Goal: Task Accomplishment & Management: Manage account settings

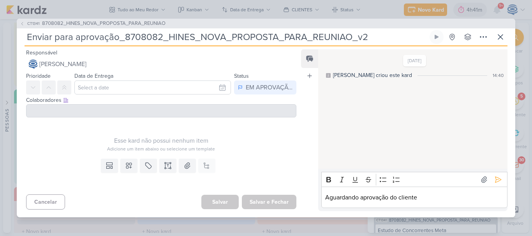
scroll to position [316, 0]
click at [503, 40] on icon at bounding box center [499, 36] width 9 height 9
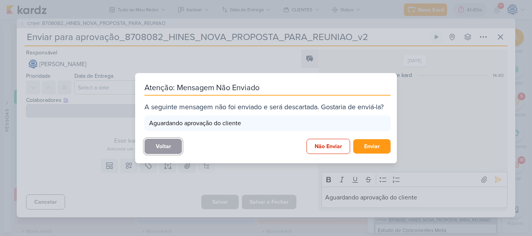
click at [167, 144] on button "Voltar" at bounding box center [162, 146] width 37 height 15
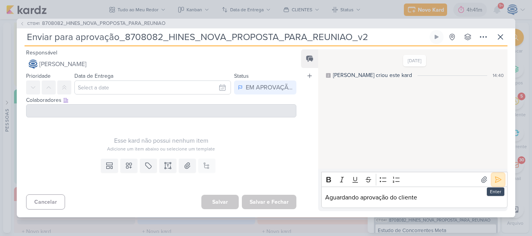
click at [492, 179] on button at bounding box center [498, 180] width 12 height 12
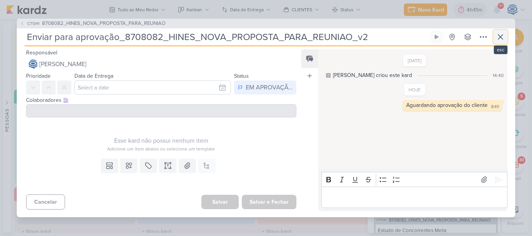
click at [501, 37] on icon at bounding box center [500, 37] width 5 height 5
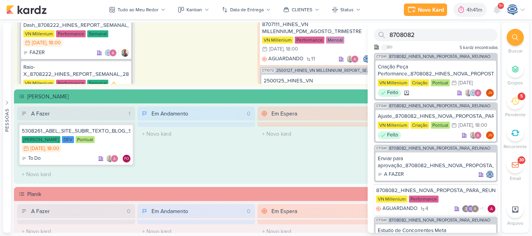
click at [515, 35] on icon at bounding box center [515, 37] width 6 height 6
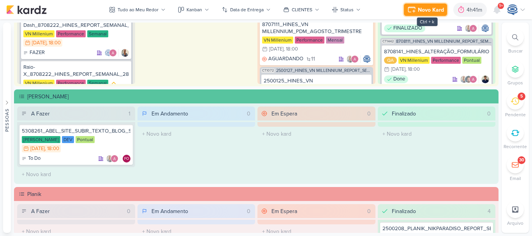
click at [425, 11] on div "Novo Kard" at bounding box center [431, 10] width 26 height 8
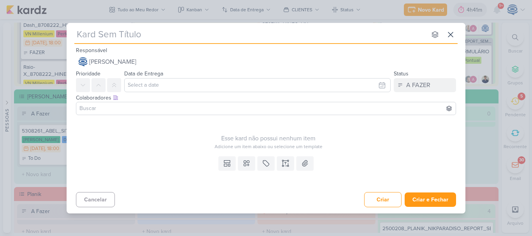
type input "7708271_MPD_ANDROMEDA_BRIEFING_PEÇAS_NOVO_KV"
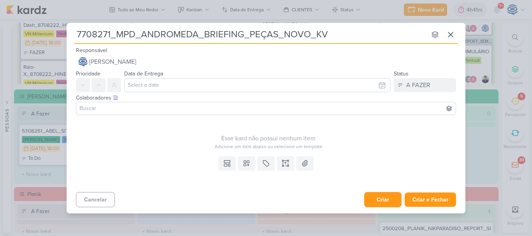
type input "7708271_MPD_ANDROMEDA_BRIEFING_PEÇAS_NOVO_KV"
click at [382, 198] on button "Criar" at bounding box center [382, 199] width 37 height 15
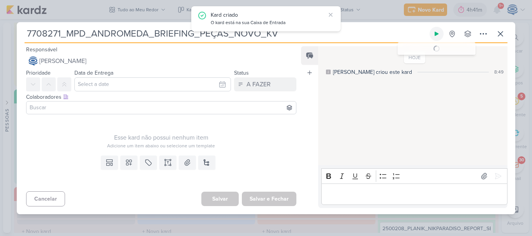
click at [436, 34] on icon at bounding box center [436, 34] width 4 height 4
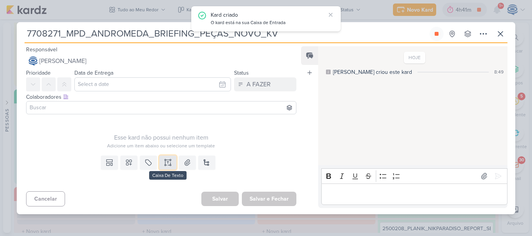
click at [169, 158] on button at bounding box center [167, 163] width 17 height 14
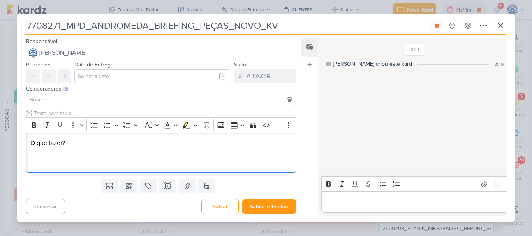
drag, startPoint x: 67, startPoint y: 142, endPoint x: 18, endPoint y: 123, distance: 52.7
click at [18, 123] on div "Clique para deixar o item visível somente à membros da sua organização Rich Tex…" at bounding box center [158, 142] width 283 height 66
click at [29, 125] on button "Bold" at bounding box center [34, 125] width 12 height 12
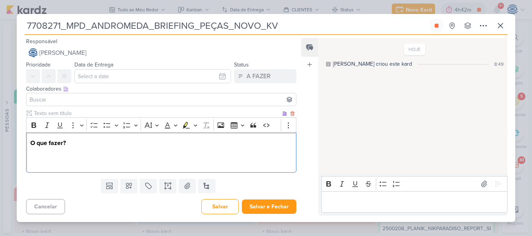
click at [35, 166] on p "O que fazer?" at bounding box center [161, 153] width 262 height 28
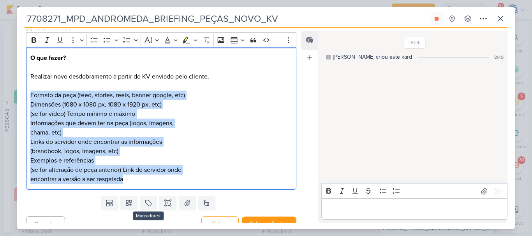
scroll to position [88, 0]
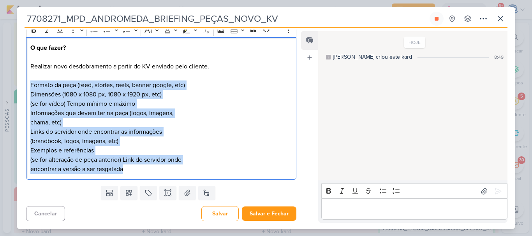
drag, startPoint x: 30, startPoint y: 133, endPoint x: 158, endPoint y: 185, distance: 138.5
click at [158, 185] on div "Responsável [PERSON_NAME] Nenhum contato encontrado create new contact Novo Con…" at bounding box center [158, 126] width 283 height 193
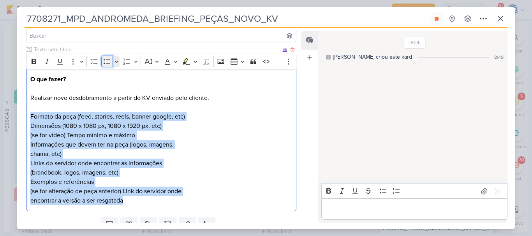
click at [102, 63] on button "Bulleted List" at bounding box center [107, 62] width 12 height 12
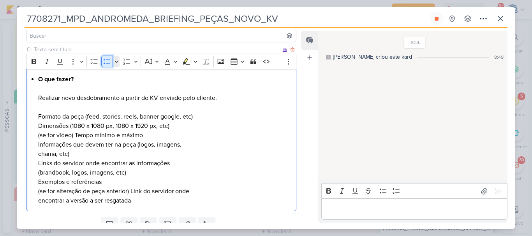
click at [102, 63] on button "Bulleted List" at bounding box center [107, 62] width 12 height 12
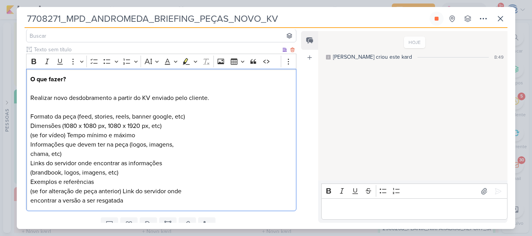
click at [30, 130] on div "O que fazer? Realizar novo desdobramento a partir do KV enviado pelo cliente. F…" at bounding box center [161, 140] width 270 height 143
click at [29, 114] on div "O que fazer? Realizar novo desdobramento a partir do KV enviado pelo cliente. F…" at bounding box center [161, 140] width 270 height 143
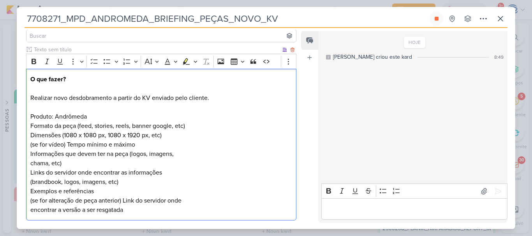
click at [31, 114] on p "O que fazer? Realizar novo desdobramento a partir do KV enviado pelo cliente. P…" at bounding box center [161, 103] width 262 height 56
click at [81, 124] on p "O que fazer? Realizar novo desdobramento a partir do KV enviado pelo cliente. -…" at bounding box center [161, 103] width 262 height 56
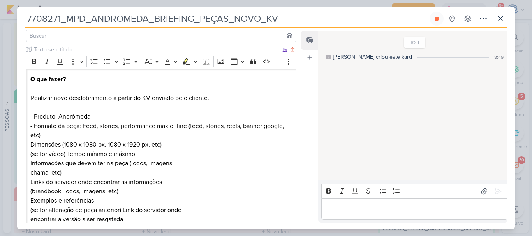
click at [120, 128] on p "O que fazer? Realizar novo desdobramento a partir do KV enviado pelo cliente. -…" at bounding box center [161, 107] width 262 height 65
click at [83, 125] on p "O que fazer? Realizar novo desdobramento a partir do KV enviado pelo cliente. -…" at bounding box center [161, 107] width 262 height 65
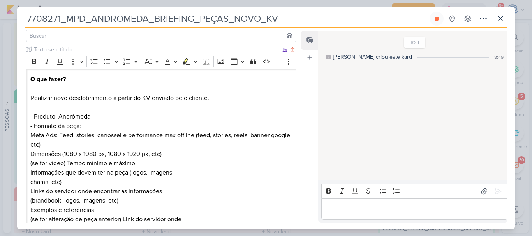
click at [129, 136] on p "O que fazer? Realizar novo desdobramento a partir do KV enviado pelo cliente. -…" at bounding box center [161, 112] width 262 height 75
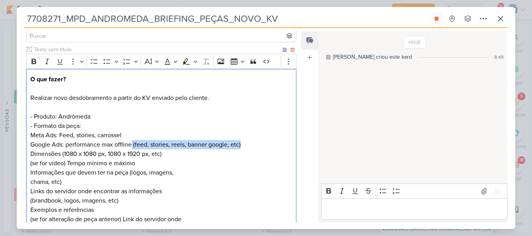
drag, startPoint x: 132, startPoint y: 146, endPoint x: 246, endPoint y: 148, distance: 114.5
click at [246, 148] on p "O que fazer? Realizar novo desdobramento a partir do KV enviado pelo cliente. -…" at bounding box center [161, 112] width 262 height 75
click at [29, 153] on div "O que fazer? Realizar novo desdobramento a partir do KV enviado pelo cliente. -…" at bounding box center [161, 154] width 270 height 171
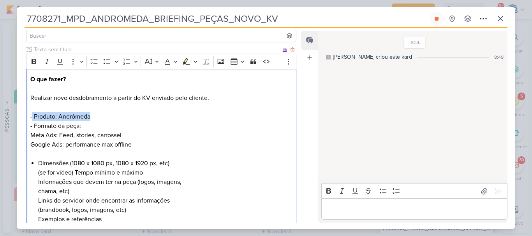
drag, startPoint x: 32, startPoint y: 115, endPoint x: 95, endPoint y: 115, distance: 62.3
click at [95, 115] on p "O que fazer? Realizar novo desdobramento a partir do KV enviado pelo cliente. -…" at bounding box center [161, 112] width 262 height 75
copy p "Produto: Andrômeda"
click at [38, 166] on li "Dimensões (1080 x 1080 px, 1080 x 1920 px, etc) (se for vídeo) Tempo mínimo e m…" at bounding box center [165, 201] width 254 height 84
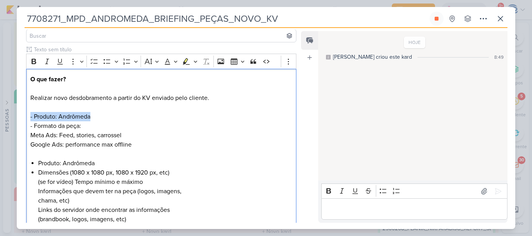
drag, startPoint x: 95, startPoint y: 115, endPoint x: 9, endPoint y: 116, distance: 86.0
click at [9, 116] on div "7708271_MPD_ANDROMEDA_BRIEFING_PEÇAS_NOVO_KV Total 0s -- Histórico De Horas -- …" at bounding box center [266, 118] width 532 height 236
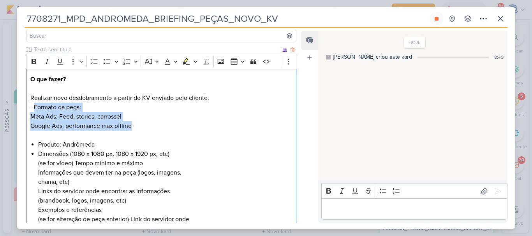
drag, startPoint x: 34, startPoint y: 108, endPoint x: 132, endPoint y: 127, distance: 100.0
click at [132, 127] on p "O que fazer? Realizar novo desdobramento a partir do KV enviado pelo cliente. -…" at bounding box center [161, 103] width 262 height 56
copy p "Formato da peça: Meta Ads: Feed, stories, carrossel Google Ads: performance max…"
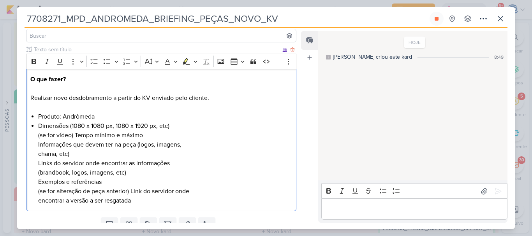
click at [119, 118] on li "Produto: Andrômeda" at bounding box center [165, 116] width 254 height 9
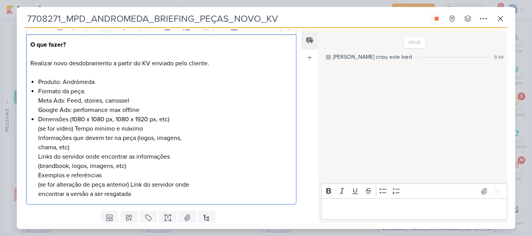
scroll to position [93, 0]
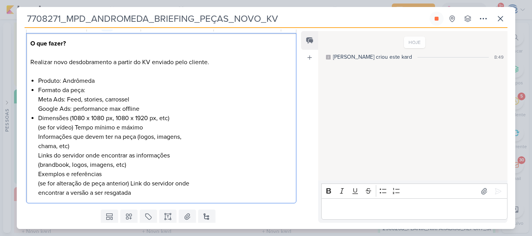
click at [71, 117] on li "Dimensões (1080 x 1080 px, 1080 x 1920 px, etc) (se for vídeo) Tempo mínimo e m…" at bounding box center [165, 156] width 254 height 84
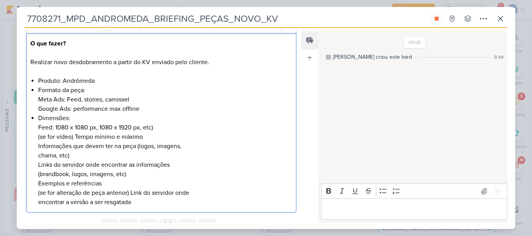
click at [97, 129] on li "Dimensões: Feed: 1080 x 1080 px, 1080 x 1920 px, etc) (se for vídeo) Tempo míni…" at bounding box center [165, 160] width 254 height 93
click at [51, 126] on li "Dimensões: Feed: 1080 x 1080 px, 1080 x 1920 px, etc) (se for vídeo) Tempo míni…" at bounding box center [165, 160] width 254 height 93
click at [129, 128] on li "Dimensões: Feed e carrossel: 1080 x 1080 px, 1080 x 1920 px, etc) (se for vídeo…" at bounding box center [165, 160] width 254 height 93
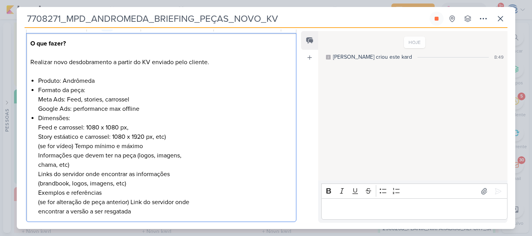
click at [66, 138] on li "Dimensões: Feed e carrossel: 1080 x 1080 px, Story estáatico e carrossel: 1080 …" at bounding box center [165, 165] width 254 height 103
drag, startPoint x: 75, startPoint y: 134, endPoint x: 53, endPoint y: 139, distance: 22.7
click at [53, 139] on li "Dimensões: Feed e carrossel: 1080 x 1080 px, Story estático e carrossel: 1080 x…" at bounding box center [165, 165] width 254 height 103
copy li "estático"
click at [52, 127] on li "Dimensões: Feed e carrossel: 1080 x 1080 px, Story estático e carrossel: 1080 x…" at bounding box center [165, 165] width 254 height 103
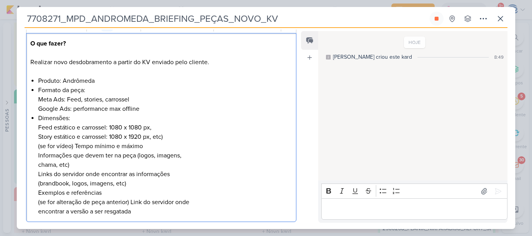
click at [165, 137] on li "Dimensões: Feed estático e carrossel: 1080 x 1080 px, Story estático e carrosse…" at bounding box center [165, 165] width 254 height 103
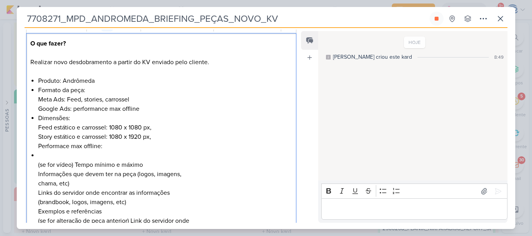
click at [112, 149] on li "Dimensões: Feed estático e carrossel: 1080 x 1080 px, Story estático e carrosse…" at bounding box center [165, 132] width 254 height 37
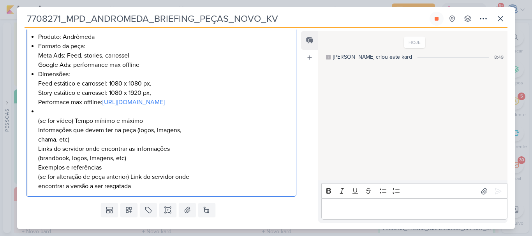
scroll to position [137, 0]
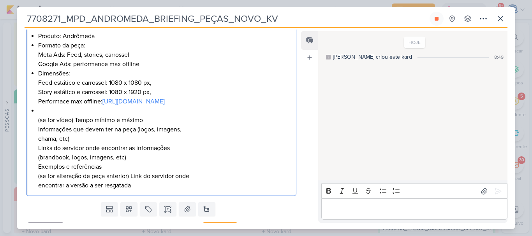
click at [142, 66] on li "Formato da peça: Meta Ads: Feed, stories, carrossel Google Ads: performance max…" at bounding box center [165, 55] width 254 height 28
click at [48, 128] on li "(se for vídeo) Tempo mínimo e máximo Informações que devem ter na peça (logos, …" at bounding box center [165, 148] width 254 height 84
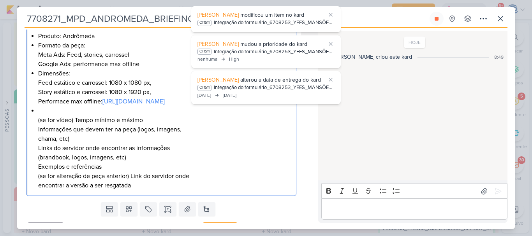
scroll to position [959, 0]
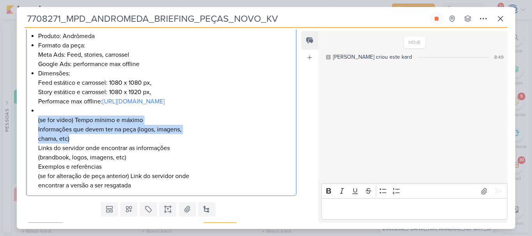
drag, startPoint x: 35, startPoint y: 140, endPoint x: 91, endPoint y: 159, distance: 59.3
click at [91, 159] on div "O que fazer? Realizar novo desdobramento a partir do KV enviado pelo cliente. P…" at bounding box center [161, 92] width 270 height 208
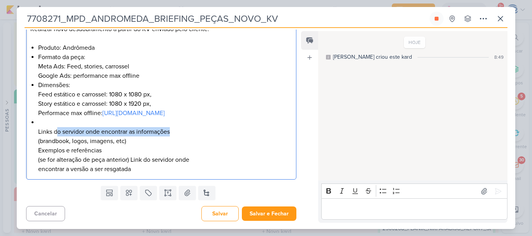
drag, startPoint x: 175, startPoint y: 140, endPoint x: 58, endPoint y: 134, distance: 116.5
click at [58, 134] on li "Links do servidor onde encontrar as informações (brandbook, logos, imagens, etc…" at bounding box center [165, 146] width 254 height 56
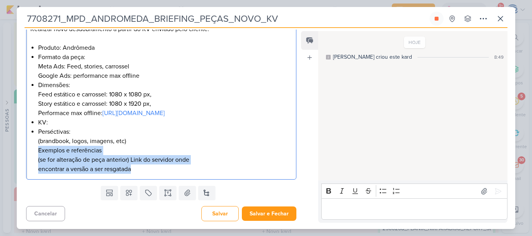
drag, startPoint x: 142, startPoint y: 180, endPoint x: 33, endPoint y: 158, distance: 111.1
click at [33, 158] on div "O que fazer? Realizar novo desdobramento a partir do KV enviado pelo cliente. P…" at bounding box center [161, 90] width 270 height 180
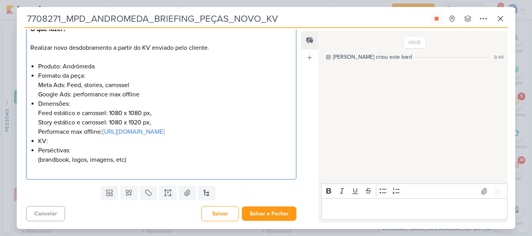
click at [54, 151] on li "Perséctivas: (brandbook, logos, imagens, etc)" at bounding box center [165, 160] width 254 height 28
drag, startPoint x: 136, startPoint y: 161, endPoint x: 30, endPoint y: 161, distance: 105.9
click at [30, 161] on div "O que fazer? Realizar novo desdobramento a partir do KV enviado pelo cliente. P…" at bounding box center [161, 100] width 270 height 162
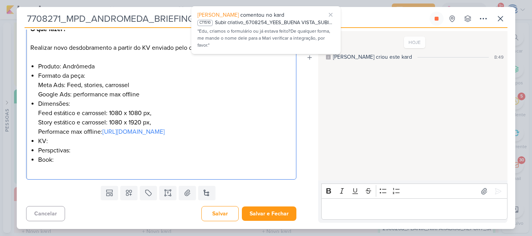
click at [53, 151] on li "Perspctivas:" at bounding box center [165, 150] width 254 height 9
click at [61, 163] on li "Book:" at bounding box center [165, 164] width 254 height 19
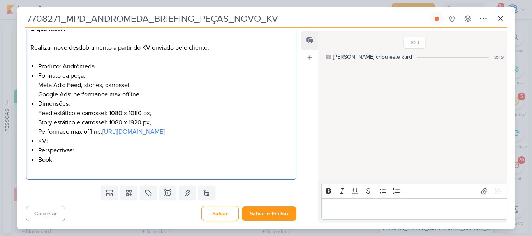
click at [55, 143] on li "KV:" at bounding box center [165, 141] width 254 height 9
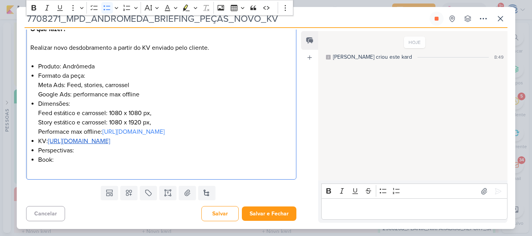
scroll to position [908, 0]
drag, startPoint x: 281, startPoint y: 139, endPoint x: 50, endPoint y: 139, distance: 231.2
click at [50, 139] on li "KV: https://drive.google.com/drive/folders/1JwhjnksFHxJToawKvL8Wx9NqSsG6SUAT" at bounding box center [165, 141] width 254 height 9
click at [97, 150] on li "Perspectivas:" at bounding box center [165, 150] width 254 height 9
drag, startPoint x: 105, startPoint y: 170, endPoint x: 38, endPoint y: 172, distance: 67.0
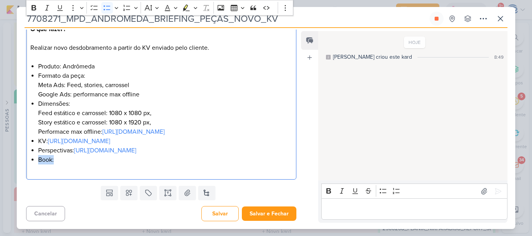
click at [38, 172] on li "Book:" at bounding box center [165, 164] width 254 height 19
click at [41, 62] on li "Produto: Andrômeda" at bounding box center [165, 66] width 254 height 9
click at [43, 171] on li "Editor editing area: main" at bounding box center [165, 164] width 254 height 19
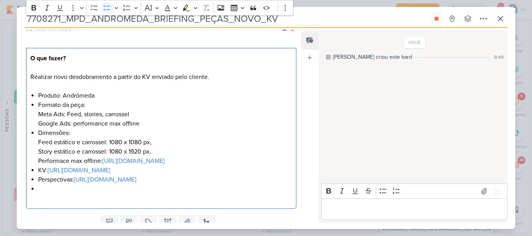
scroll to position [135, 0]
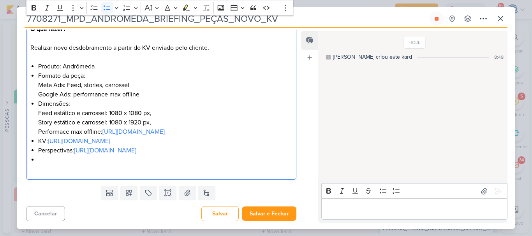
click at [67, 162] on li "⁠⁠⁠⁠⁠⁠⁠" at bounding box center [165, 164] width 254 height 19
click at [108, 62] on li "Produto: Andrômeda" at bounding box center [165, 66] width 254 height 9
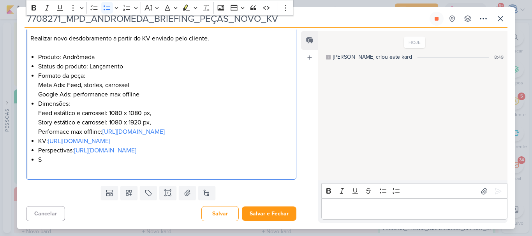
click at [57, 170] on li "S" at bounding box center [165, 164] width 254 height 19
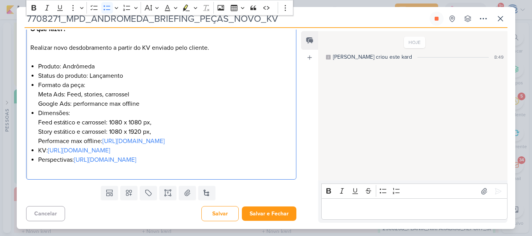
click at [144, 81] on li "Formato da peça: Meta Ads: Feed, stories, carrossel Google Ads: performance max…" at bounding box center [165, 95] width 254 height 28
click at [254, 209] on button "Salvar e Fechar" at bounding box center [269, 214] width 54 height 14
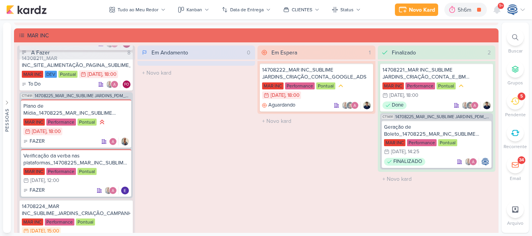
scroll to position [0, 0]
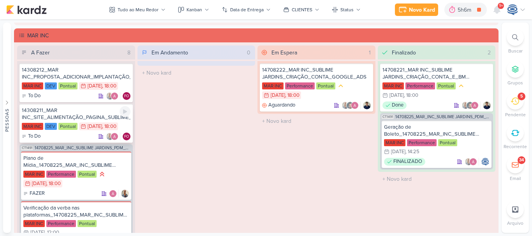
click at [88, 109] on div "14308211_MAR INC_SITE_ALIMENTAÇÃO_PAGINA_SUBLIME_JARDINS" at bounding box center [76, 114] width 109 height 14
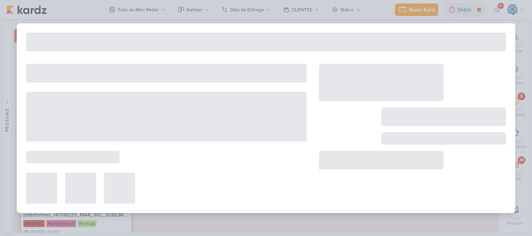
type input "14308211_MAR INC_SITE_ALIMENTAÇÃO_PAGINA_SUBLIME_JARDINS"
type input "26 de agosto de 2025 às 18:00"
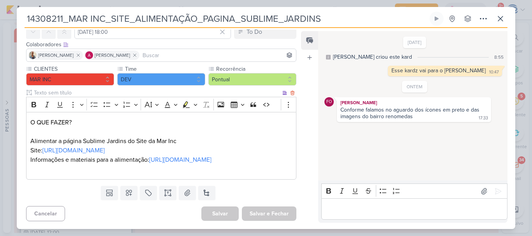
scroll to position [56, 0]
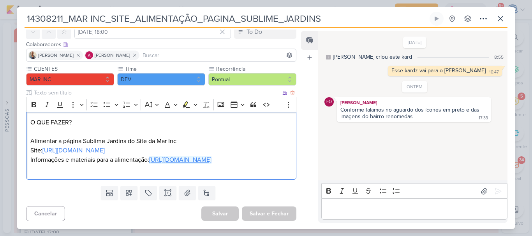
click at [159, 156] on link "https://docs.google.com/document/d/1FRHl5LcNoA1gyZSZwQpvr3PnGtZ5D2M3_hshJstWZKA…" at bounding box center [180, 160] width 62 height 8
click at [498, 18] on icon at bounding box center [499, 18] width 9 height 9
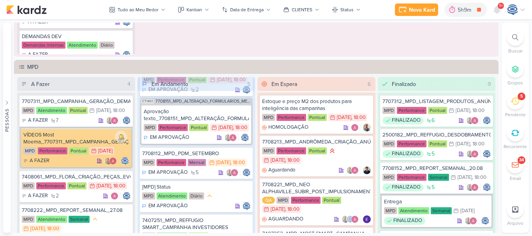
scroll to position [671, 0]
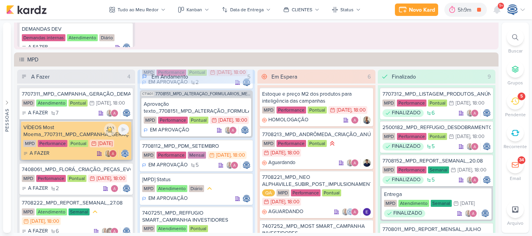
click at [79, 158] on div "A FAZER" at bounding box center [75, 154] width 105 height 8
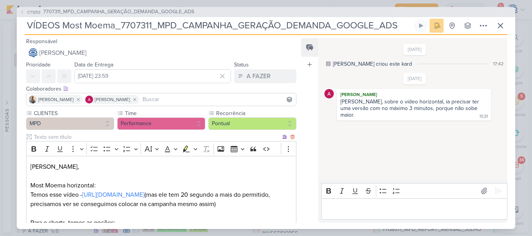
scroll to position [100, 0]
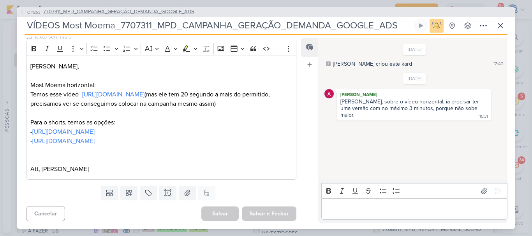
click at [175, 14] on span "7707311_MPD_CAMPANHA_GERAÇÃO_DEMANDA_GOOGLE_ADS" at bounding box center [118, 12] width 151 height 8
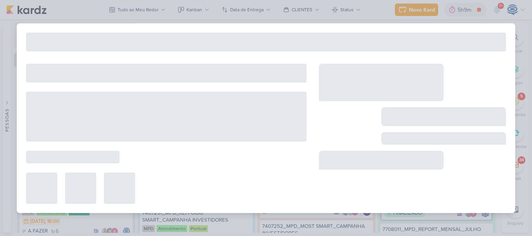
type input "7707311_MPD_CAMPANHA_GERAÇÃO_DEMANDA_GOOGLE_ADS"
type input "29 de agosto de 2025 às 18:00"
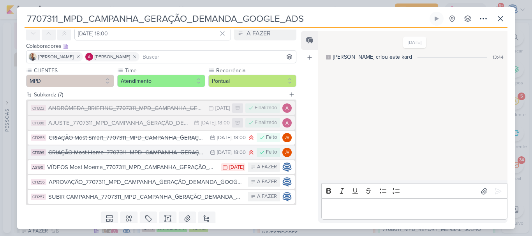
scroll to position [40, 0]
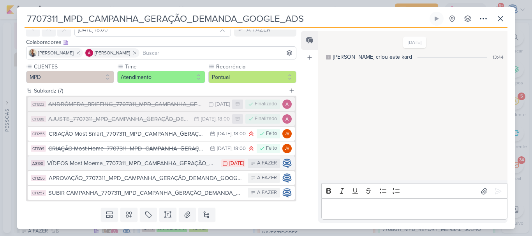
click at [118, 162] on div "VÍDEOS Most Moema_7707311_MPD_CAMPANHA_GERAÇÃO_DEMANDA_GOOGLE_ADS" at bounding box center [132, 163] width 170 height 9
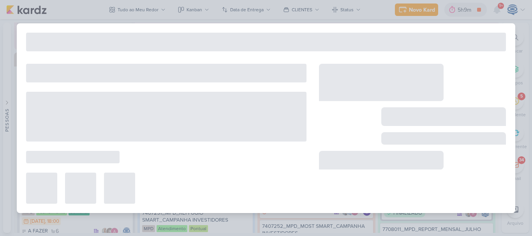
click at [118, 162] on div "7707311_MPD_CAMPANHA_GERAÇÃO_DEMANDA_GOOGLE_ADS Criado por mim" at bounding box center [266, 118] width 498 height 190
type input "VÍDEOS Most Moema_7707311_MPD_CAMPANHA_GERAÇÃO_DEMANDA_GOOGLE_ADS"
type input "20 de agosto de 2025 às 23:59"
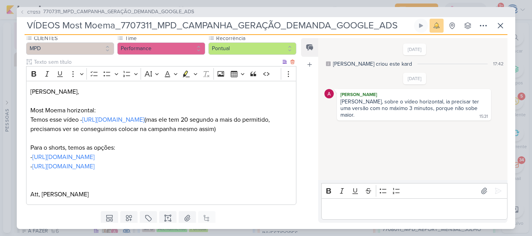
scroll to position [90, 0]
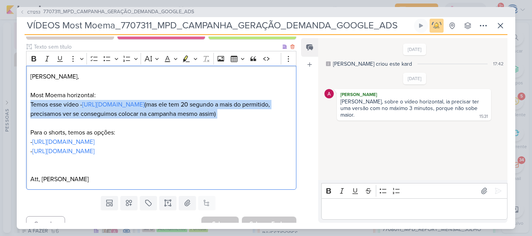
drag, startPoint x: 32, startPoint y: 107, endPoint x: 146, endPoint y: 121, distance: 115.2
click at [146, 121] on p "Most Moema horizontal: Temos esse vídeo - https://youtu.be/S5Tkt1L6tKU?feature=…" at bounding box center [161, 128] width 262 height 75
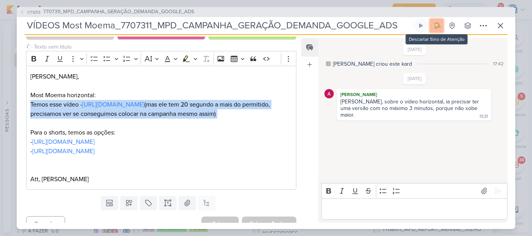
click at [431, 28] on button at bounding box center [436, 26] width 14 height 14
copy p "Temos esse vídeo - https://youtu.be/S5Tkt1L6tKU?feature=shared (mas ele tem 20 …"
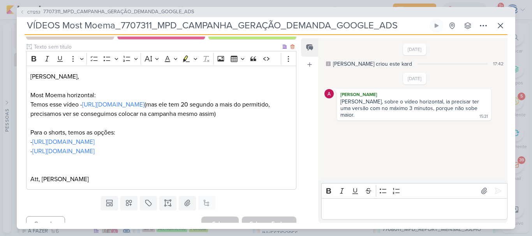
click at [215, 135] on p "Most Moema horizontal: Temos esse vídeo - https://youtu.be/S5Tkt1L6tKU?feature=…" at bounding box center [161, 128] width 262 height 75
click at [337, 199] on div "Editor editing area: main" at bounding box center [414, 209] width 186 height 21
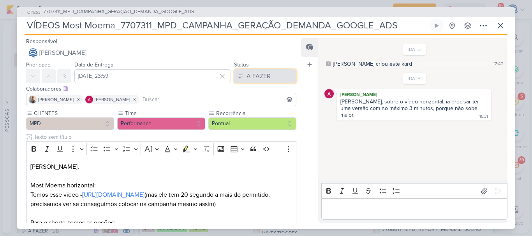
click at [263, 72] on div "A FAZER" at bounding box center [258, 76] width 24 height 9
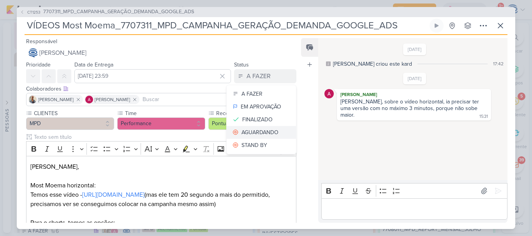
click at [265, 133] on div "AGUARDANDO" at bounding box center [259, 132] width 37 height 8
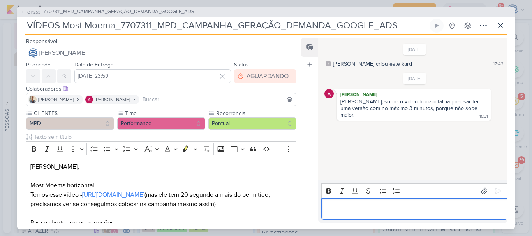
click at [371, 207] on p "Editor editing area: main" at bounding box center [414, 208] width 178 height 9
click at [497, 191] on icon at bounding box center [498, 191] width 6 height 6
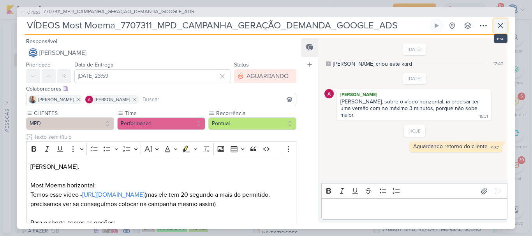
click at [501, 26] on icon at bounding box center [499, 25] width 9 height 9
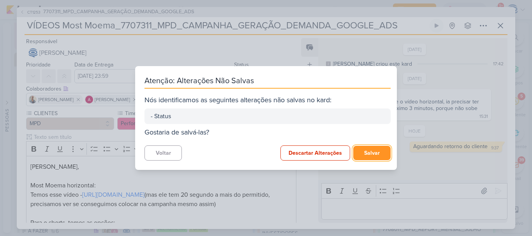
click at [369, 152] on button "Salvar" at bounding box center [371, 153] width 37 height 14
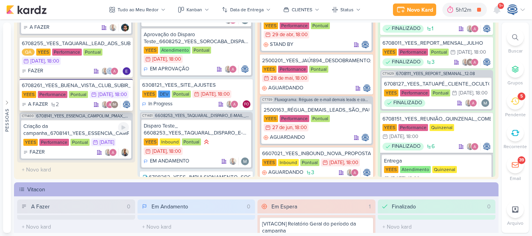
scroll to position [55, 0]
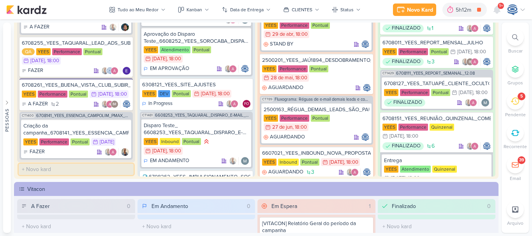
click at [61, 169] on input "text" at bounding box center [76, 169] width 115 height 11
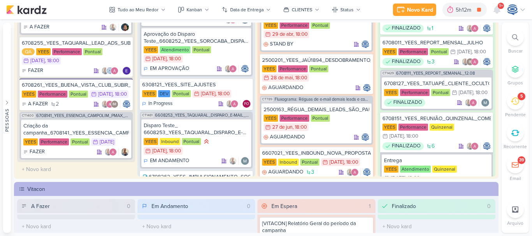
click at [11, 163] on div "Pessoas Pessoas A l e s s a n d r a G o m e s AG A l i n e G i m e n e z G r a …" at bounding box center [266, 128] width 532 height 211
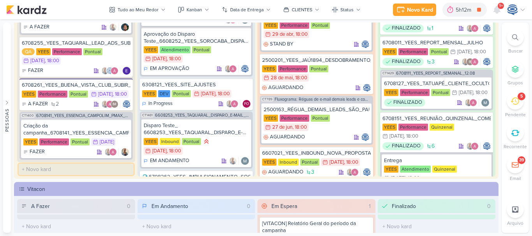
click at [62, 168] on input "text" at bounding box center [76, 169] width 115 height 11
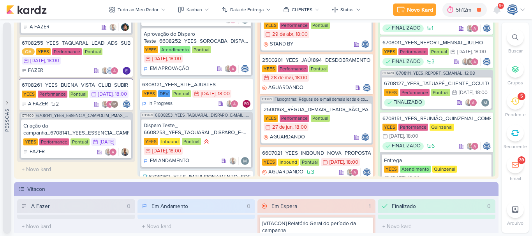
click at [7, 165] on button "Pessoas" at bounding box center [7, 128] width 8 height 211
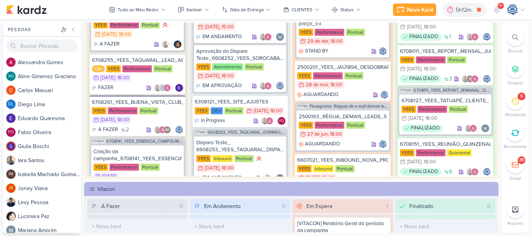
scroll to position [934, 0]
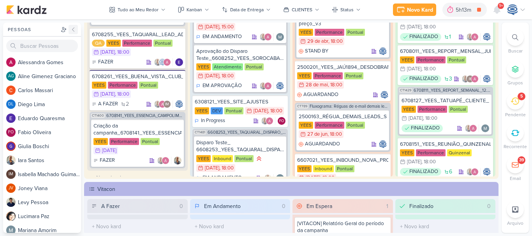
click at [74, 26] on icon at bounding box center [73, 29] width 6 height 6
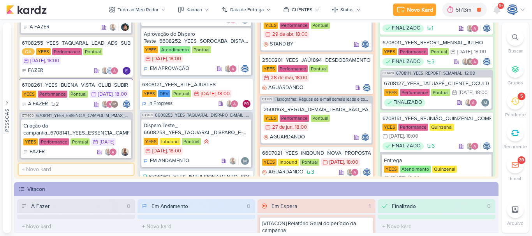
click at [106, 170] on input "text" at bounding box center [76, 169] width 115 height 11
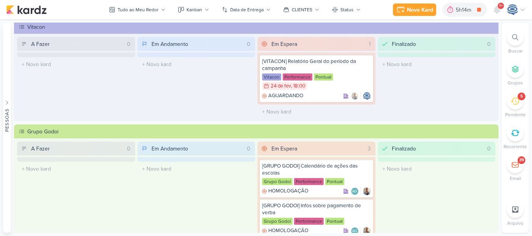
scroll to position [218, 0]
click at [517, 39] on icon at bounding box center [515, 37] width 6 height 6
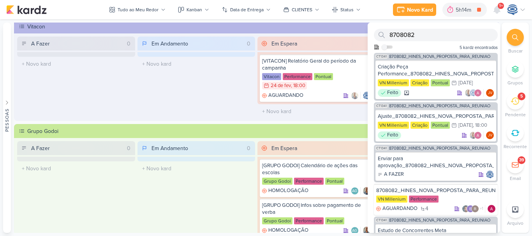
click at [517, 39] on icon at bounding box center [515, 37] width 6 height 6
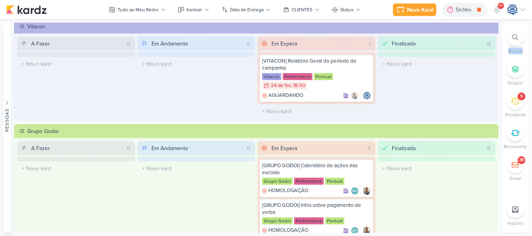
click at [517, 39] on icon at bounding box center [515, 37] width 6 height 6
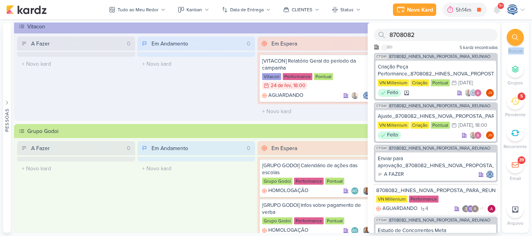
click at [517, 39] on icon at bounding box center [515, 37] width 6 height 6
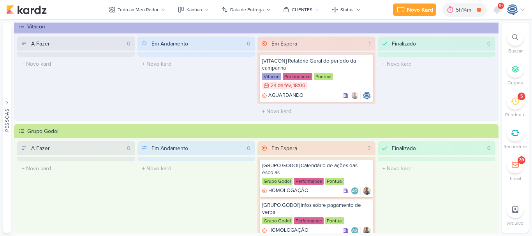
click at [517, 39] on icon at bounding box center [515, 37] width 6 height 6
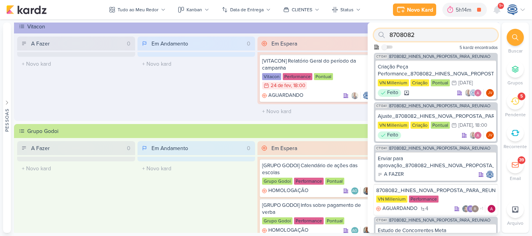
paste input "Temos esse vídeo - https://youtu.be/S5Tkt1L6tKU?feature=shared (mas ele tem 20 …"
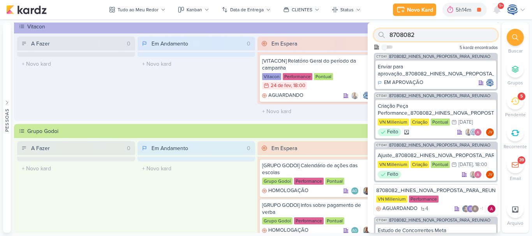
paste input "7708271"
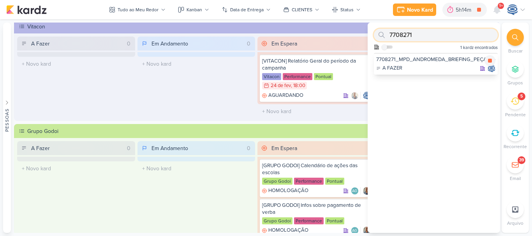
type input "7708271"
click at [428, 65] on div "A FAZER" at bounding box center [435, 69] width 119 height 8
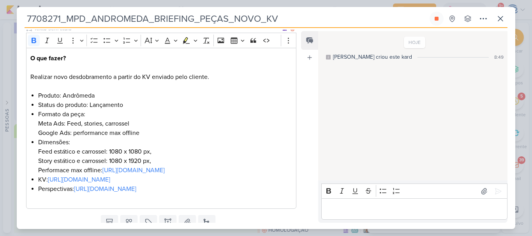
scroll to position [92, 0]
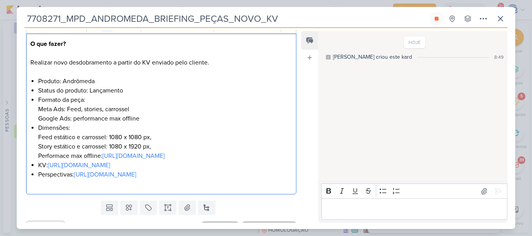
click at [91, 99] on li "Formato da peça: Meta Ads: Feed, stories, carrossel Google Ads: performance max…" at bounding box center [165, 109] width 254 height 28
click at [58, 189] on li "Perspectivas: https://drive.google.com/drive/folders/1s8ezpRloe1DyY22_npMC2qFxh…" at bounding box center [165, 179] width 254 height 19
click at [125, 94] on li "Status do produto: Lançamento" at bounding box center [165, 90] width 254 height 9
click at [83, 189] on li "Pontos fortes:" at bounding box center [165, 183] width 254 height 9
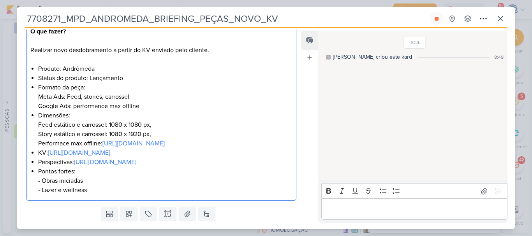
scroll to position [154, 0]
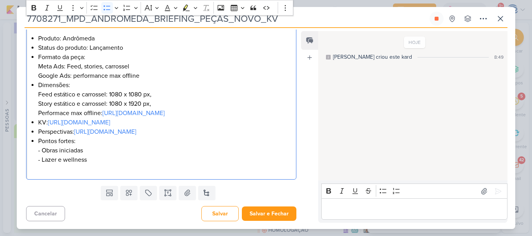
click at [103, 169] on li "Pontos fortes: - Obras iniciadas - Lazer e wellness" at bounding box center [165, 155] width 254 height 37
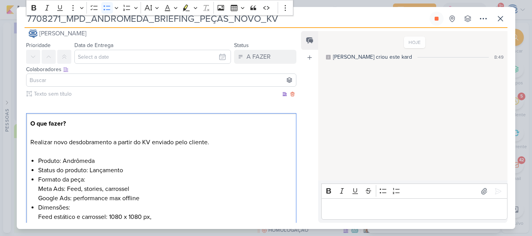
scroll to position [0, 0]
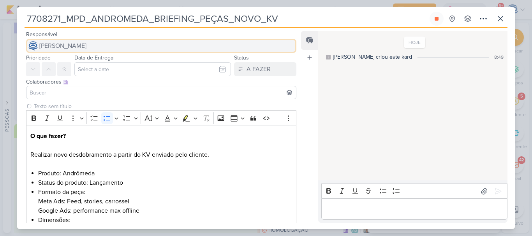
click at [115, 39] on button "[PERSON_NAME]" at bounding box center [161, 46] width 270 height 14
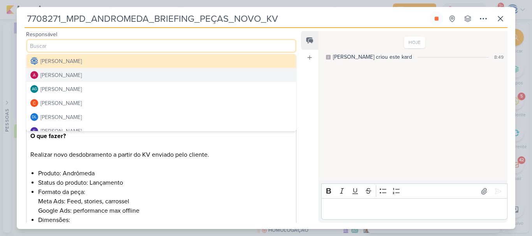
click at [103, 74] on button "[PERSON_NAME]" at bounding box center [160, 75] width 269 height 14
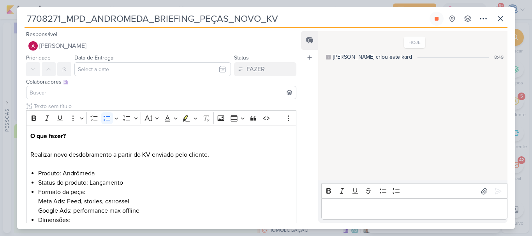
click at [101, 91] on input at bounding box center [161, 92] width 266 height 9
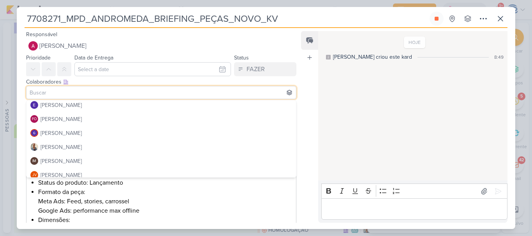
scroll to position [73, 0]
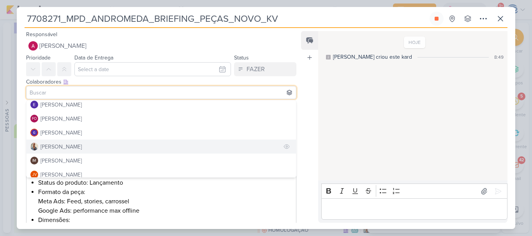
click at [63, 148] on div "[PERSON_NAME]" at bounding box center [60, 147] width 41 height 8
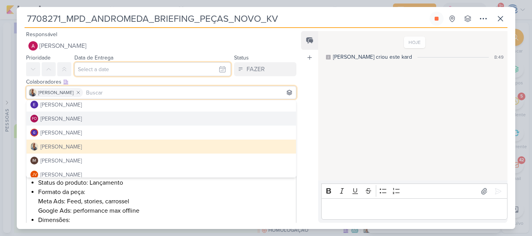
click at [99, 65] on input "text" at bounding box center [152, 69] width 156 height 14
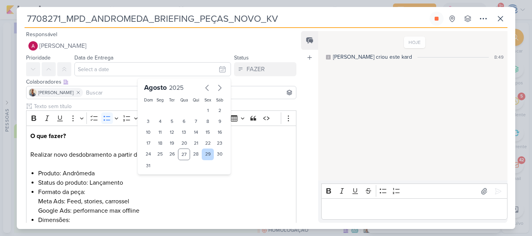
click at [207, 151] on div "29" at bounding box center [208, 155] width 12 height 12
type input "29 de agosto de 2025 às 23:59"
click at [155, 179] on select "00 01 02 03 04 05 06 07 08 09 10 11 12 13 14 15 16 17 18 19 20 21 22 23" at bounding box center [160, 178] width 11 height 9
select select "18"
click at [155, 174] on select "00 01 02 03 04 05 06 07 08 09 10 11 12 13 14 15 16 17 18 19 20 21 22 23" at bounding box center [160, 178] width 11 height 9
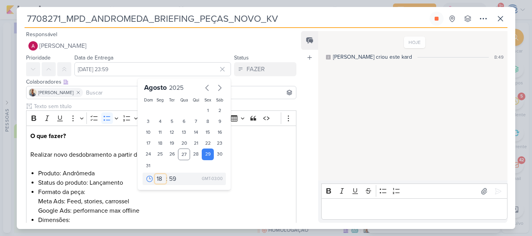
type input "29 de agosto de 2025 às 18:59"
click at [169, 181] on select "00 05 10 15 20 25 30 35 40 45 50 55 59" at bounding box center [172, 178] width 11 height 9
select select "0"
click at [167, 174] on select "00 05 10 15 20 25 30 35 40 45 50 55 59" at bounding box center [172, 178] width 11 height 9
type input "29 de agosto de 2025 às 18:00"
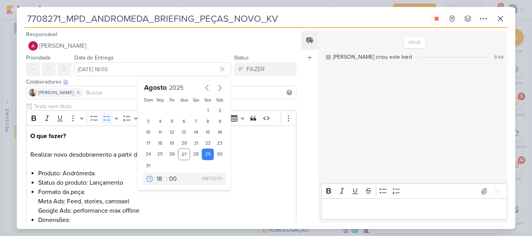
click at [277, 22] on input "7708271_MPD_ANDROMEDA_BRIEFING_PEÇAS_NOVO_KV" at bounding box center [226, 19] width 403 height 14
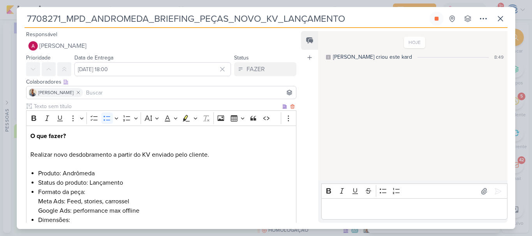
type input "7708271_MPD_ANDROMEDA_BRIEFING_PEÇAS_NOVO_KV_LANÇAMENTO"
click at [228, 178] on li "Status do produto: Lançamento" at bounding box center [165, 182] width 254 height 9
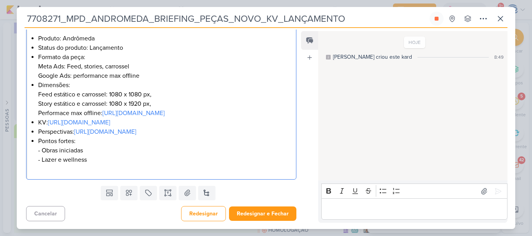
scroll to position [163, 0]
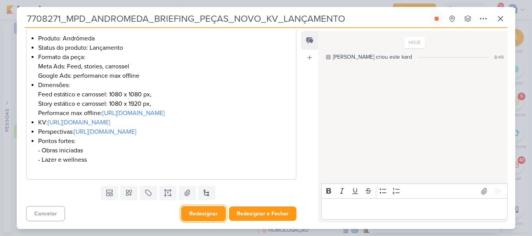
click at [202, 215] on button "Redesignar" at bounding box center [203, 213] width 45 height 15
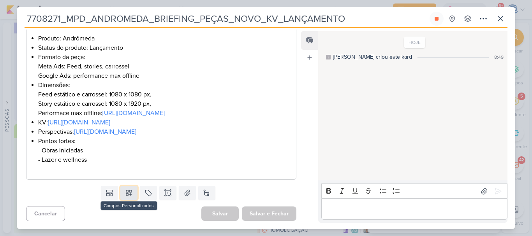
click at [128, 196] on icon at bounding box center [129, 193] width 8 height 8
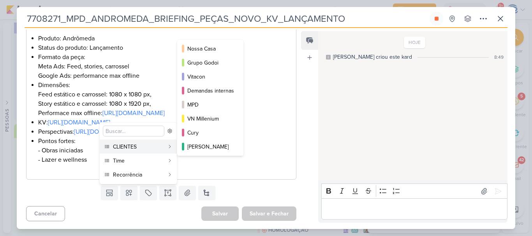
scroll to position [28, 0]
click at [205, 108] on div "MPD" at bounding box center [210, 105] width 47 height 8
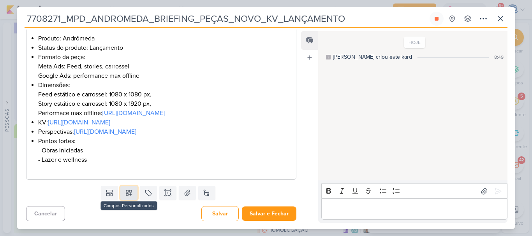
click at [125, 197] on icon at bounding box center [129, 193] width 8 height 8
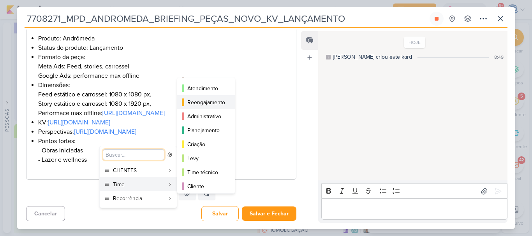
scroll to position [69, 0]
click at [205, 138] on button "Criação" at bounding box center [206, 144] width 58 height 14
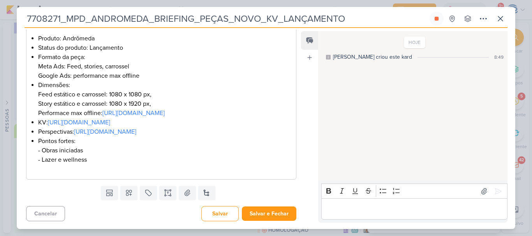
scroll to position [0, 0]
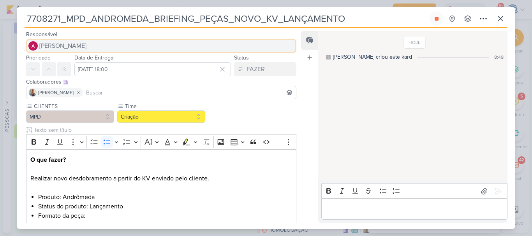
click at [94, 46] on button "[PERSON_NAME]" at bounding box center [161, 46] width 270 height 14
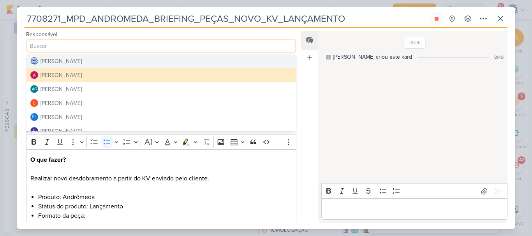
click at [82, 65] on div "[PERSON_NAME]" at bounding box center [60, 61] width 41 height 8
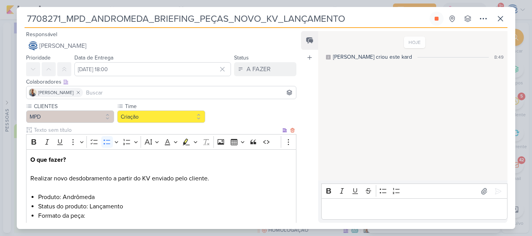
scroll to position [187, 0]
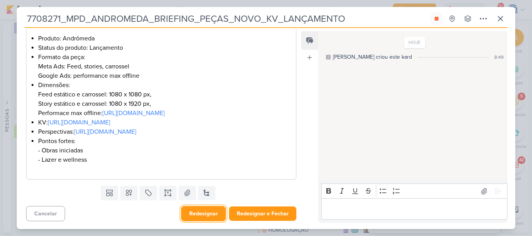
click at [202, 215] on button "Redesignar" at bounding box center [203, 213] width 45 height 15
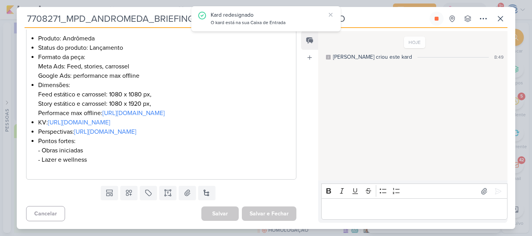
scroll to position [0, 0]
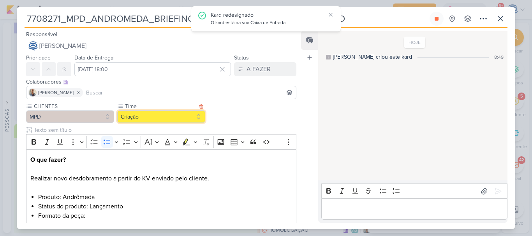
click at [148, 119] on button "Criação" at bounding box center [161, 117] width 88 height 12
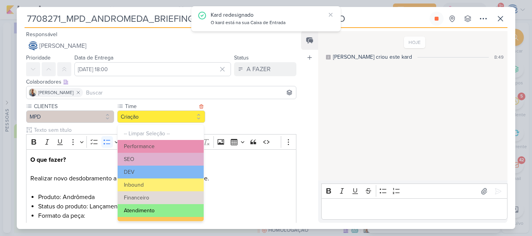
click at [147, 208] on button "Atendimento" at bounding box center [161, 210] width 86 height 13
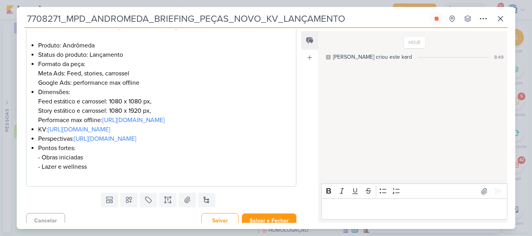
scroll to position [187, 0]
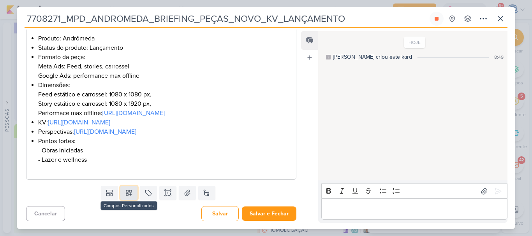
click at [129, 197] on icon at bounding box center [129, 193] width 8 height 8
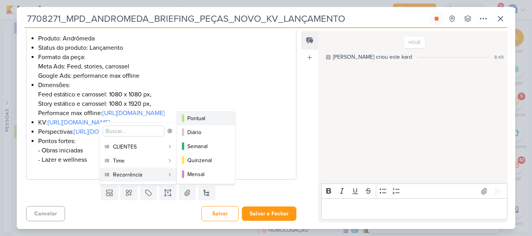
click at [207, 121] on div "Pontual" at bounding box center [206, 118] width 38 height 8
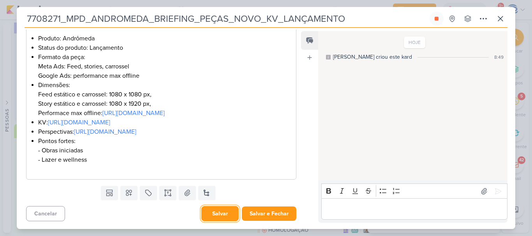
click at [215, 213] on button "Salvar" at bounding box center [219, 213] width 37 height 15
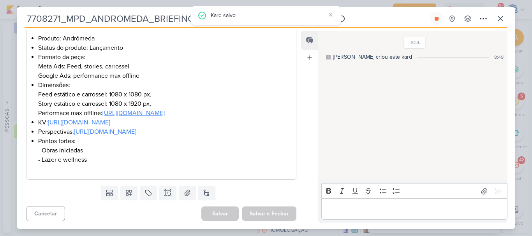
scroll to position [0, 0]
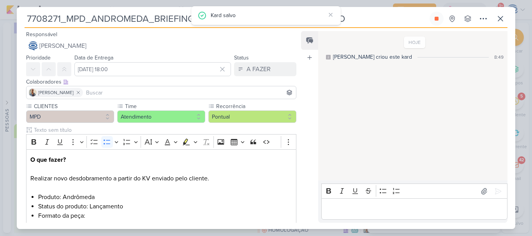
click at [135, 89] on input at bounding box center [189, 92] width 210 height 9
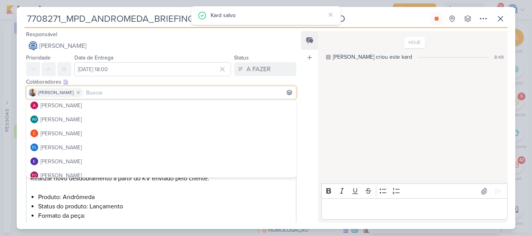
scroll to position [16, 0]
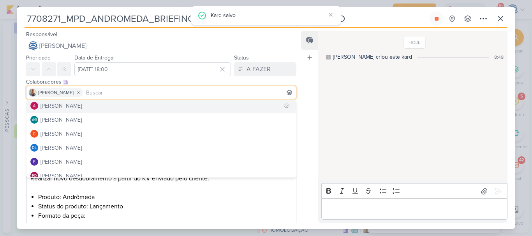
click at [75, 105] on div "[PERSON_NAME]" at bounding box center [60, 106] width 41 height 8
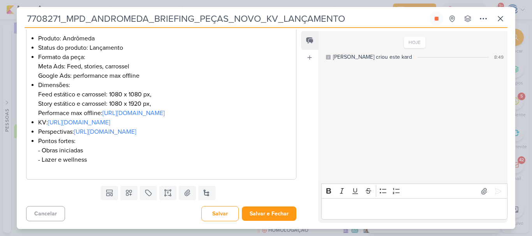
scroll to position [187, 0]
click at [212, 217] on button "Salvar" at bounding box center [219, 213] width 37 height 15
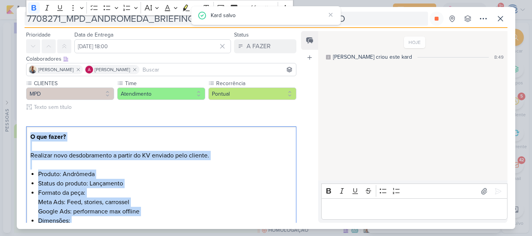
scroll to position [0, 0]
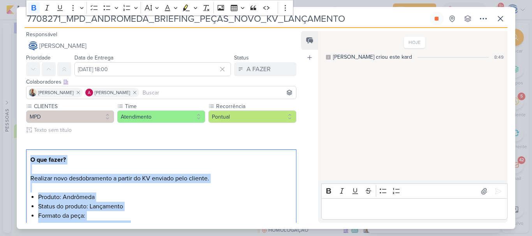
drag, startPoint x: 147, startPoint y: 165, endPoint x: 7, endPoint y: 161, distance: 139.8
click at [7, 161] on div "7708271_MPD_ANDROMEDA_BRIEFING_PEÇAS_NOVO_KV_LANÇAMENTO" at bounding box center [266, 118] width 532 height 236
copy div "O que fazer? Realizar novo desdobramento a partir do KV enviado pelo cliente. P…"
click at [205, 197] on li "Produto: Andrômeda" at bounding box center [165, 197] width 254 height 9
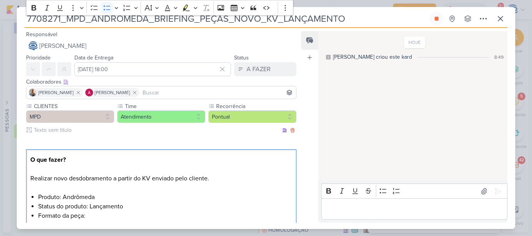
scroll to position [187, 0]
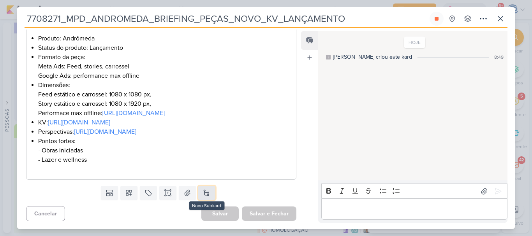
click at [207, 190] on button at bounding box center [206, 193] width 17 height 14
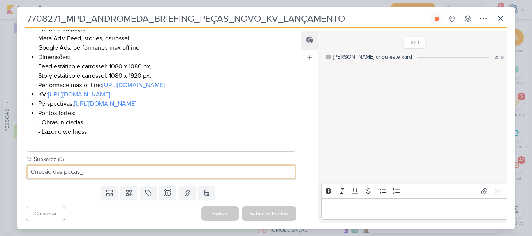
type input "Criação das peças_"
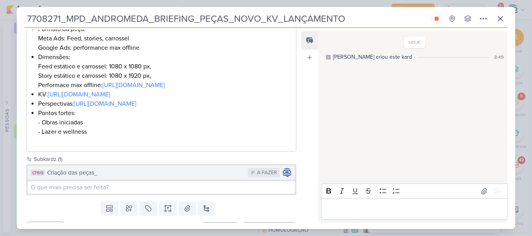
click at [192, 177] on div "Criação das peças_" at bounding box center [145, 173] width 197 height 9
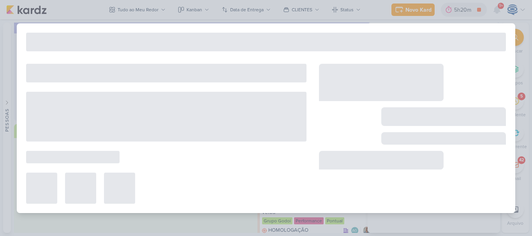
type input "Criação das peças_"
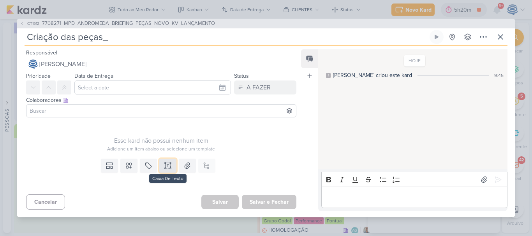
click at [170, 165] on icon at bounding box center [168, 166] width 8 height 8
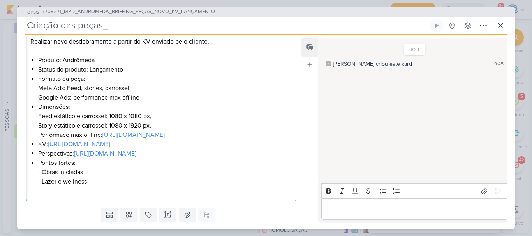
scroll to position [0, 0]
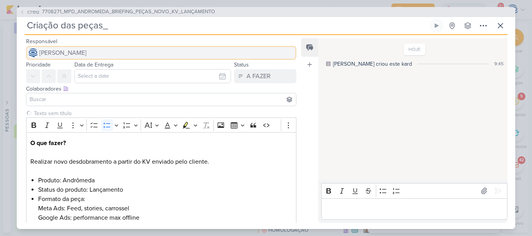
click at [131, 56] on button "[PERSON_NAME]" at bounding box center [161, 53] width 270 height 14
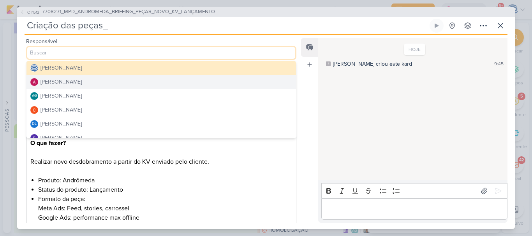
click at [114, 81] on button "[PERSON_NAME]" at bounding box center [160, 82] width 269 height 14
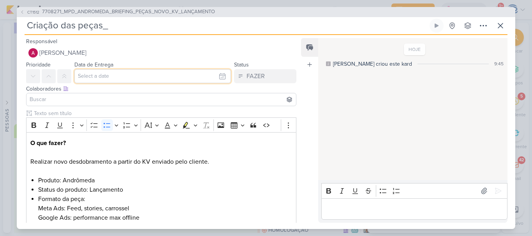
click at [121, 78] on input "text" at bounding box center [152, 76] width 156 height 14
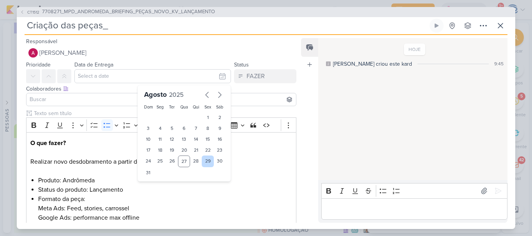
click at [205, 161] on div "29" at bounding box center [208, 162] width 12 height 12
type input "29 de agosto de 2025 às 23:59"
click at [157, 183] on select "00 01 02 03 04 05 06 07 08 09 10 11 12 13 14 15 16 17 18 19 20 21 22 23" at bounding box center [160, 185] width 11 height 9
select select "18"
click at [155, 181] on select "00 01 02 03 04 05 06 07 08 09 10 11 12 13 14 15 16 17 18 19 20 21 22 23" at bounding box center [160, 185] width 11 height 9
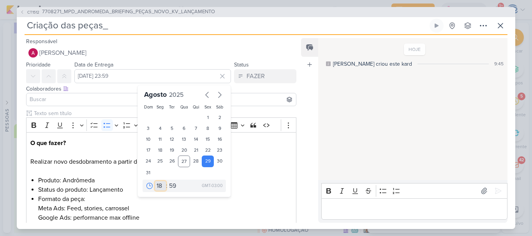
type input "29 de agosto de 2025 às 18:59"
click at [172, 188] on select "00 05 10 15 20 25 30 35 40 45 50 55 59" at bounding box center [172, 185] width 11 height 9
select select "0"
click at [167, 181] on select "00 05 10 15 20 25 30 35 40 45 50 55 59" at bounding box center [172, 185] width 11 height 9
type input "29 de agosto de 2025 às 18:00"
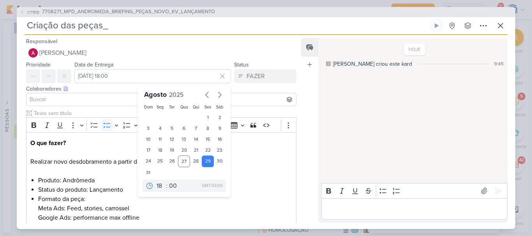
click at [90, 102] on input at bounding box center [161, 99] width 266 height 9
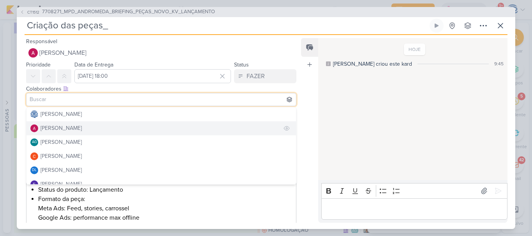
click at [79, 130] on div "[PERSON_NAME]" at bounding box center [60, 128] width 41 height 8
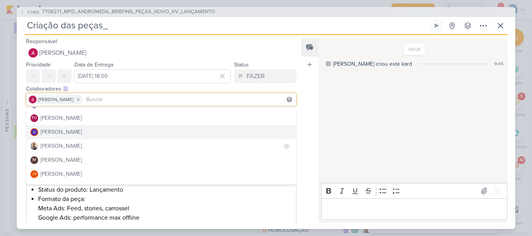
scroll to position [78, 0]
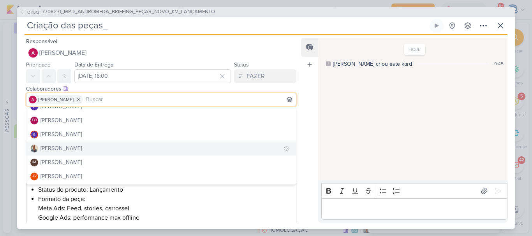
click at [84, 147] on button "[PERSON_NAME]" at bounding box center [160, 149] width 269 height 14
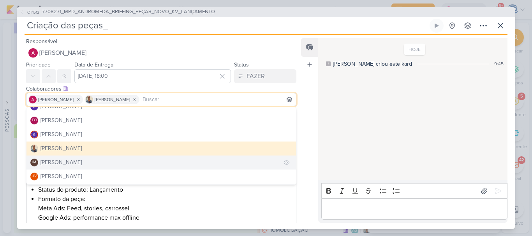
click at [82, 160] on div "[PERSON_NAME]" at bounding box center [60, 162] width 41 height 8
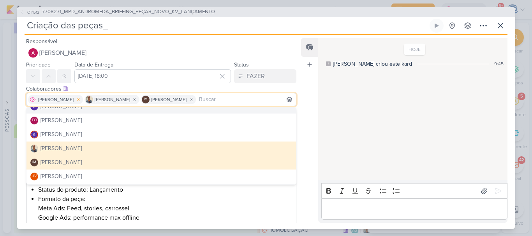
click at [81, 98] on icon at bounding box center [78, 99] width 5 height 5
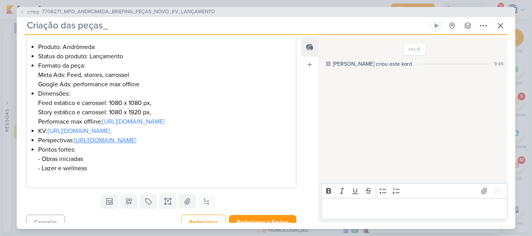
scroll to position [170, 0]
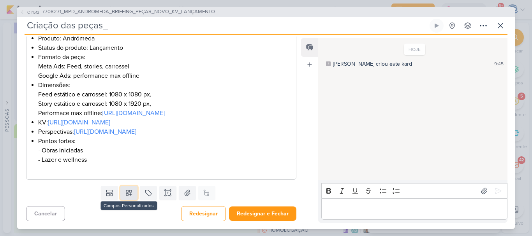
click at [127, 193] on icon at bounding box center [128, 192] width 5 height 5
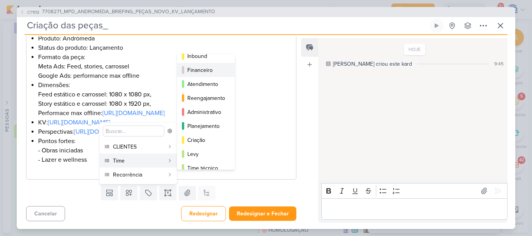
scroll to position [51, 0]
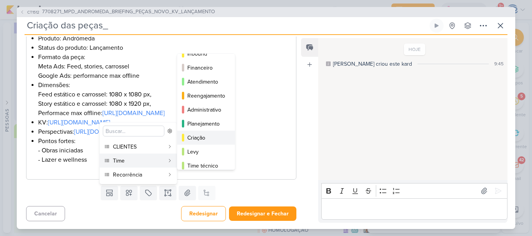
click at [203, 134] on div "Criação" at bounding box center [206, 138] width 38 height 8
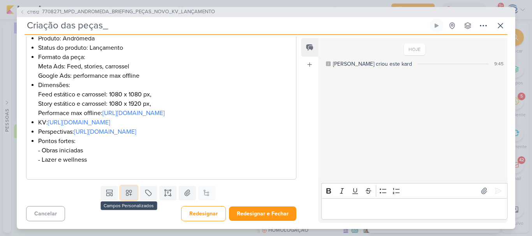
drag, startPoint x: 126, startPoint y: 218, endPoint x: 123, endPoint y: 214, distance: 4.7
click at [125, 197] on icon at bounding box center [129, 193] width 8 height 8
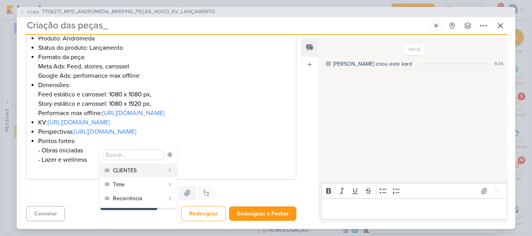
click at [125, 197] on icon at bounding box center [129, 193] width 8 height 8
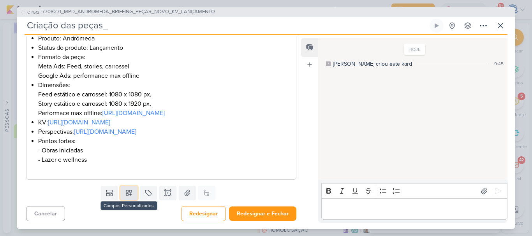
click at [123, 200] on button at bounding box center [128, 193] width 17 height 14
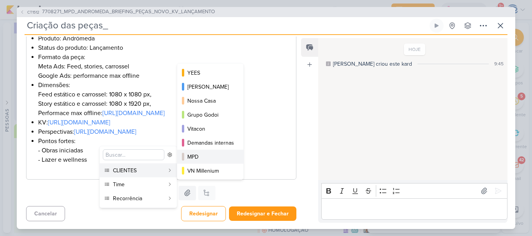
click at [198, 151] on button "MPD" at bounding box center [210, 157] width 66 height 14
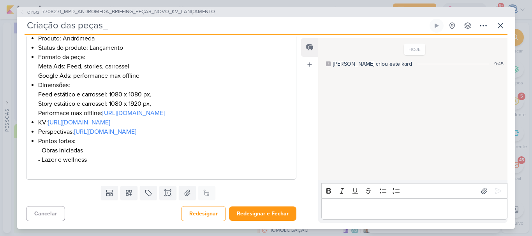
scroll to position [0, 0]
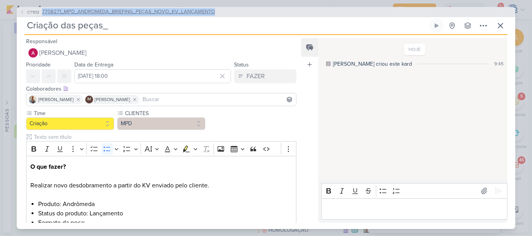
drag, startPoint x: 217, startPoint y: 11, endPoint x: 42, endPoint y: 11, distance: 174.4
click at [42, 11] on div "CT1512 7708271_MPD_ANDROMEDA_BRIEFING_PEÇAS_NOVO_KV_LANÇAMENTO" at bounding box center [266, 12] width 498 height 10
copy span "7708271_MPD_ANDROMEDA_BRIEFING_PEÇAS_NOVO_KV_LANÇAMENTO"
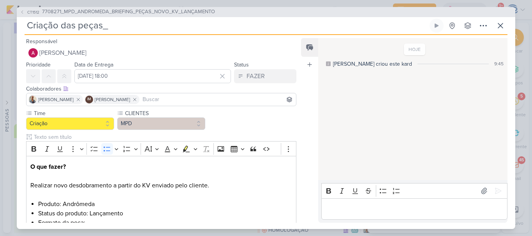
click at [115, 27] on input "Criação das peças_" at bounding box center [226, 26] width 403 height 14
paste input "7708271_MPD_ANDROMEDA_BRIEFING_PEÇAS_NOVO_KV_LANÇAMENTO"
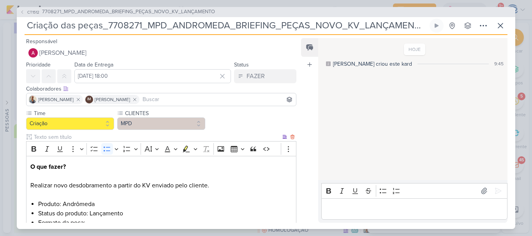
scroll to position [194, 0]
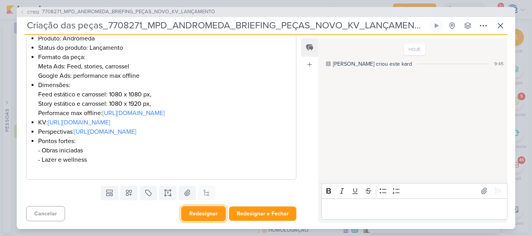
click at [206, 216] on button "Redesignar" at bounding box center [203, 213] width 45 height 15
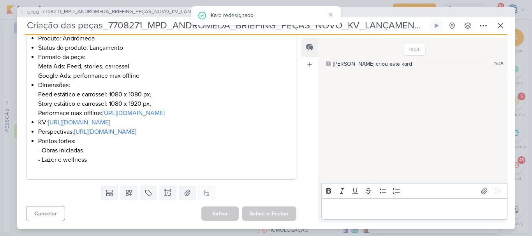
scroll to position [0, 0]
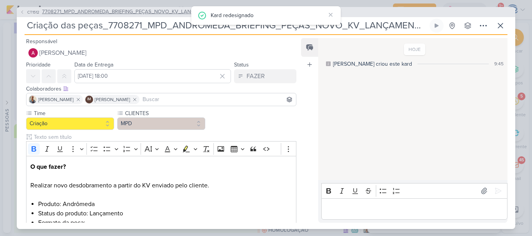
click at [125, 10] on span "7708271_MPD_ANDROMEDA_BRIEFING_PEÇAS_NOVO_KV_LANÇAMENTO" at bounding box center [128, 12] width 173 height 8
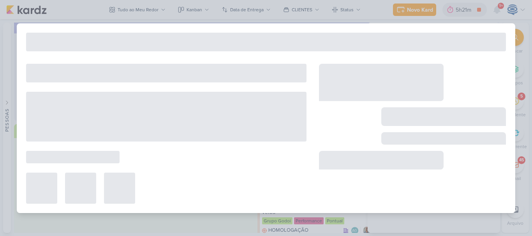
type input "7708271_MPD_ANDROMEDA_BRIEFING_PEÇAS_NOVO_KV_LANÇAMENTO"
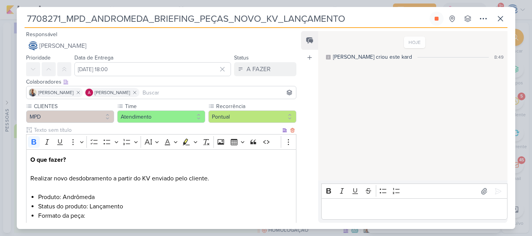
scroll to position [216, 0]
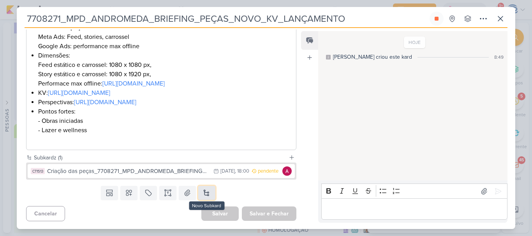
click at [207, 192] on button at bounding box center [206, 193] width 17 height 14
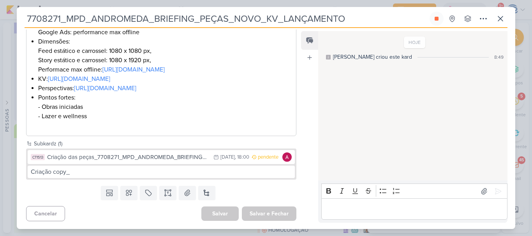
drag, startPoint x: 347, startPoint y: 20, endPoint x: 8, endPoint y: 11, distance: 338.7
click at [8, 11] on div "7708271_MPD_ANDROMEDA_BRIEFING_PEÇAS_NOVO_KV_LANÇAMENTO" at bounding box center [266, 118] width 532 height 236
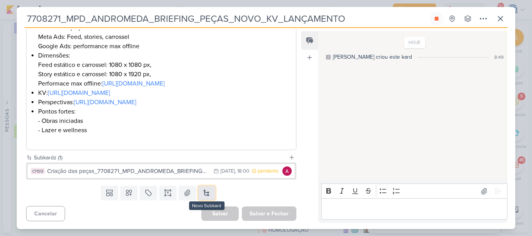
click at [204, 190] on button at bounding box center [206, 193] width 17 height 14
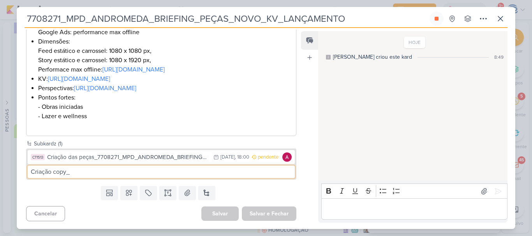
paste input "7708271_MPD_ANDROMEDA_BRIEFING_PEÇAS_NOVO_KV_LANÇAMENTO"
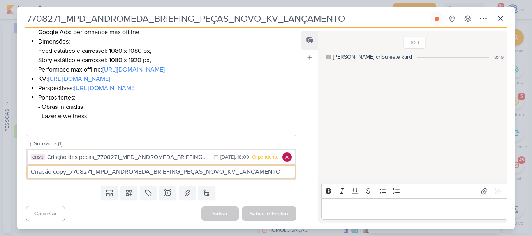
type input "Criação copy_7708271_MPD_ANDROMEDA_BRIEFING_PEÇAS_NOVO_KV_LANÇAMENTO"
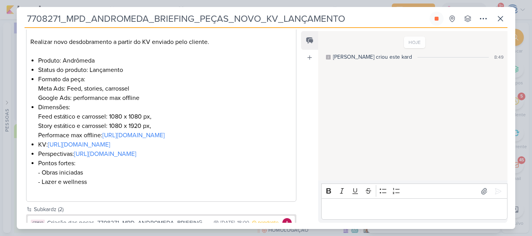
scroll to position [136, 0]
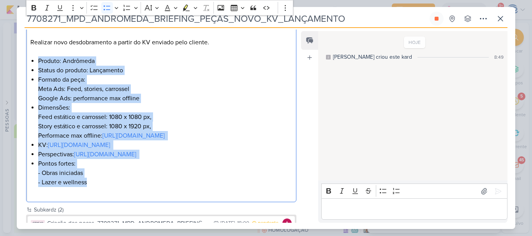
drag, startPoint x: 36, startPoint y: 60, endPoint x: 94, endPoint y: 209, distance: 160.7
click at [94, 203] on div "O que fazer? Realizar novo desdobramento a partir do KV enviado pelo cliente. P…" at bounding box center [161, 108] width 270 height 190
click at [94, 197] on li "Pontos fortes: - Obras iniciadas - Lazer e wellness" at bounding box center [165, 177] width 254 height 37
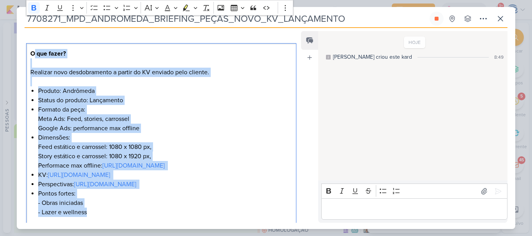
scroll to position [48, 0]
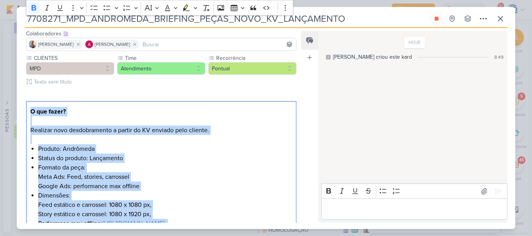
drag, startPoint x: 94, startPoint y: 209, endPoint x: 21, endPoint y: 101, distance: 130.9
click at [21, 101] on div "CLIENTES MPD Time" at bounding box center [158, 173] width 283 height 239
copy div "O que fazer? Realizar novo desdobramento a partir do KV enviado pelo cliente. P…"
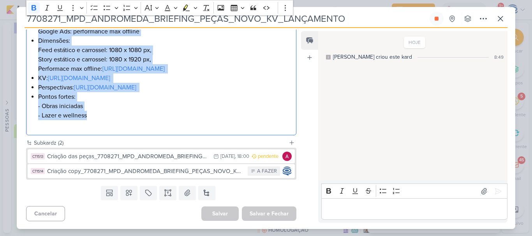
scroll to position [231, 0]
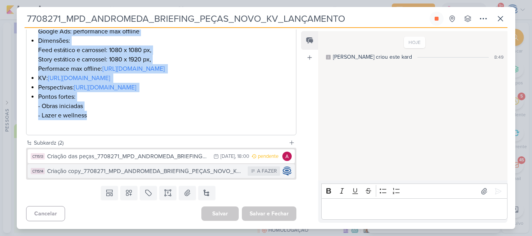
click at [153, 175] on div "Criação copy_7708271_MPD_ANDROMEDA_BRIEFING_PEÇAS_NOVO_KV_LANÇAMENTO" at bounding box center [145, 171] width 197 height 9
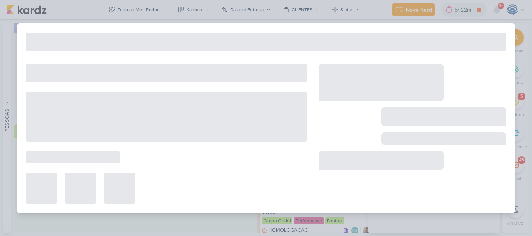
type input "Criação copy_7708271_MPD_ANDROMEDA_BRIEFING_PEÇAS_NOVO_KV_LANÇAMENTO"
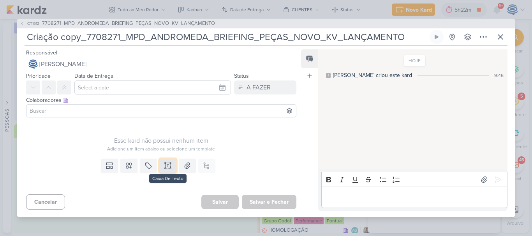
click at [168, 170] on icon at bounding box center [168, 166] width 8 height 8
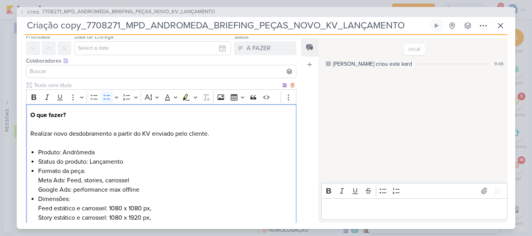
scroll to position [27, 0]
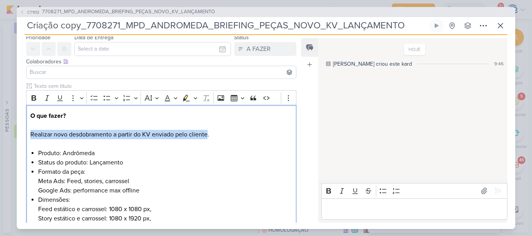
drag, startPoint x: 207, startPoint y: 137, endPoint x: 26, endPoint y: 137, distance: 181.4
click at [26, 137] on div "Clique para deixar o item visível somente à membros da sua organização Rich Tex…" at bounding box center [158, 185] width 283 height 206
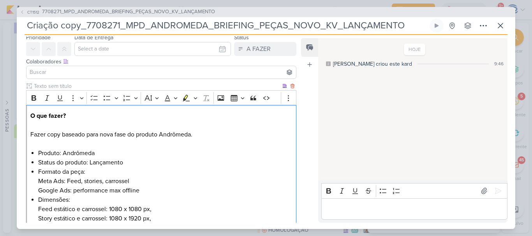
click at [99, 137] on p "O que fazer? Fazer copy baseado para nova fase do produto Andrômeda." at bounding box center [161, 125] width 262 height 28
click at [197, 138] on p "O que fazer? Fazer copy baseado na nova fase do produto Andrômeda." at bounding box center [161, 125] width 262 height 28
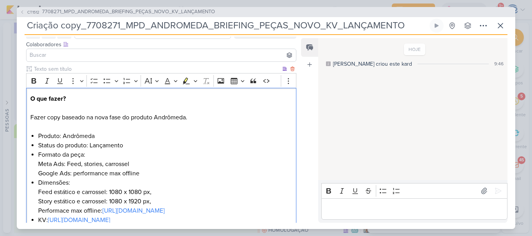
scroll to position [73, 0]
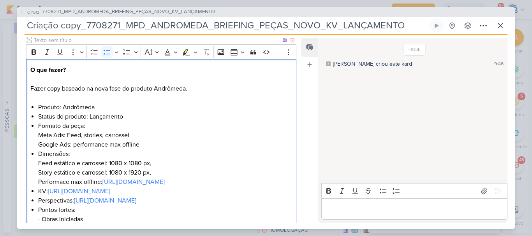
drag, startPoint x: 90, startPoint y: 128, endPoint x: 36, endPoint y: 130, distance: 53.7
click at [36, 130] on div "O que fazer? Fazer copy baseado na nova fase do produto Andrômeda. Produto: And…" at bounding box center [161, 149] width 270 height 180
click at [64, 88] on p "O que fazer? Fazer copy baseado na nova fase do produto Andrômeda." at bounding box center [161, 79] width 262 height 28
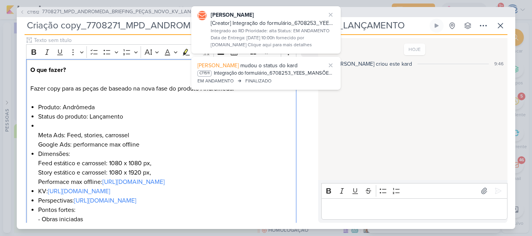
scroll to position [72, 0]
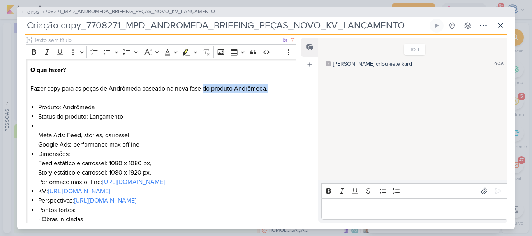
drag, startPoint x: 279, startPoint y: 87, endPoint x: 206, endPoint y: 90, distance: 72.9
click at [206, 90] on p "O que fazer? Fazer copy para as peças de Andrômeda baseado na nova fase do prod…" at bounding box center [161, 79] width 262 height 28
click at [67, 125] on li "Meta Ads: Feed, stories, carrossel Google Ads: performance max offline" at bounding box center [165, 135] width 254 height 28
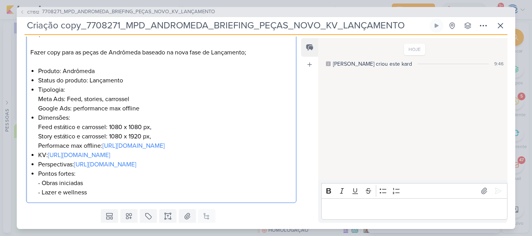
scroll to position [111, 0]
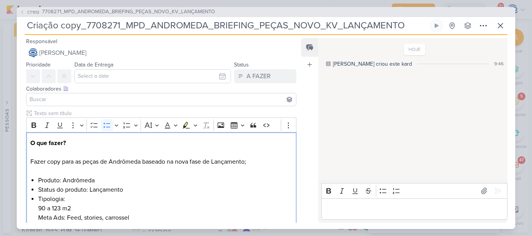
scroll to position [56, 0]
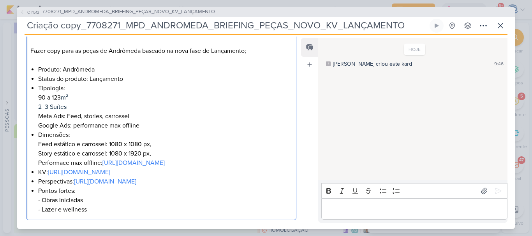
click at [43, 106] on span "⁠⁠⁠⁠⁠⁠⁠2 3 Suítes" at bounding box center [52, 107] width 28 height 8
click at [157, 104] on li "Tipologia: 90 a 123 m² ⁠⁠⁠⁠⁠⁠⁠2 e 3 Suítes Meta Ads: Feed, stories, carrossel G…" at bounding box center [165, 107] width 254 height 47
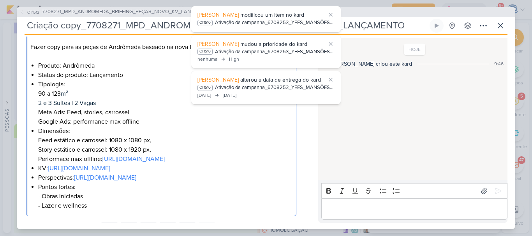
scroll to position [114, 0]
click at [101, 49] on p "O que fazer? Fazer copy para as peças de Andrômeda baseado na nova fase de Lanç…" at bounding box center [161, 38] width 262 height 28
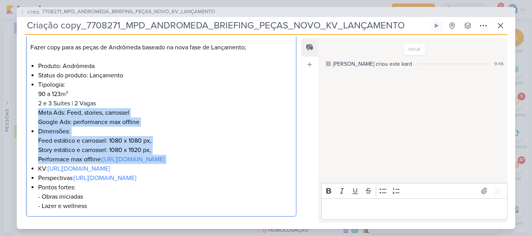
drag, startPoint x: 36, startPoint y: 115, endPoint x: 216, endPoint y: 178, distance: 190.9
click at [216, 178] on div "O que fazer? Fazer copy para as peças de Andrômeda baseado na nova fase de Lanç…" at bounding box center [161, 117] width 270 height 199
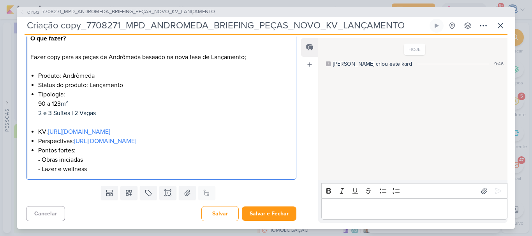
scroll to position [114, 0]
click at [92, 172] on li "Pontos fortes: - Obras iniciadas - Lazer e wellness" at bounding box center [165, 160] width 254 height 28
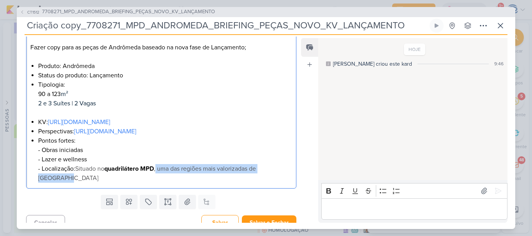
drag, startPoint x: 289, startPoint y: 176, endPoint x: 158, endPoint y: 179, distance: 130.8
click at [158, 179] on div "O que fazer? Fazer copy para as peças de Andrômeda baseado na nova fase de Lanç…" at bounding box center [161, 103] width 270 height 171
click at [256, 179] on span ", uma das regiões mais valorizadas de Alphaville" at bounding box center [147, 173] width 218 height 17
drag, startPoint x: 287, startPoint y: 179, endPoint x: 77, endPoint y: 182, distance: 210.2
click at [77, 182] on li "Pontos fortes: - Obras iniciadas - Lazer e wellness - Localização: Situado no q…" at bounding box center [165, 159] width 254 height 47
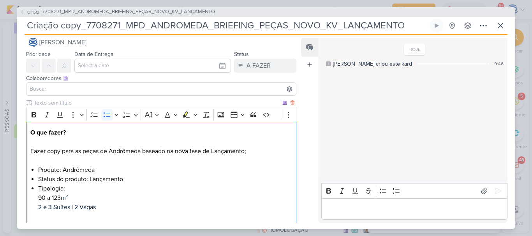
scroll to position [9, 0]
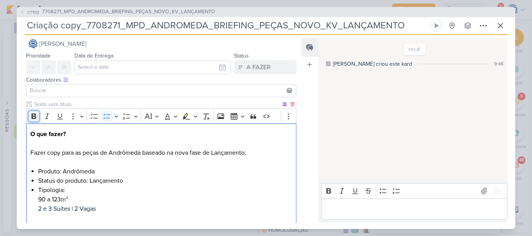
click at [33, 119] on icon "Editor toolbar" at bounding box center [34, 116] width 5 height 5
click at [194, 116] on icon "Editor toolbar" at bounding box center [195, 116] width 4 height 8
click at [174, 118] on button "Font Color" at bounding box center [171, 117] width 18 height 12
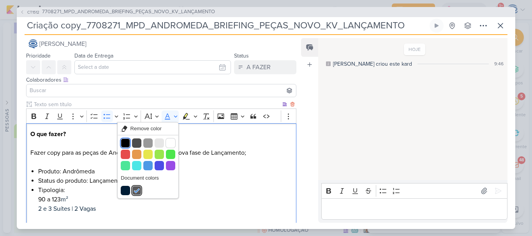
click at [127, 141] on button "Black" at bounding box center [125, 143] width 9 height 9
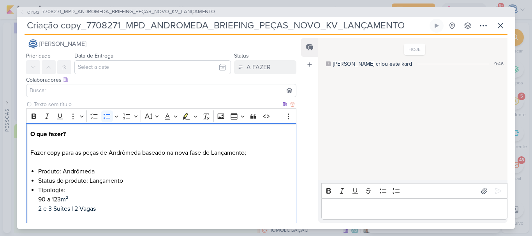
scroll to position [123, 0]
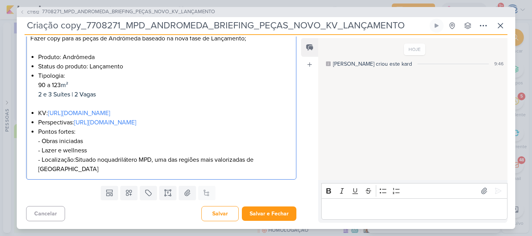
click at [156, 174] on div "O que fazer? Fazer copy para as peças de Andrômeda baseado na nova fase de Lanç…" at bounding box center [161, 94] width 270 height 171
click at [286, 167] on li "Pontos fortes: - Obras iniciadas - Lazer e wellness - Localização: Situado no q…" at bounding box center [165, 150] width 254 height 47
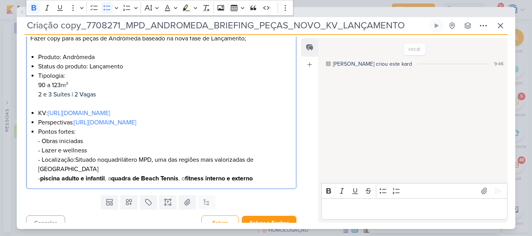
click at [44, 180] on strong "piscina adulto e infantil" at bounding box center [72, 179] width 65 height 8
drag, startPoint x: 44, startPoint y: 180, endPoint x: 127, endPoint y: 174, distance: 83.1
click at [127, 174] on li "Pontos fortes: - Obras iniciadas - Lazer e wellness - Localização: Situado no q…" at bounding box center [165, 155] width 254 height 56
click at [110, 176] on span ", a" at bounding box center [109, 179] width 6 height 8
click at [116, 179] on strong "quadra de Beach Tennis" at bounding box center [145, 179] width 67 height 8
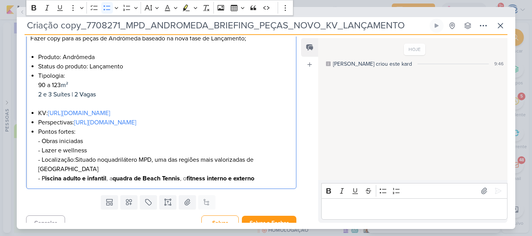
click at [116, 179] on strong "quadra de Beach Tennis" at bounding box center [145, 179] width 67 height 8
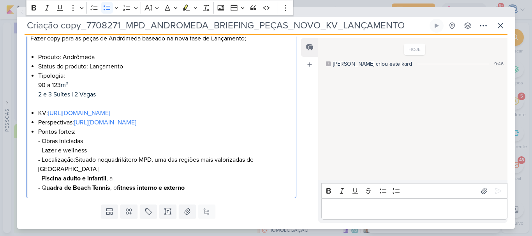
click at [119, 186] on strong "fitness interno e externo" at bounding box center [151, 188] width 68 height 8
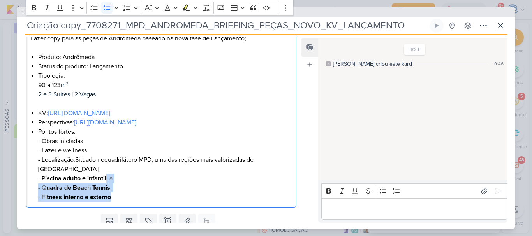
drag, startPoint x: 122, startPoint y: 193, endPoint x: 121, endPoint y: 181, distance: 12.1
click at [121, 181] on li "Pontos fortes: - Obras iniciadas - Lazer e wellness - Localização: Situado no q…" at bounding box center [165, 164] width 254 height 75
drag, startPoint x: 119, startPoint y: 195, endPoint x: 18, endPoint y: 179, distance: 102.5
click at [18, 179] on div "Clique para deixar o item visível somente à membros da sua organização Rich Tex…" at bounding box center [158, 98] width 283 height 225
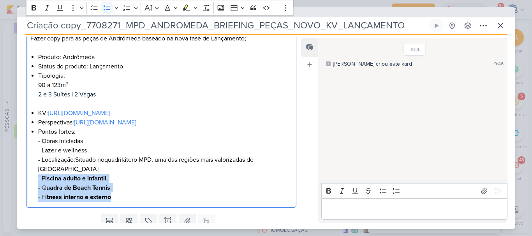
scroll to position [104, 0]
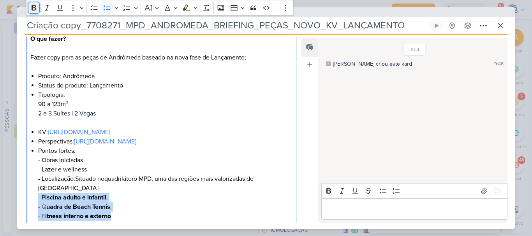
click at [35, 9] on icon "Editor toolbar" at bounding box center [34, 7] width 5 height 5
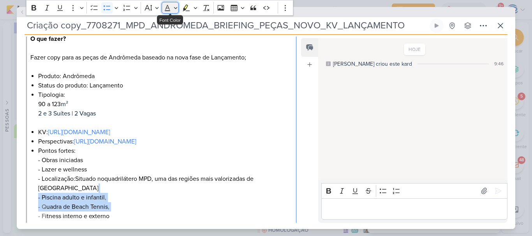
click at [176, 9] on button "Font Color" at bounding box center [171, 8] width 18 height 12
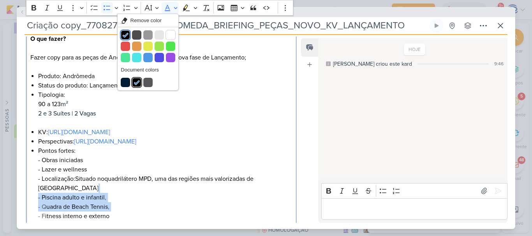
click at [124, 36] on icon "Editor toolbar" at bounding box center [125, 35] width 5 height 4
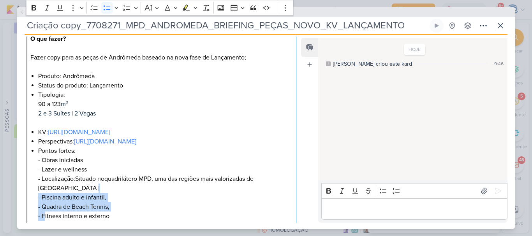
click at [121, 206] on li "Pontos fortes: - Obras iniciadas - Lazer e wellness - Localização: Situado no q…" at bounding box center [165, 183] width 254 height 75
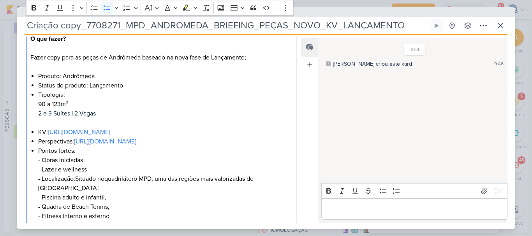
click at [119, 215] on li "Pontos fortes: - Obras iniciadas - Lazer e wellness - Localização: Situado no q…" at bounding box center [165, 183] width 254 height 75
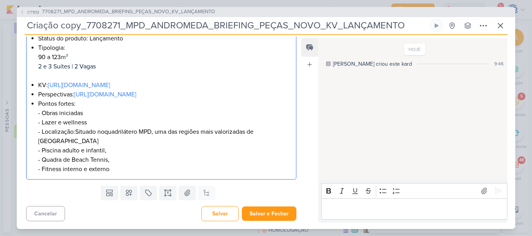
scroll to position [142, 0]
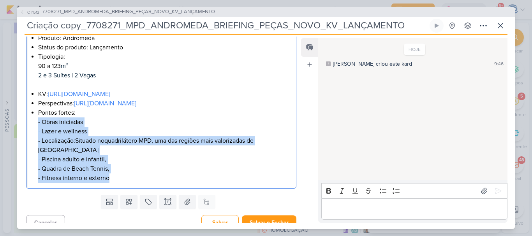
drag, startPoint x: 121, startPoint y: 179, endPoint x: 37, endPoint y: 133, distance: 96.3
click at [37, 133] on div "O que fazer? Fazer copy para as peças de Andrômeda baseado na nova fase de Lanç…" at bounding box center [161, 89] width 270 height 199
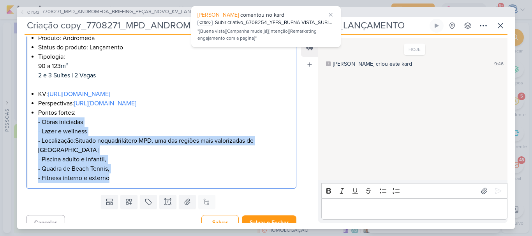
copy li "- Obras iniciadas - Lazer e wellness - Localização: Situado no quadrilátero MPD…"
click at [166, 181] on li "Pontos fortes: - Obras iniciadas - Lazer e wellness - Localização: Situado no q…" at bounding box center [165, 145] width 254 height 75
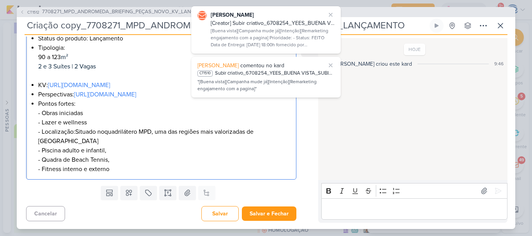
scroll to position [0, 0]
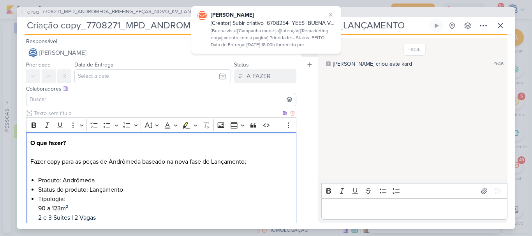
click at [256, 163] on p "O que fazer? Fazer copy para as peças de Andrômeda baseado na nova fase de Lanç…" at bounding box center [161, 153] width 262 height 28
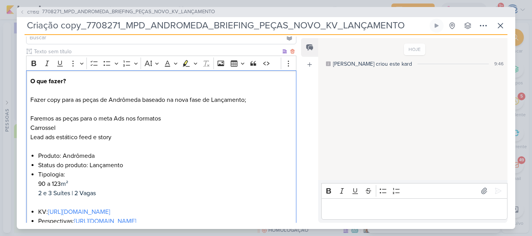
scroll to position [62, 0]
click at [101, 149] on p "Editor editing area: main" at bounding box center [161, 146] width 262 height 9
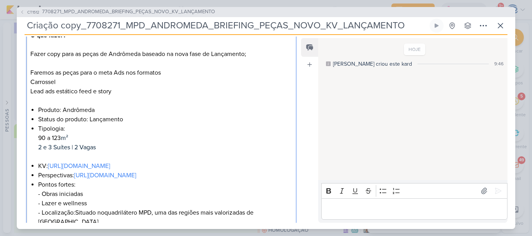
scroll to position [108, 0]
drag, startPoint x: 119, startPoint y: 97, endPoint x: 79, endPoint y: 93, distance: 40.6
click at [79, 93] on div "O que fazer? Fazer copy para as peças de Andrômeda baseado na nova fase de Lanç…" at bounding box center [161, 142] width 270 height 236
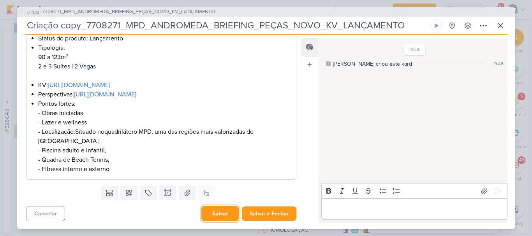
click at [216, 218] on button "Salvar" at bounding box center [219, 213] width 37 height 15
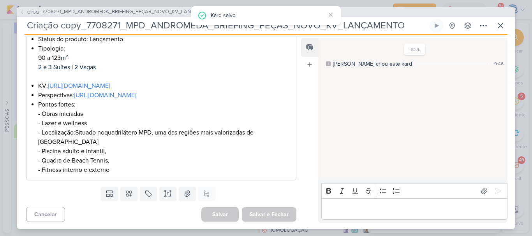
scroll to position [0, 0]
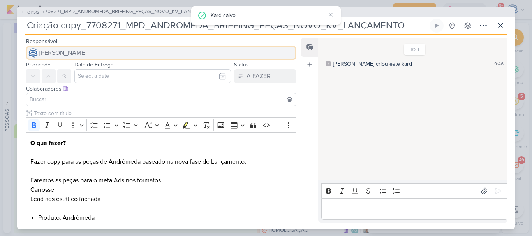
click at [132, 52] on button "[PERSON_NAME]" at bounding box center [161, 53] width 270 height 14
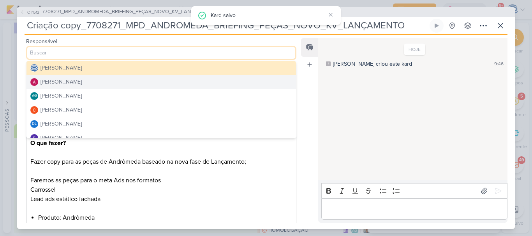
click at [94, 83] on button "[PERSON_NAME]" at bounding box center [160, 82] width 269 height 14
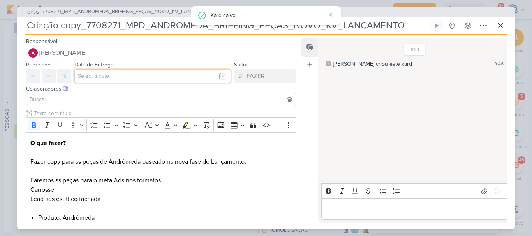
click at [99, 76] on input "text" at bounding box center [152, 76] width 156 height 14
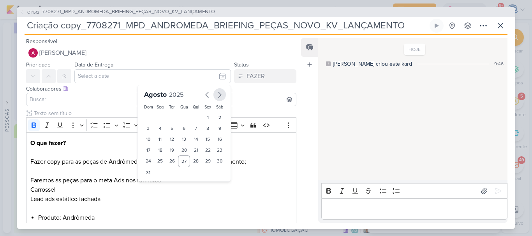
click at [215, 97] on icon "button" at bounding box center [219, 94] width 9 height 9
click at [158, 118] on div "1" at bounding box center [160, 117] width 12 height 11
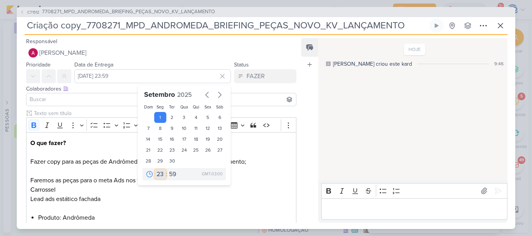
click at [157, 174] on select "00 01 02 03 04 05 06 07 08 09 10 11 12 13 14 15 16 17 18 19 20 21 22 23" at bounding box center [160, 174] width 11 height 9
click at [170, 118] on div "2" at bounding box center [172, 117] width 12 height 11
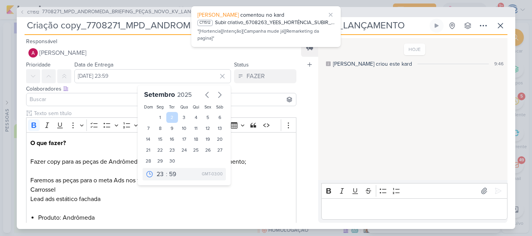
type input "2 de setembro de 2025 às 23:59"
click at [156, 176] on select "00 01 02 03 04 05 06 07 08 09 10 11 12 13 14 15 16 17 18 19 20 21 22 23" at bounding box center [160, 174] width 11 height 9
select select "18"
click at [155, 170] on select "00 01 02 03 04 05 06 07 08 09 10 11 12 13 14 15 16 17 18 19 20 21 22 23" at bounding box center [160, 174] width 11 height 9
type input "2 de setembro de 2025 às 18:59"
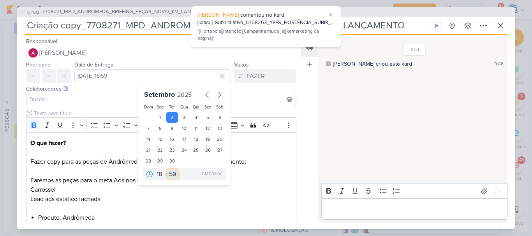
click at [169, 173] on select "00 05 10 15 20 25 30 35 40 45 50 55 59" at bounding box center [172, 174] width 11 height 9
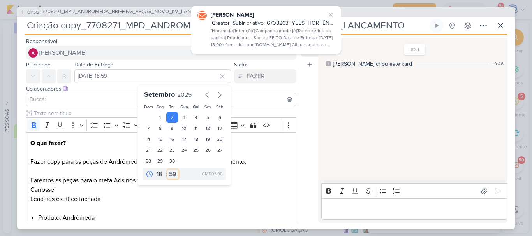
select select "0"
click at [167, 170] on select "00 05 10 15 20 25 30 35 40 45 50 55 59" at bounding box center [172, 174] width 11 height 9
type input "2 de setembro de 2025 às 18:00"
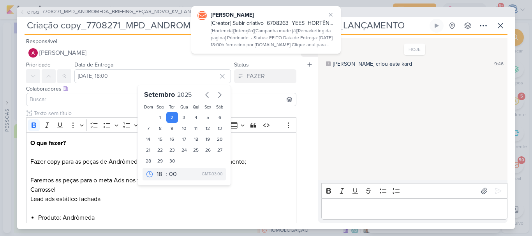
click at [103, 100] on input at bounding box center [161, 99] width 266 height 9
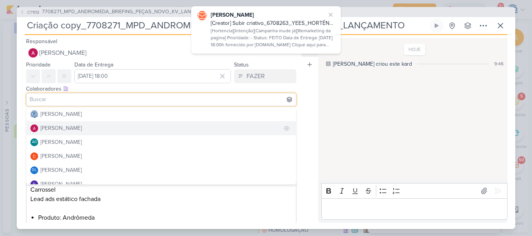
click at [73, 128] on div "[PERSON_NAME]" at bounding box center [60, 128] width 41 height 8
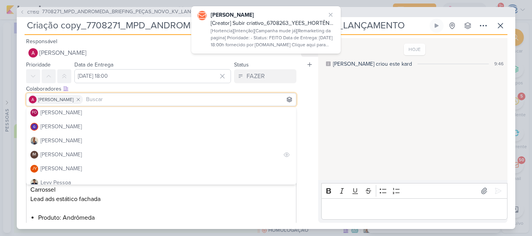
scroll to position [86, 0]
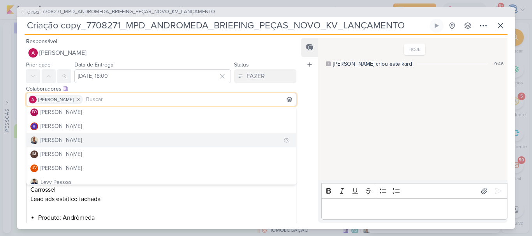
click at [73, 142] on button "[PERSON_NAME]" at bounding box center [160, 141] width 269 height 14
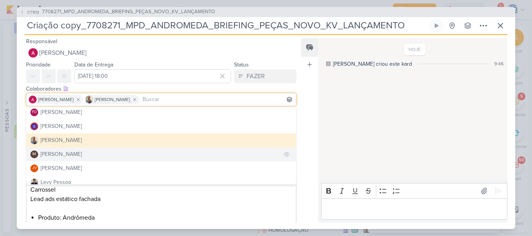
click at [73, 151] on div "[PERSON_NAME]" at bounding box center [60, 154] width 41 height 8
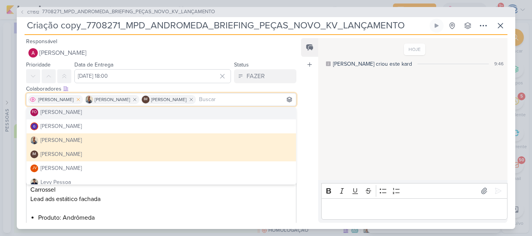
click at [79, 99] on icon at bounding box center [78, 99] width 5 height 5
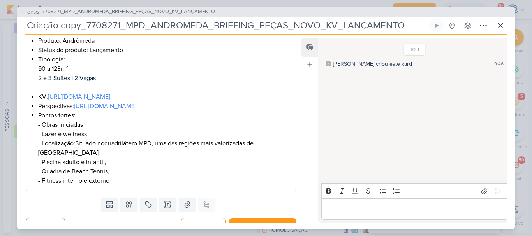
scroll to position [177, 0]
click at [129, 204] on icon at bounding box center [129, 205] width 8 height 8
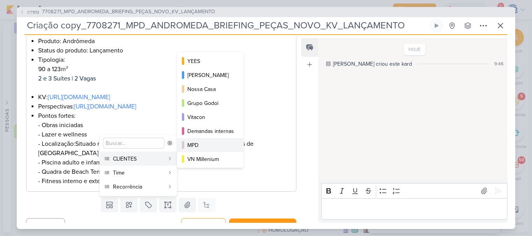
click at [199, 146] on div "MPD" at bounding box center [210, 145] width 47 height 8
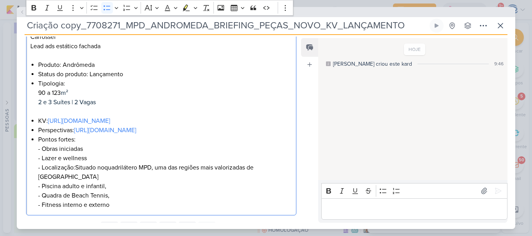
click at [125, 209] on li "Pontos fortes: - Obras iniciadas - Lazer e wellness - Localização: Situado no q…" at bounding box center [165, 172] width 254 height 75
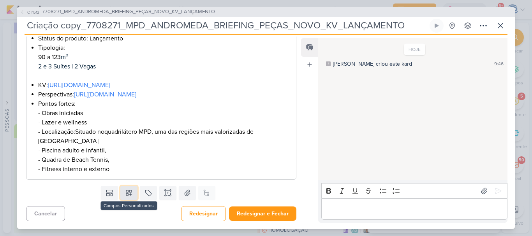
click at [128, 195] on icon at bounding box center [129, 193] width 8 height 8
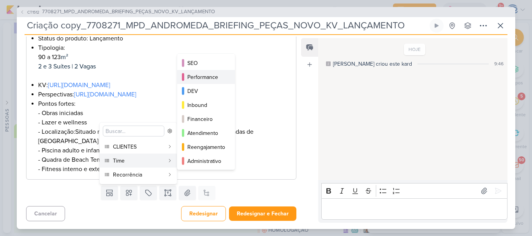
click at [200, 77] on div "Performance" at bounding box center [206, 77] width 38 height 8
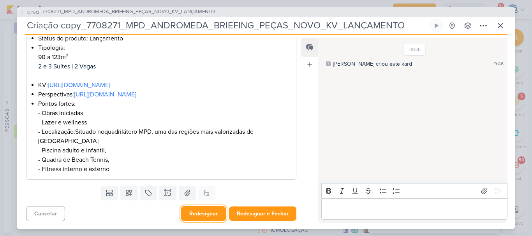
click at [201, 214] on button "Redesignar" at bounding box center [203, 213] width 45 height 15
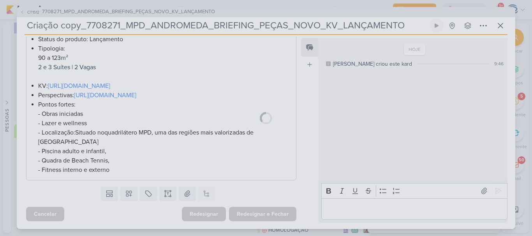
scroll to position [212, 0]
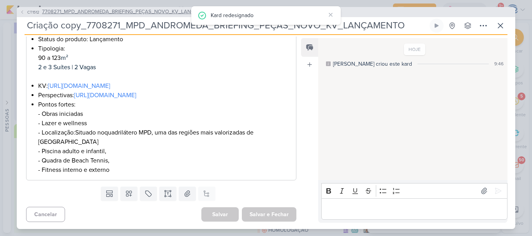
click at [140, 9] on span "7708271_MPD_ANDROMEDA_BRIEFING_PEÇAS_NOVO_KV_LANÇAMENTO" at bounding box center [128, 12] width 173 height 8
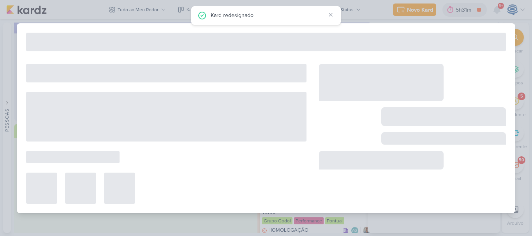
type input "7708271_MPD_ANDROMEDA_BRIEFING_PEÇAS_NOVO_KV_LANÇAMENTO"
type input "29 de agosto de 2025 às 18:00"
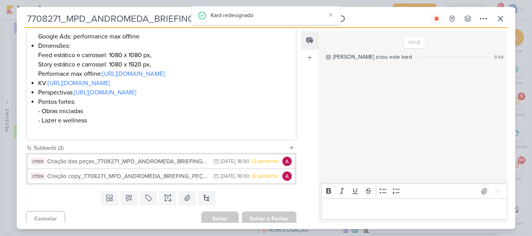
scroll to position [231, 0]
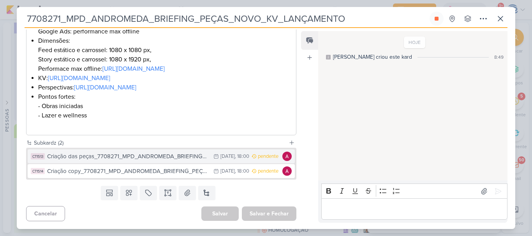
click at [107, 155] on div "Criação das peças_7708271_MPD_ANDROMEDA_BRIEFING_PEÇAS_NOVO_KV_LANÇAMENTO" at bounding box center [128, 156] width 162 height 9
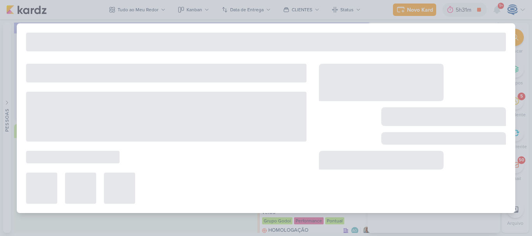
type input "Criação das peças_7708271_MPD_ANDROMEDA_BRIEFING_PEÇAS_NOVO_KV_LANÇAMENTO"
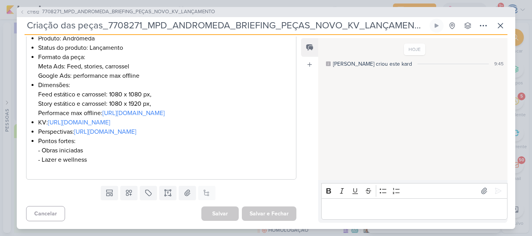
scroll to position [194, 0]
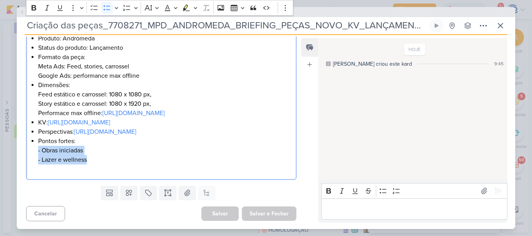
drag, startPoint x: 104, startPoint y: 162, endPoint x: 35, endPoint y: 153, distance: 69.8
click at [35, 153] on div "O que fazer? Realizar novo desdobramento a partir do KV enviado pelo cliente. P…" at bounding box center [161, 85] width 270 height 190
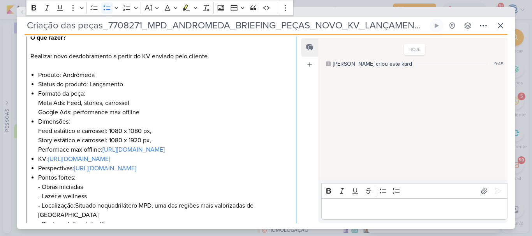
scroll to position [129, 0]
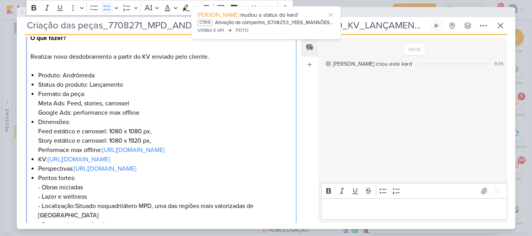
click at [162, 111] on li "Formato da peça: Meta Ads: Feed, stories, carrossel Google Ads: performance max…" at bounding box center [165, 104] width 254 height 28
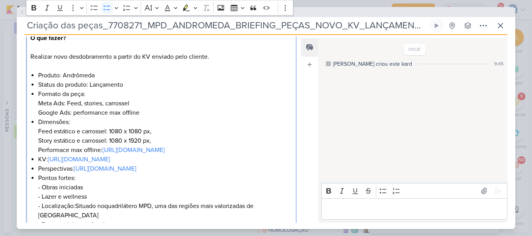
click at [213, 155] on li "Dimensões: Feed estático e carrossel: 1080 x 1080 px, Story estático e carrosse…" at bounding box center [165, 136] width 254 height 37
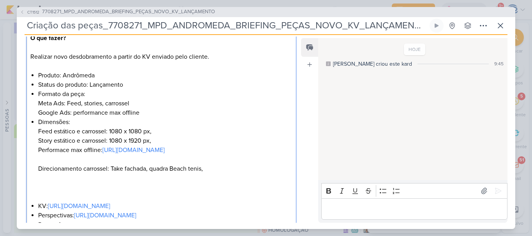
click at [145, 188] on li "Dimensões: Feed estático e carrossel: 1080 x 1080 px, Story estático e carrosse…" at bounding box center [165, 160] width 254 height 84
click at [228, 188] on li "Dimensões: Feed estático e carrossel: 1080 x 1080 px, Story estático e carrosse…" at bounding box center [165, 160] width 254 height 84
click at [123, 186] on li "Dimensões: Feed estático e carrossel: 1080 x 1080 px, Story estático e carrosse…" at bounding box center [165, 160] width 254 height 84
click at [276, 188] on li "Dimensões: Feed estático e carrossel: 1080 x 1080 px, Story estático e carrosse…" at bounding box center [165, 160] width 254 height 84
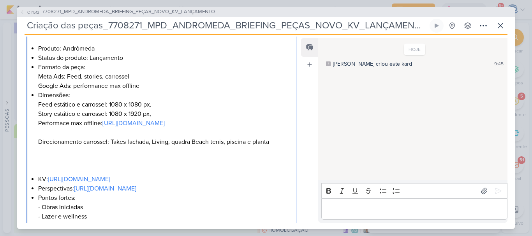
scroll to position [156, 0]
click at [38, 159] on li "Dimensões: Feed estático e carrossel: 1080 x 1080 px, Story estático e carrosse…" at bounding box center [165, 132] width 254 height 84
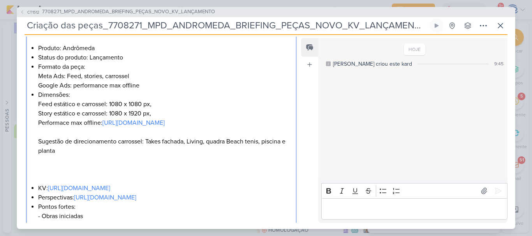
click at [152, 162] on li "Dimensões: Feed estático e carrossel: 1080 x 1080 px, Story estático e carrosse…" at bounding box center [165, 136] width 254 height 93
click at [193, 171] on li "Dimensões: Feed estático e carrossel: 1080 x 1080 px, Story estático e carrosse…" at bounding box center [165, 136] width 254 height 93
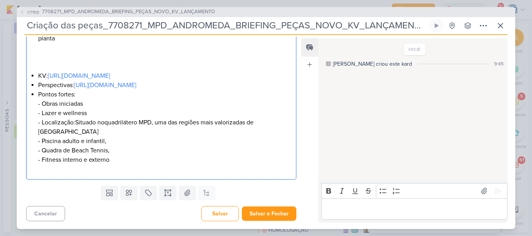
scroll to position [225, 0]
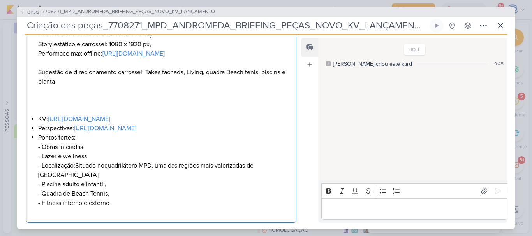
click at [73, 114] on li "Dimensões: Feed estático e carrossel: 1080 x 1080 px, Story estático e carrosse…" at bounding box center [165, 67] width 254 height 93
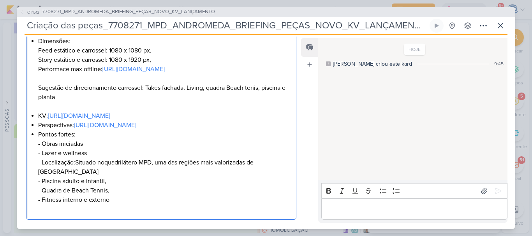
scroll to position [269, 0]
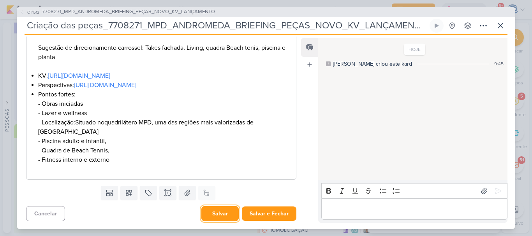
click at [220, 211] on button "Salvar" at bounding box center [219, 213] width 37 height 15
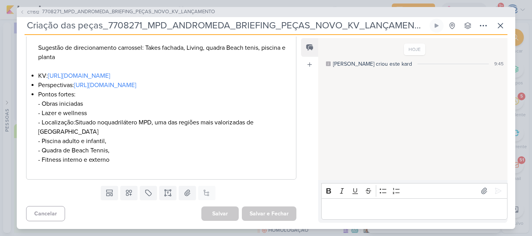
scroll to position [0, 0]
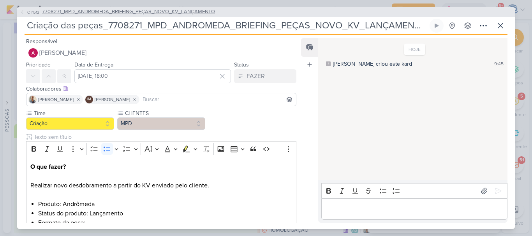
click at [162, 12] on span "7708271_MPD_ANDROMEDA_BRIEFING_PEÇAS_NOVO_KV_LANÇAMENTO" at bounding box center [128, 12] width 173 height 8
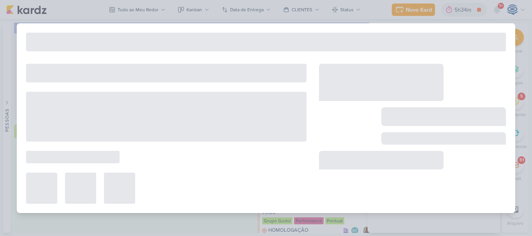
type input "7708271_MPD_ANDROMEDA_BRIEFING_PEÇAS_NOVO_KV_LANÇAMENTO"
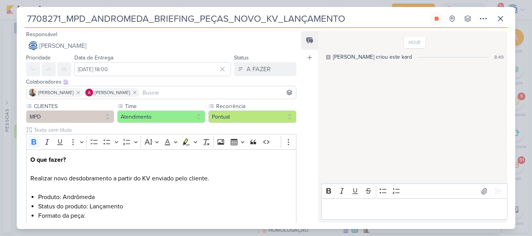
drag, startPoint x: 344, startPoint y: 19, endPoint x: 25, endPoint y: 12, distance: 319.6
click at [25, 12] on div "7708271_MPD_ANDROMEDA_BRIEFING_PEÇAS_NOVO_KV_LANÇAMENTO" at bounding box center [226, 19] width 403 height 14
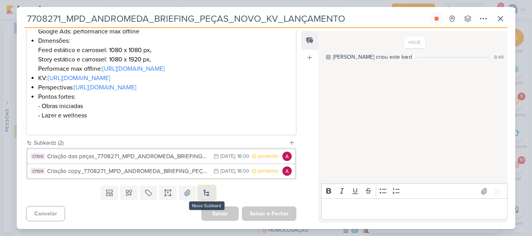
click at [203, 192] on button at bounding box center [206, 193] width 17 height 14
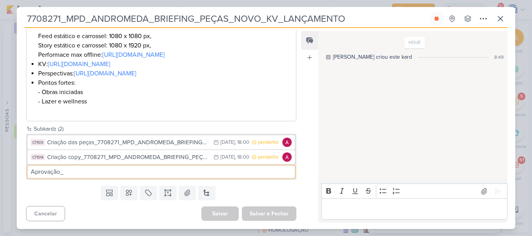
paste input "7708271_MPD_ANDROMEDA_BRIEFING_PEÇAS_NOVO_KV_LANÇAMENTO"
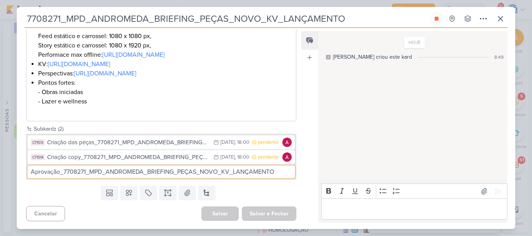
scroll to position [245, 0]
type input "Aprovação_7708271_MPD_ANDROMEDA_BRIEFING_PEÇAS_NOVO_KV_LANÇAMENTO"
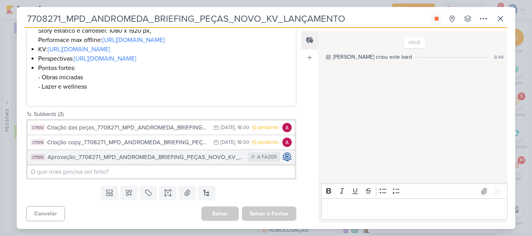
click at [206, 162] on div "Aprovação_7708271_MPD_ANDROMEDA_BRIEFING_PEÇAS_NOVO_KV_LANÇAMENTO" at bounding box center [145, 157] width 196 height 9
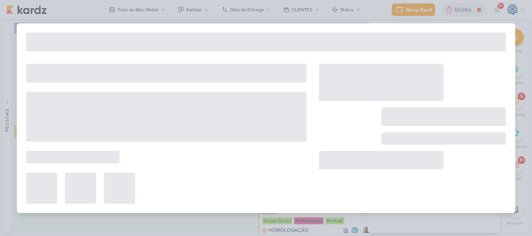
type input "Aprovação_7708271_MPD_ANDROMEDA_BRIEFING_PEÇAS_NOVO_KV_LANÇAMENTO"
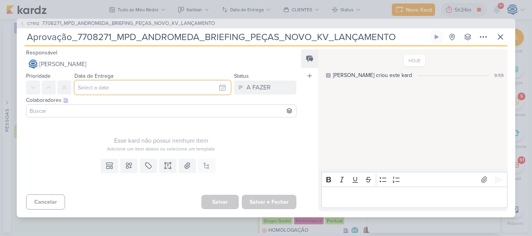
click at [106, 86] on input "text" at bounding box center [152, 88] width 156 height 14
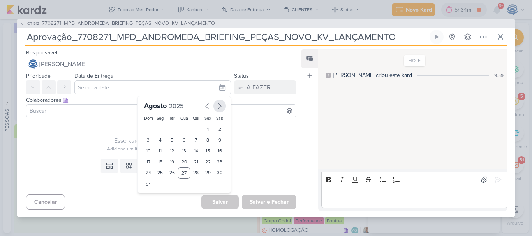
click at [216, 107] on icon "button" at bounding box center [219, 106] width 9 height 9
click at [178, 128] on div "3" at bounding box center [184, 129] width 12 height 11
type input "3 de setembro de 2025 às 23:59"
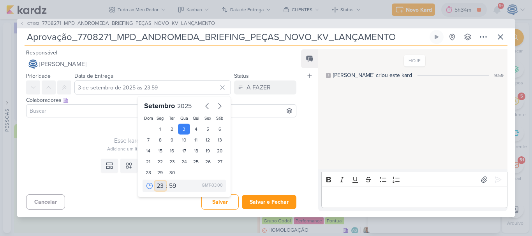
click at [155, 185] on select "00 01 02 03 04 05 06 07 08 09 10 11 12 13 14 15 16 17 18 19 20 21 22 23" at bounding box center [160, 185] width 11 height 9
select select "18"
click at [155, 181] on select "00 01 02 03 04 05 06 07 08 09 10 11 12 13 14 15 16 17 18 19 20 21 22 23" at bounding box center [160, 185] width 11 height 9
type input "3 de setembro de 2025 às 18:59"
click at [170, 183] on select "00 05 10 15 20 25 30 35 40 45 50 55 59" at bounding box center [172, 185] width 11 height 9
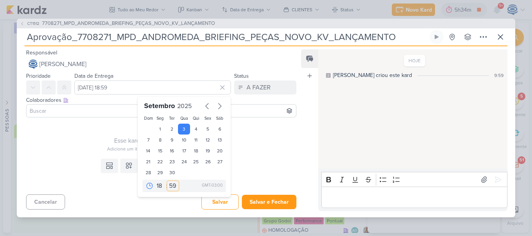
select select "0"
click at [167, 181] on select "00 05 10 15 20 25 30 35 40 45 50 55 59" at bounding box center [172, 185] width 11 height 9
type input "3 de setembro de 2025 às 18:00"
click at [73, 107] on input at bounding box center [161, 110] width 266 height 9
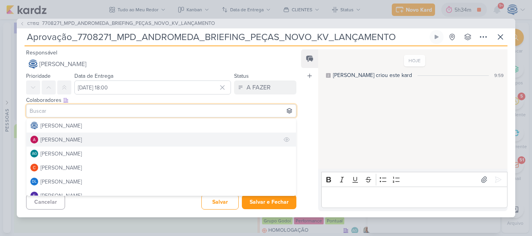
click at [69, 136] on div "[PERSON_NAME]" at bounding box center [60, 140] width 41 height 8
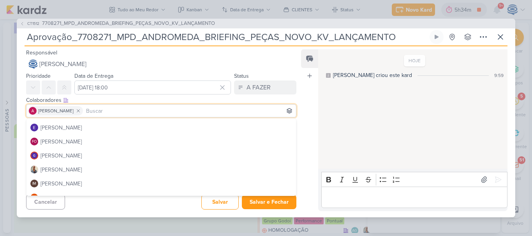
scroll to position [70, 0]
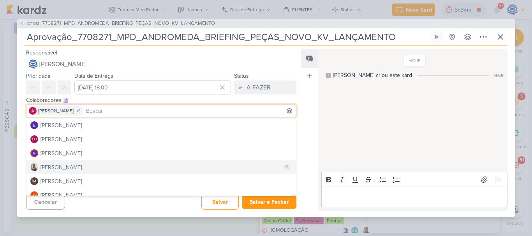
drag, startPoint x: 72, startPoint y: 182, endPoint x: 73, endPoint y: 169, distance: 12.9
click at [73, 169] on div "Caroline Traven De Andrade Alessandra Gomes AG Aline Gimenez Graciano Carlos Ma…" at bounding box center [161, 157] width 270 height 78
click at [73, 169] on button "[PERSON_NAME]" at bounding box center [160, 167] width 269 height 14
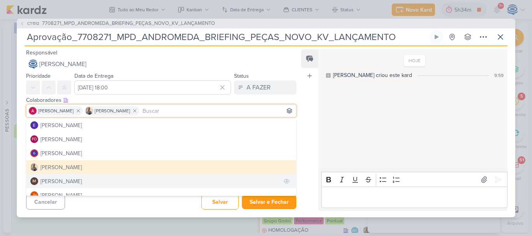
click at [73, 182] on div "[PERSON_NAME]" at bounding box center [60, 181] width 41 height 8
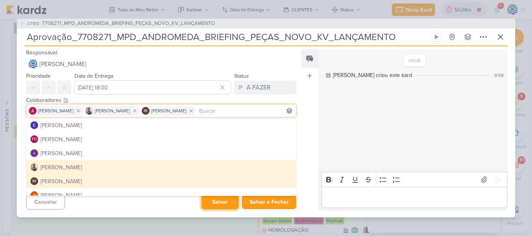
click at [218, 204] on button "Salvar" at bounding box center [219, 202] width 37 height 15
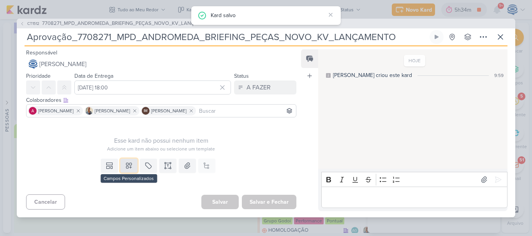
click at [130, 168] on icon at bounding box center [129, 166] width 8 height 8
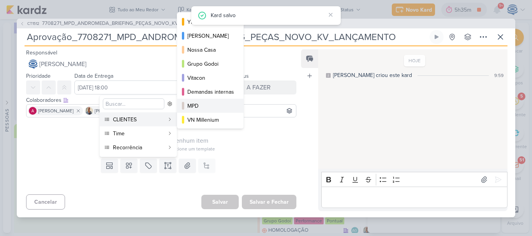
click at [199, 102] on div "MPD" at bounding box center [210, 106] width 47 height 8
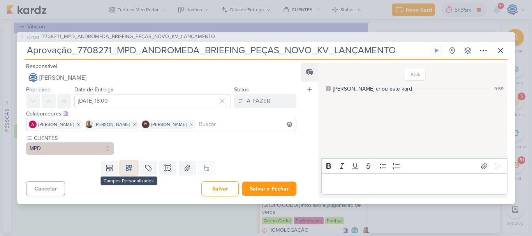
click at [128, 165] on icon at bounding box center [128, 167] width 5 height 5
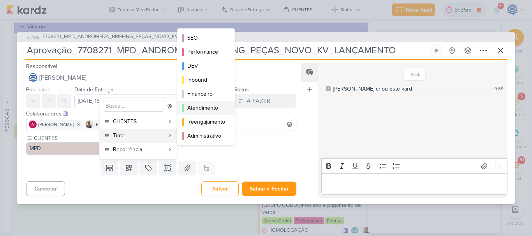
click at [200, 106] on div "Atendimento" at bounding box center [206, 108] width 38 height 8
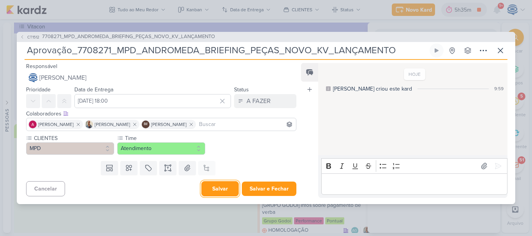
click at [216, 189] on button "Salvar" at bounding box center [219, 188] width 37 height 15
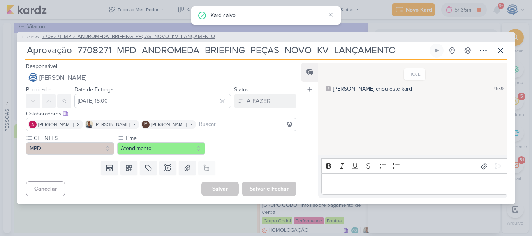
click at [186, 37] on span "7708271_MPD_ANDROMEDA_BRIEFING_PEÇAS_NOVO_KV_LANÇAMENTO" at bounding box center [128, 37] width 173 height 8
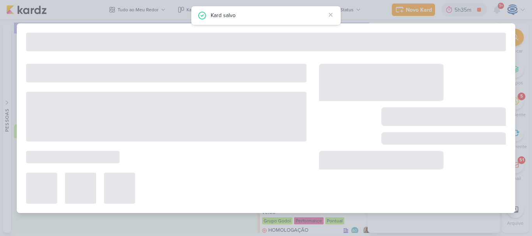
type input "7708271_MPD_ANDROMEDA_BRIEFING_PEÇAS_NOVO_KV_LANÇAMENTO"
type input "29 de agosto de 2025 às 18:00"
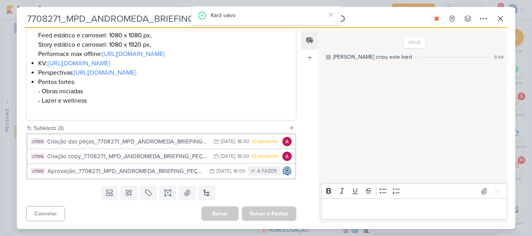
scroll to position [0, 0]
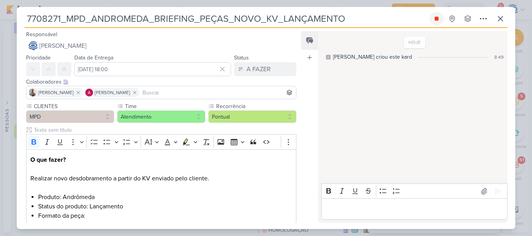
click at [435, 18] on icon at bounding box center [436, 19] width 4 height 4
click at [504, 18] on icon at bounding box center [499, 18] width 9 height 9
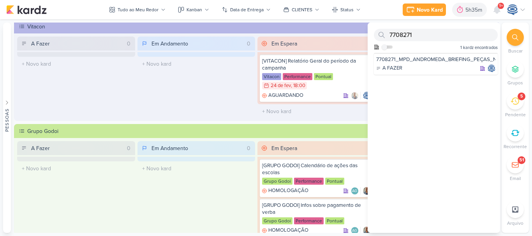
click at [510, 37] on div at bounding box center [514, 37] width 17 height 17
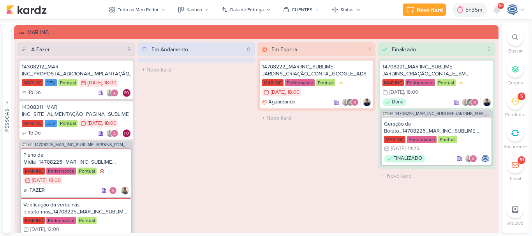
scroll to position [1421, 0]
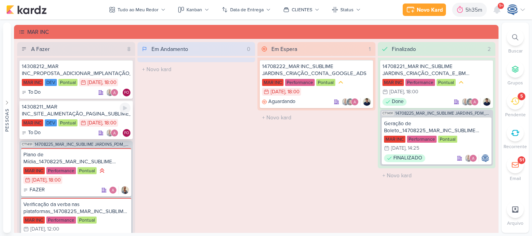
click at [90, 107] on div "14308211_MAR INC_SITE_ALIMENTAÇÃO_PAGINA_SUBLIME_JARDINS" at bounding box center [76, 111] width 109 height 14
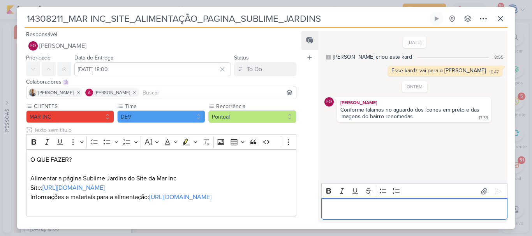
click at [365, 205] on p "Editor editing area: main" at bounding box center [414, 209] width 178 height 9
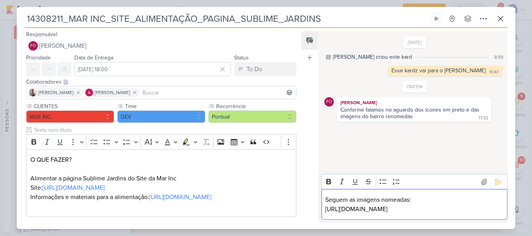
click at [392, 209] on p "https://drive.google.com/drive/folders/145ZxbTuw4NoOlP2MRa0EKQblm8AVtn6_" at bounding box center [414, 209] width 178 height 9
click at [495, 179] on icon at bounding box center [498, 182] width 6 height 6
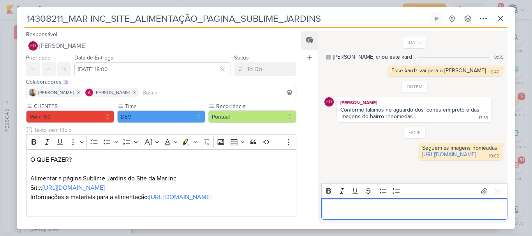
click at [459, 210] on p "Editor editing area: main" at bounding box center [414, 209] width 178 height 9
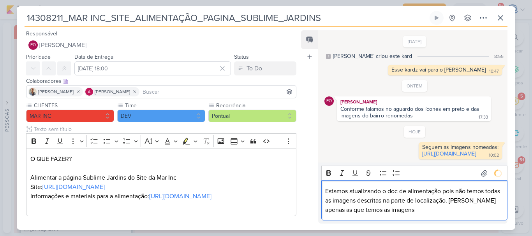
scroll to position [12, 0]
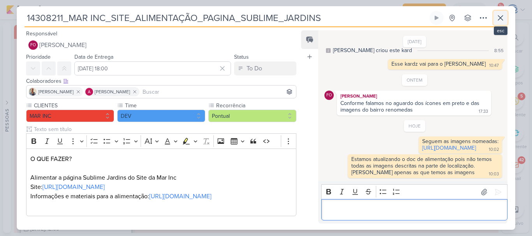
click at [499, 18] on icon at bounding box center [499, 17] width 9 height 9
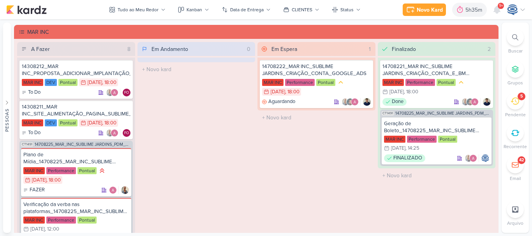
click at [518, 37] on icon at bounding box center [515, 37] width 6 height 6
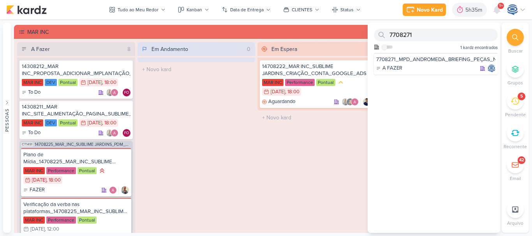
click at [518, 37] on icon at bounding box center [515, 37] width 6 height 6
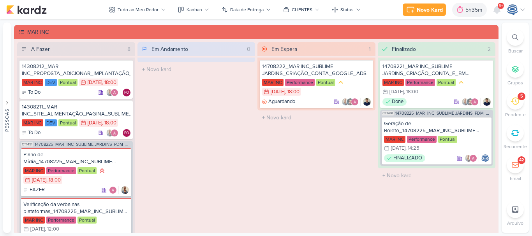
click at [518, 37] on icon at bounding box center [515, 37] width 6 height 6
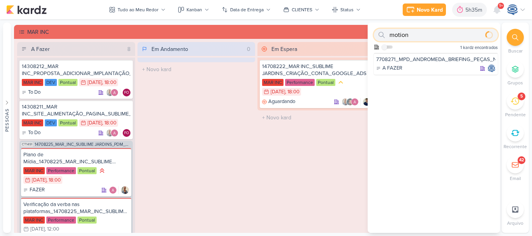
type input "motion"
click at [512, 32] on div at bounding box center [514, 37] width 17 height 17
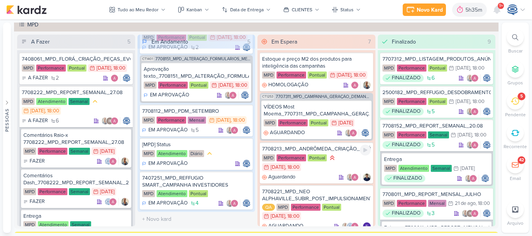
scroll to position [706, 0]
click at [214, 106] on div "7708112_MPD_PDM_SETEMBRO MPD Performance Mensal 27/8 27 de ago , 18:00 EM APROV…" at bounding box center [196, 121] width 113 height 32
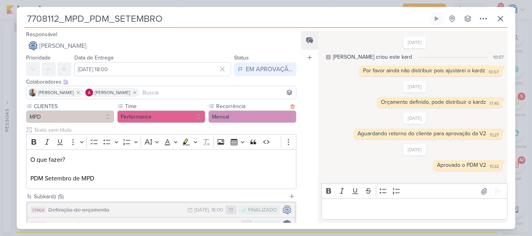
scroll to position [98, 0]
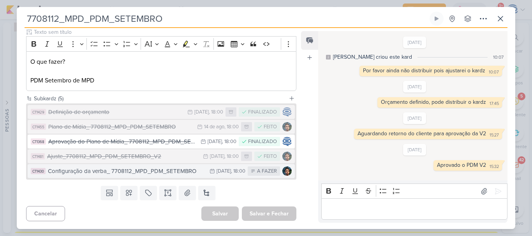
click at [180, 169] on div "Configuração da verba_ 7708112_MPD_PDM_SETEMBRO" at bounding box center [127, 171] width 158 height 9
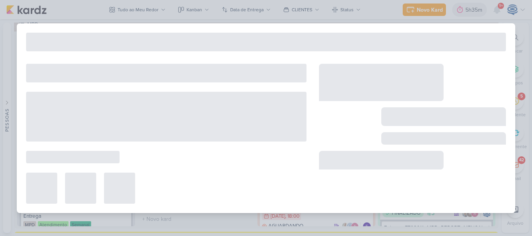
type input "Configuração da verba_ 7708112_MPD_PDM_SETEMBRO"
type input "29 de agosto de 2025 às 18:00"
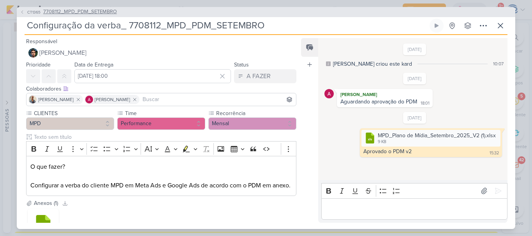
click at [72, 12] on span "7708112_MPD_PDM_SETEMBRO" at bounding box center [80, 12] width 74 height 8
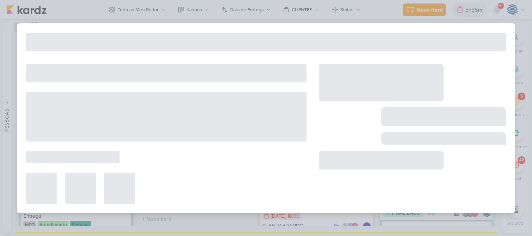
type input "7708112_MPD_PDM_SETEMBRO"
type input "27 de agosto de 2025 às 18:00"
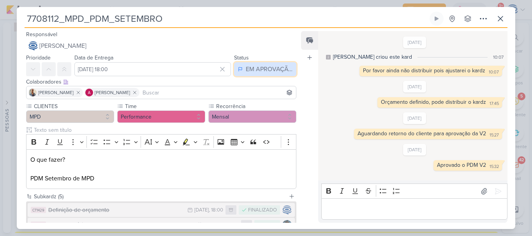
click at [264, 70] on div "EM APROVAÇÃO" at bounding box center [269, 69] width 47 height 9
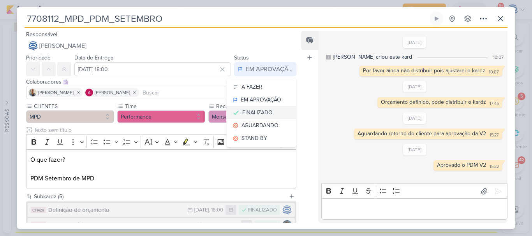
click at [259, 110] on div "FINALIZADO" at bounding box center [257, 113] width 30 height 8
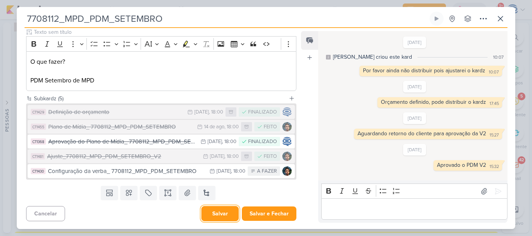
click at [218, 212] on button "Salvar" at bounding box center [219, 213] width 37 height 15
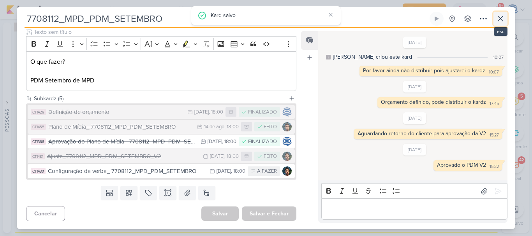
click at [499, 18] on icon at bounding box center [500, 18] width 5 height 5
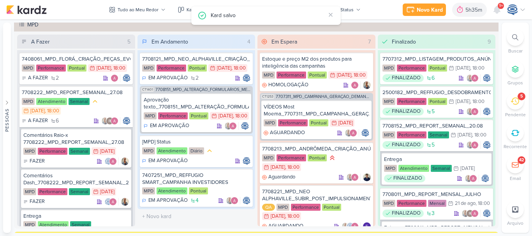
scroll to position [14, 0]
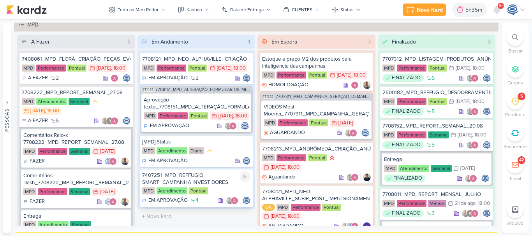
click at [213, 182] on div "7407251_MPD_REFFUGIO SMART_CAMPANHA INVESTIDORES" at bounding box center [196, 179] width 109 height 14
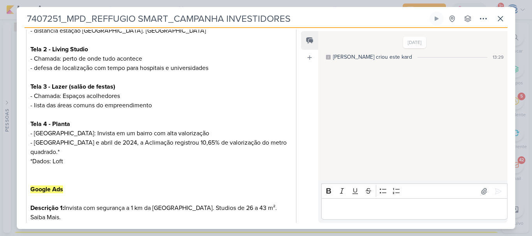
scroll to position [401, 0]
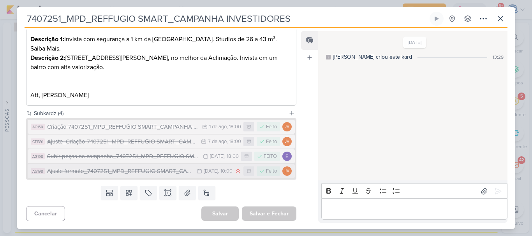
click at [149, 172] on div "Ajuste formato_7407251_MPD_REFFUGIO SMART_CAMPANHA INVESTIDORES" at bounding box center [120, 171] width 146 height 9
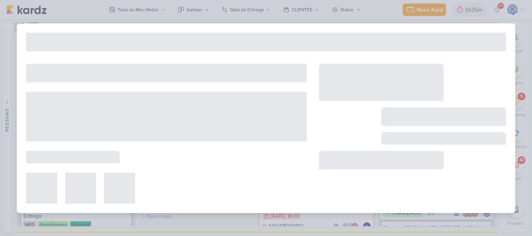
type input "Ajuste formato_7407251_MPD_REFFUGIO SMART_CAMPANHA INVESTIDORES"
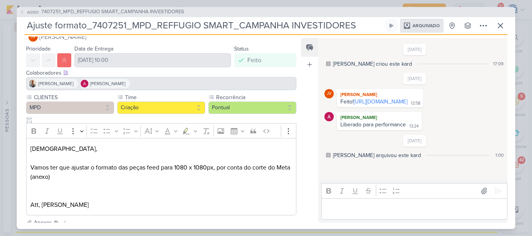
scroll to position [16, 0]
click at [143, 12] on span "7407251_MPD_REFFUGIO SMART_CAMPANHA INVESTIDORES" at bounding box center [112, 12] width 143 height 8
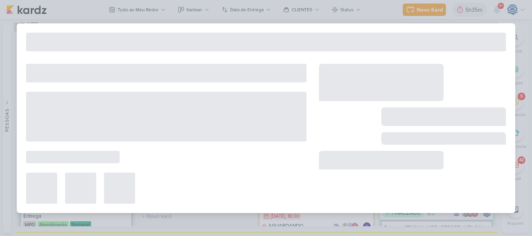
type input "7407251_MPD_REFFUGIO SMART_CAMPANHA INVESTIDORES"
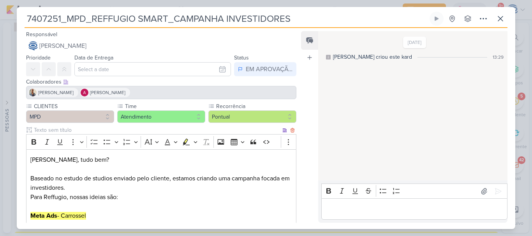
scroll to position [401, 0]
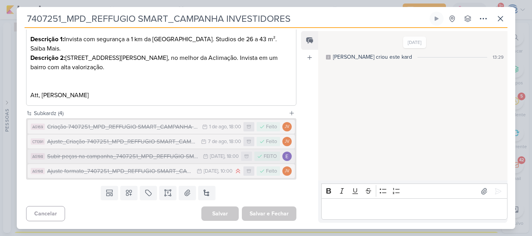
click at [97, 158] on div "Subir peças na campanha_7407251_MPD_REFFUGIO SMART_CAMPANHA INVESTIDORES" at bounding box center [123, 156] width 152 height 9
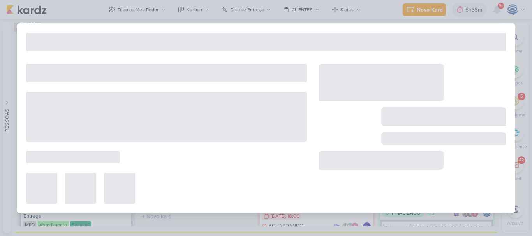
type input "Subir peças na campanha_7407251_MPD_REFFUGIO SMART_CAMPANHA INVESTIDORES"
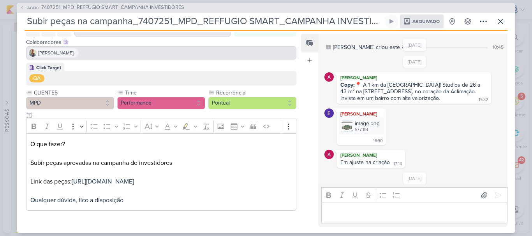
scroll to position [47, 0]
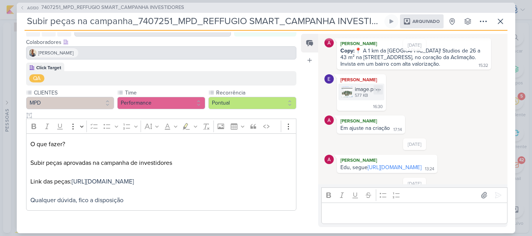
click at [350, 91] on img at bounding box center [346, 91] width 11 height 11
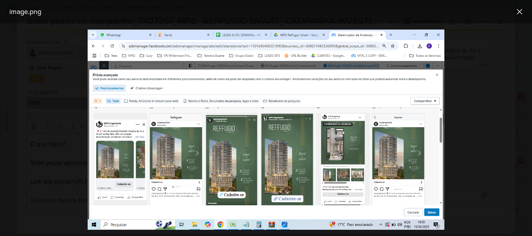
click at [476, 126] on div at bounding box center [266, 129] width 532 height 213
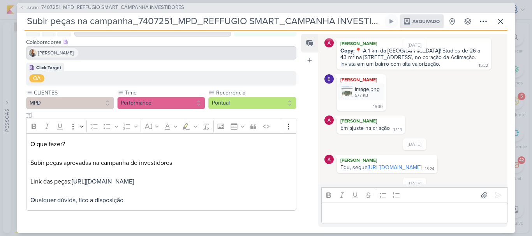
scroll to position [81, 0]
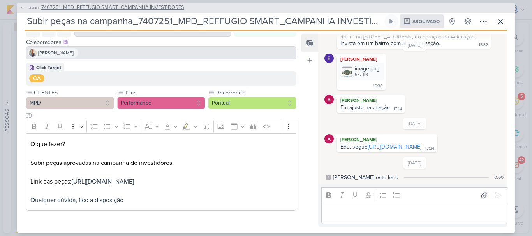
click at [146, 5] on span "7407251_MPD_REFFUGIO SMART_CAMPANHA INVESTIDORES" at bounding box center [112, 8] width 143 height 8
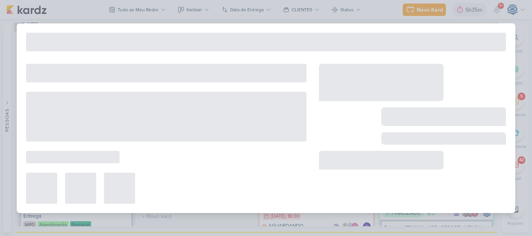
type input "7407251_MPD_REFFUGIO SMART_CAMPANHA INVESTIDORES"
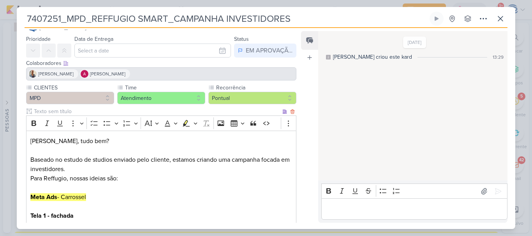
scroll to position [0, 0]
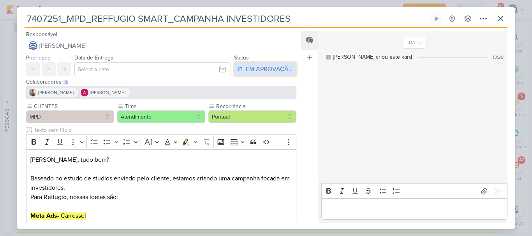
click at [257, 63] on button "EM APROVAÇÃO" at bounding box center [265, 69] width 62 height 14
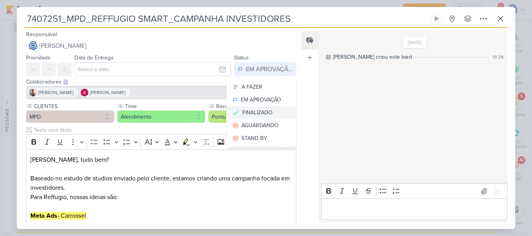
click at [257, 114] on div "FINALIZADO" at bounding box center [257, 113] width 30 height 8
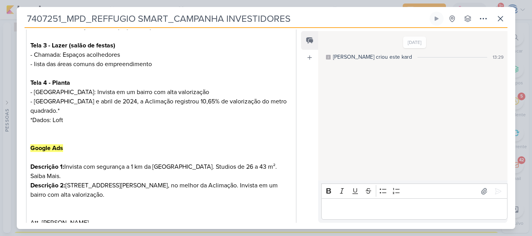
scroll to position [401, 0]
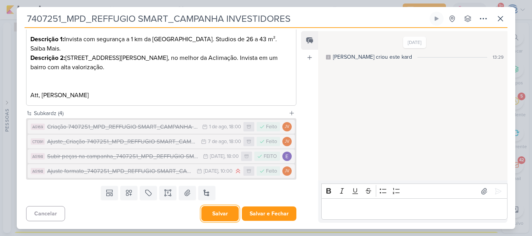
click at [220, 211] on button "Salvar" at bounding box center [219, 213] width 37 height 15
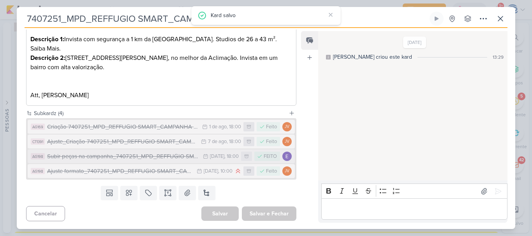
click at [144, 157] on div "Subir peças na campanha_7407251_MPD_REFFUGIO SMART_CAMPANHA INVESTIDORES" at bounding box center [123, 156] width 152 height 9
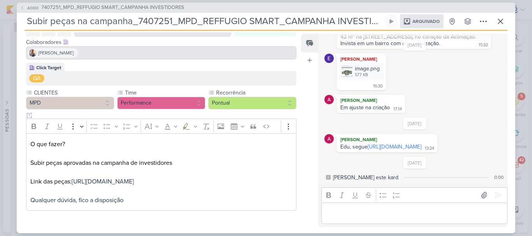
scroll to position [0, 0]
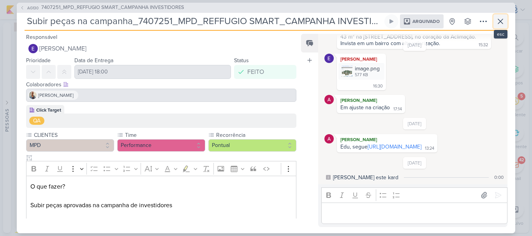
click at [500, 23] on icon at bounding box center [499, 21] width 9 height 9
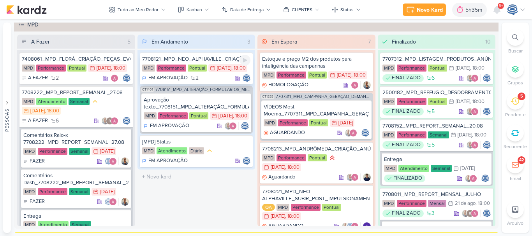
click at [228, 73] on div "MPD Performance Pontual 18/8 18 de ago , 18:00" at bounding box center [196, 68] width 109 height 9
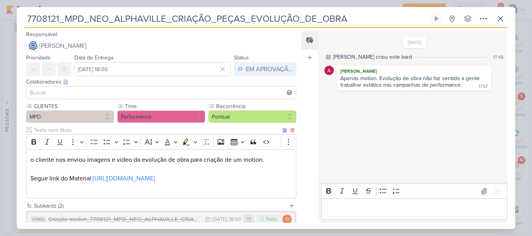
scroll to position [72, 0]
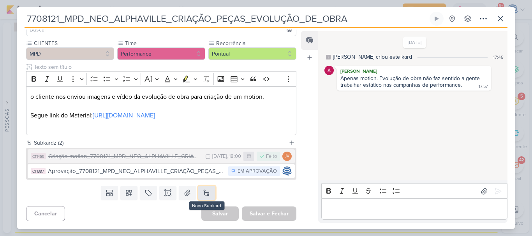
click at [206, 192] on button at bounding box center [206, 193] width 17 height 14
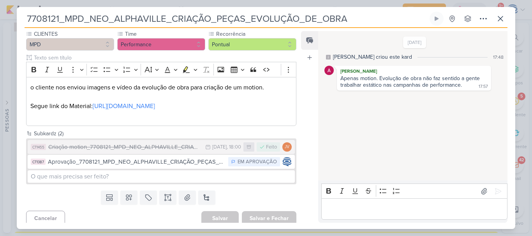
drag, startPoint x: 354, startPoint y: 18, endPoint x: 15, endPoint y: 7, distance: 338.8
click at [15, 7] on div "7708121_MPD_NEO_ALPHAVILLE_CRIAÇÃO_PEÇAS_EVOLUÇÃO_DE_OBRA Criado por mim" at bounding box center [266, 118] width 532 height 236
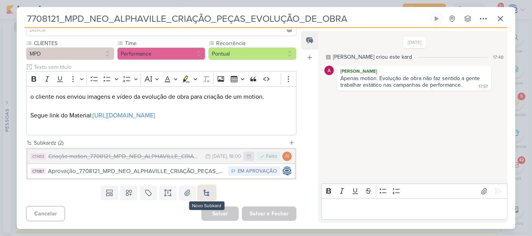
click at [199, 191] on button at bounding box center [206, 193] width 17 height 14
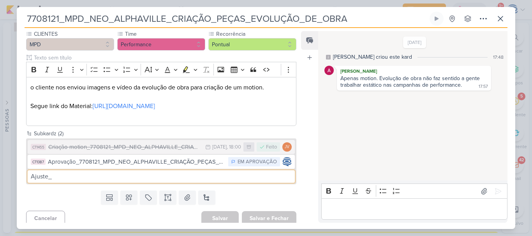
paste input "7708121_MPD_NEO_ALPHAVILLE_CRIAÇÃO_PEÇAS_EVOLUÇÃO_DE_OBRA"
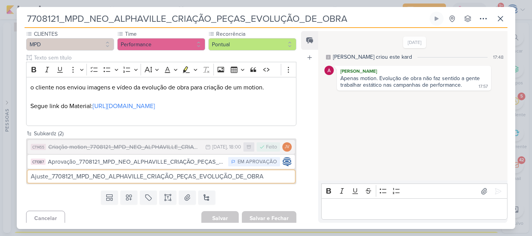
type input "Ajuste_7708121_MPD_NEO_ALPHAVILLE_CRIAÇÃO_PEÇAS_EVOLUÇÃO_DE_OBRA"
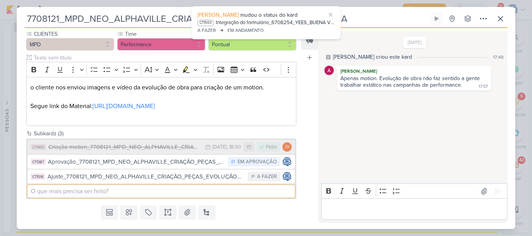
scroll to position [121, 0]
click at [151, 152] on div "Criação motion_7708121_MPD_NEO_ALPHAVILLE_CRIAÇÃO_PEÇAS_EVOLUÇÃO_DE_OBRA" at bounding box center [124, 147] width 153 height 9
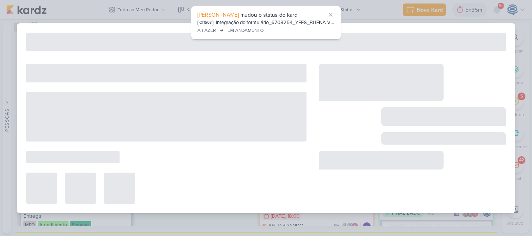
type input "Criação motion_7708121_MPD_NEO_ALPHAVILLE_CRIAÇÃO_PEÇAS_EVOLUÇÃO_DE_OBRA"
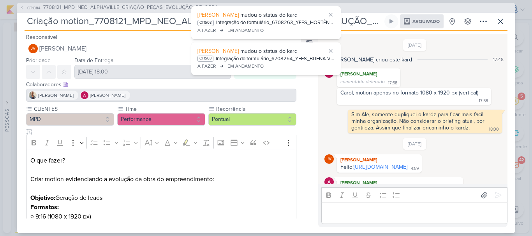
scroll to position [65, 0]
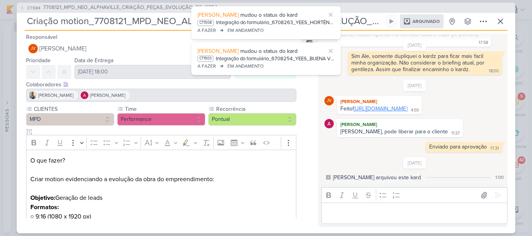
click at [388, 105] on link "https://drive.google.com/drive/folders/1sz6imm0c3g7-Zd9uIbpua6XToRRukjlT?usp=sh…" at bounding box center [380, 108] width 54 height 7
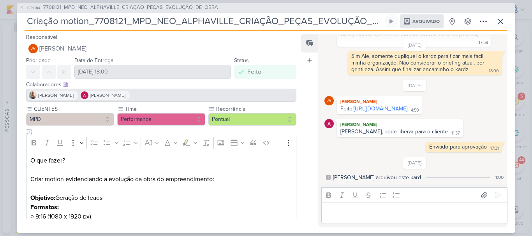
scroll to position [147, 0]
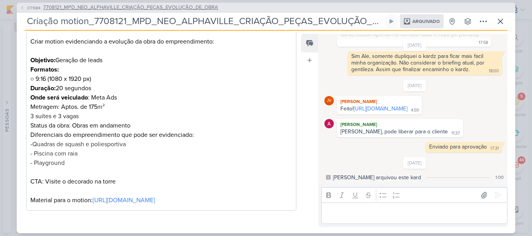
click at [147, 7] on span "7708121_MPD_NEO_ALPHAVILLE_CRIAÇÃO_PEÇAS_EVOLUÇÃO_DE_OBRA" at bounding box center [130, 8] width 175 height 8
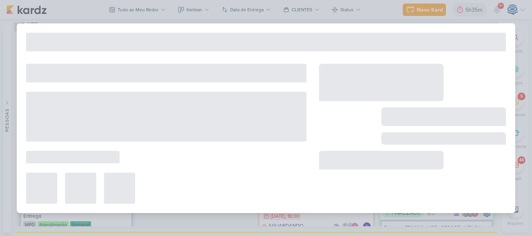
type input "7708121_MPD_NEO_ALPHAVILLE_CRIAÇÃO_PEÇAS_EVOLUÇÃO_DE_OBRA"
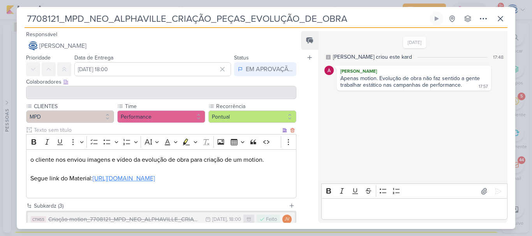
scroll to position [87, 0]
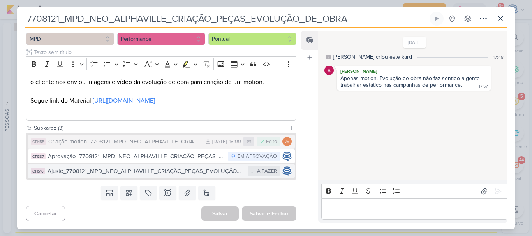
click at [145, 172] on div "Ajuste_7708121_MPD_NEO_ALPHAVILLE_CRIAÇÃO_PEÇAS_EVOLUÇÃO_DE_OBRA" at bounding box center [145, 171] width 196 height 9
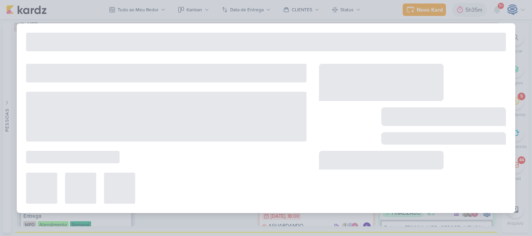
click at [145, 172] on div "7708121_MPD_NEO_ALPHAVILLE_CRIAÇÃO_PEÇAS_EVOLUÇÃO_DE_OBRA" at bounding box center [266, 118] width 498 height 190
type input "Ajuste_7708121_MPD_NEO_ALPHAVILLE_CRIAÇÃO_PEÇAS_EVOLUÇÃO_DE_OBRA"
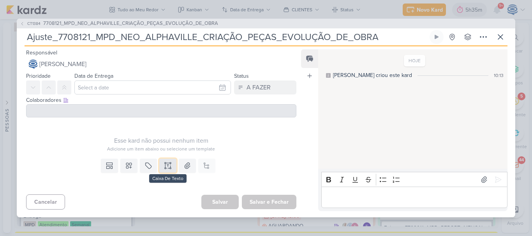
click at [161, 169] on button at bounding box center [167, 166] width 17 height 14
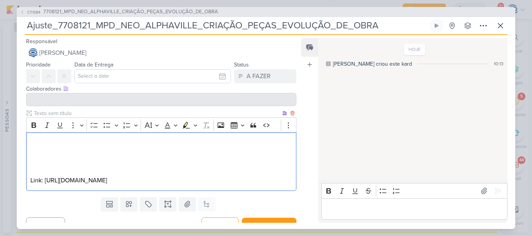
click at [128, 135] on div "Link: https://drive.google.com/drive/folders/1sz6imm0c3g7-Zd9uIbpua6XToRRukjlT" at bounding box center [161, 161] width 270 height 59
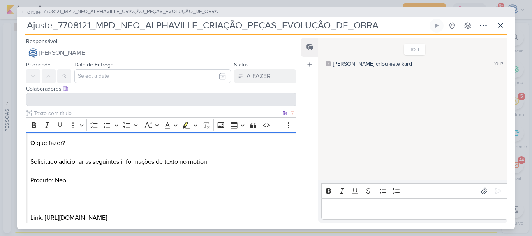
click at [211, 163] on p "O que fazer? Solicitado adicionar as seguintes informações de texto no motion ⁠…" at bounding box center [161, 181] width 262 height 84
click at [109, 180] on p "O que fazer? Solicitado adicionar as seguintes informações de texto no motion P…" at bounding box center [161, 181] width 262 height 84
drag, startPoint x: 109, startPoint y: 180, endPoint x: 7, endPoint y: 179, distance: 101.2
click at [7, 179] on div "CT1384 7708121_MPD_NEO_ALPHAVILLE_CRIAÇÃO_PEÇAS_EVOLUÇÃO_DE_OBRA Ajuste_7708121…" at bounding box center [266, 118] width 532 height 236
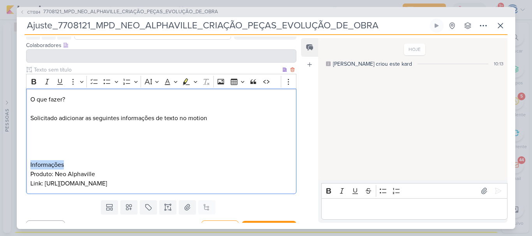
drag, startPoint x: 74, startPoint y: 165, endPoint x: 26, endPoint y: 162, distance: 48.8
click at [26, 162] on div "Clique para deixar o item visível somente à membros da sua organização Rich Tex…" at bounding box center [158, 132] width 283 height 132
drag, startPoint x: 59, startPoint y: 86, endPoint x: 34, endPoint y: 86, distance: 24.9
click at [34, 86] on div "Bold Italic Underline More To-do List Bulleted List Bulleted List Numbered List…" at bounding box center [153, 81] width 251 height 15
click at [34, 86] on button "Bold" at bounding box center [34, 82] width 12 height 12
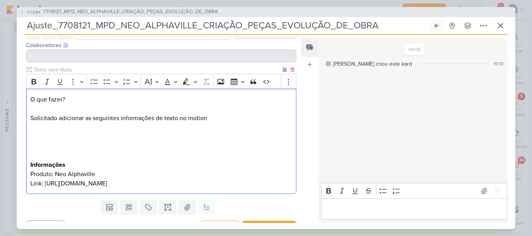
click at [42, 132] on p "O que fazer? Solicitado adicionar as seguintes informações de texto no motion I…" at bounding box center [161, 141] width 262 height 93
click at [88, 135] on span "Obras avançadas // Últimas unidades" at bounding box center [82, 137] width 100 height 8
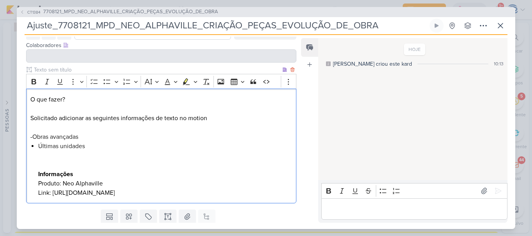
drag, startPoint x: 33, startPoint y: 136, endPoint x: 84, endPoint y: 137, distance: 51.0
click at [84, 137] on p "O que fazer? Solicitado adicionar as seguintes informações de texto no motion -…" at bounding box center [161, 118] width 262 height 47
copy span "Obras avançadas"
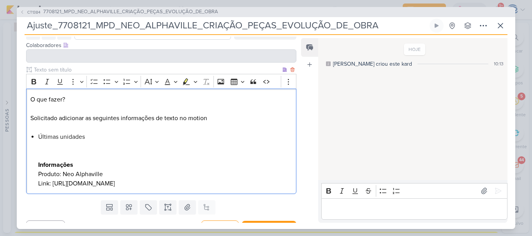
click at [84, 137] on span "Últimas unidades" at bounding box center [61, 137] width 47 height 8
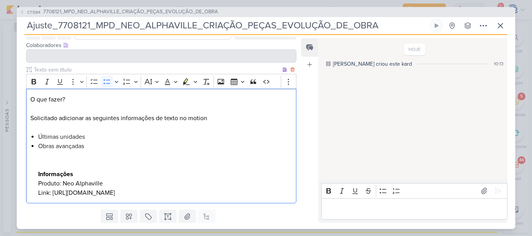
click at [84, 137] on span "Últimas unidades" at bounding box center [61, 137] width 47 height 8
drag, startPoint x: 70, startPoint y: 95, endPoint x: 31, endPoint y: 85, distance: 40.3
click at [31, 85] on div "Rich Text Editor Bold Italic Underline More To-do List Bulleted List Bulleted L…" at bounding box center [161, 139] width 270 height 130
click at [31, 85] on icon "Editor toolbar" at bounding box center [34, 82] width 8 height 8
click at [114, 117] on p "O que fazer? Solicitado adicionar as seguintes informações de texto no motion" at bounding box center [161, 113] width 262 height 37
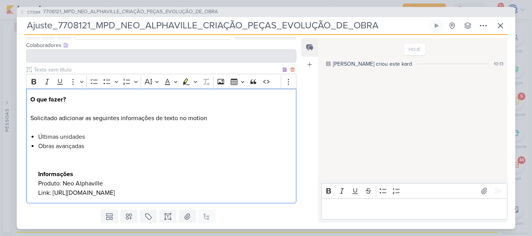
click at [211, 120] on p "O que fazer? Solicitado adicionar as seguintes informações de texto no motion" at bounding box center [161, 113] width 262 height 37
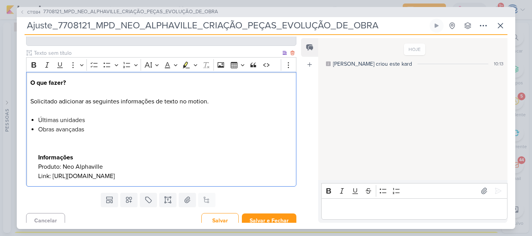
scroll to position [67, 0]
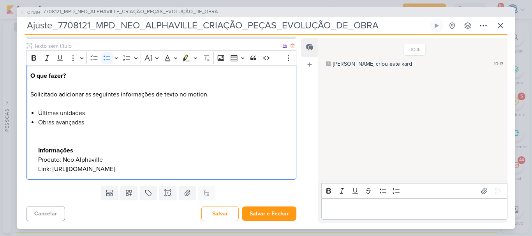
click at [49, 169] on li "Obras avançadas Informações Produto: Neo Alphaville Link: https://drive.google.…" at bounding box center [165, 146] width 254 height 56
click at [140, 174] on li "Obras avançadas Informações Produto: Neo Alphaville Link do motion: https://dri…" at bounding box center [165, 146] width 254 height 56
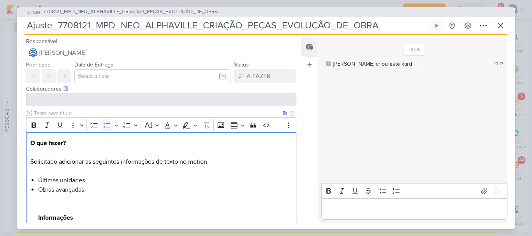
click at [71, 208] on li "Obras avançadas Informações Produto: Neo Alphaville Link do motion: https://dri…" at bounding box center [165, 213] width 254 height 56
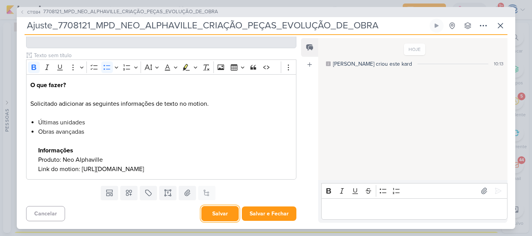
click at [220, 215] on button "Salvar" at bounding box center [219, 213] width 37 height 15
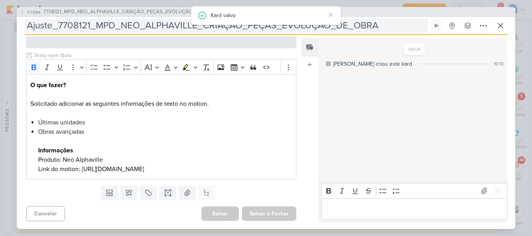
scroll to position [0, 0]
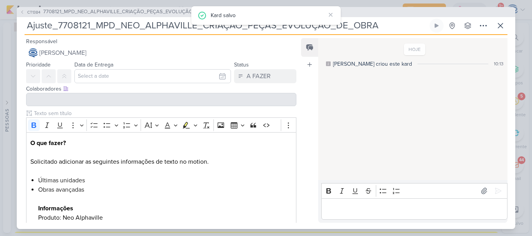
drag, startPoint x: 379, startPoint y: 26, endPoint x: 12, endPoint y: 34, distance: 367.5
click at [12, 34] on div "CT1384 7708121_MPD_NEO_ALPHAVILLE_CRIAÇÃO_PEÇAS_EVOLUÇÃO_DE_OBRA Ajuste_7708121…" at bounding box center [266, 118] width 532 height 236
click at [500, 28] on icon at bounding box center [499, 25] width 9 height 9
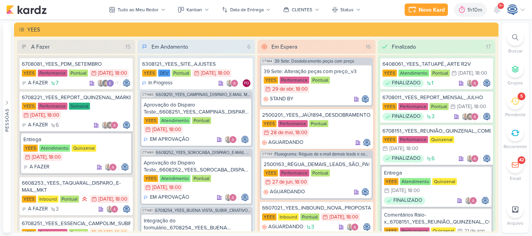
drag, startPoint x: 0, startPoint y: 0, endPoint x: 515, endPoint y: 38, distance: 515.9
click at [515, 38] on icon at bounding box center [515, 37] width 6 height 6
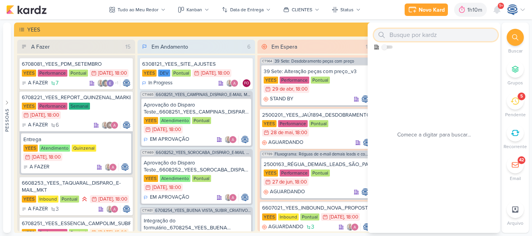
paste input "Ajuste_7708121_MPD_NEO_ALPHAVILLE_CRIAÇÃO_PEÇAS_EVOLUÇÃO_DE_OBRA"
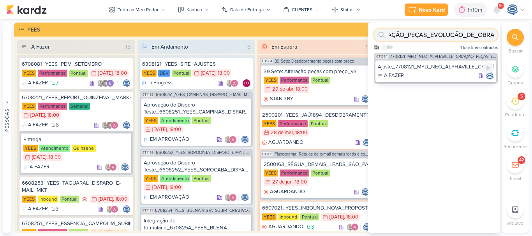
type input "Ajuste_7708121_MPD_NEO_ALPHAVILLE_CRIAÇÃO_PEÇAS_EVOLUÇÃO_DE_OBRA"
click at [429, 67] on div "Ajuste_7708121_MPD_NEO_ALPHAVILLE_CRIAÇÃO_PEÇAS_EVOLUÇÃO_DE_OBRA" at bounding box center [436, 66] width 116 height 7
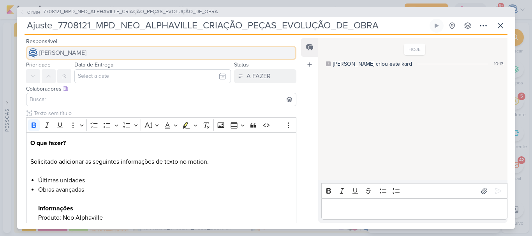
click at [86, 55] on span "[PERSON_NAME]" at bounding box center [62, 52] width 47 height 9
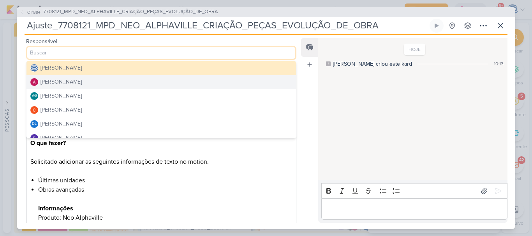
click at [86, 84] on button "[PERSON_NAME]" at bounding box center [160, 82] width 269 height 14
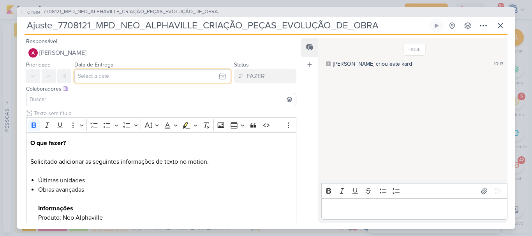
click at [109, 80] on input "text" at bounding box center [152, 76] width 156 height 14
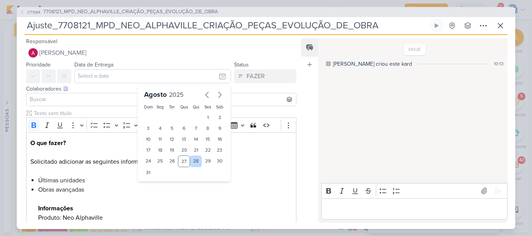
click at [192, 161] on div "28" at bounding box center [196, 162] width 12 height 12
type input "28 de agosto de 2025 às 23:59"
click at [155, 183] on select "00 01 02 03 04 05 06 07 08 09 10 11 12 13 14 15 16 17 18 19 20 21 22 23" at bounding box center [160, 185] width 11 height 9
select select "18"
click at [155, 181] on select "00 01 02 03 04 05 06 07 08 09 10 11 12 13 14 15 16 17 18 19 20 21 22 23" at bounding box center [160, 185] width 11 height 9
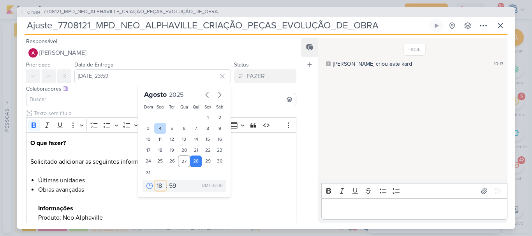
type input "28 de agosto de 2025 às 18:59"
click at [167, 189] on select "00 05 10 15 20 25 30 35 40 45 50 55 59" at bounding box center [172, 185] width 11 height 9
select select "0"
click at [167, 181] on select "00 05 10 15 20 25 30 35 40 45 50 55 59" at bounding box center [172, 185] width 11 height 9
type input "28 de agosto de 2025 às 18:00"
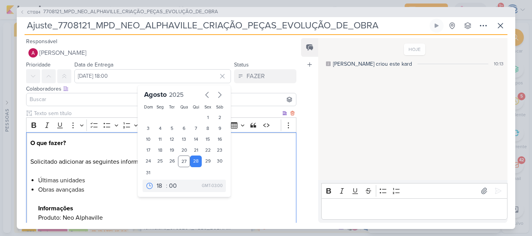
click at [95, 150] on p "O que fazer? Solicitado adicionar as seguintes informações de texto no motion." at bounding box center [161, 157] width 262 height 37
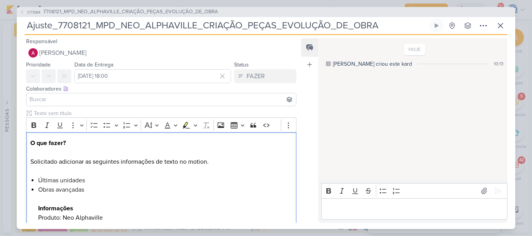
click at [88, 107] on div "Colaboradores Este kard pode ser visível a usuários da sua organização Este kar…" at bounding box center [158, 96] width 283 height 26
click at [86, 101] on input at bounding box center [161, 99] width 266 height 9
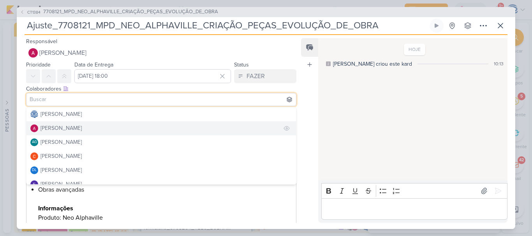
click at [67, 129] on div "[PERSON_NAME]" at bounding box center [60, 128] width 41 height 8
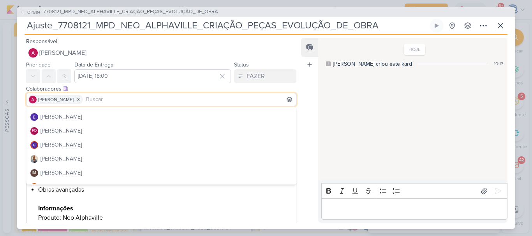
scroll to position [73, 0]
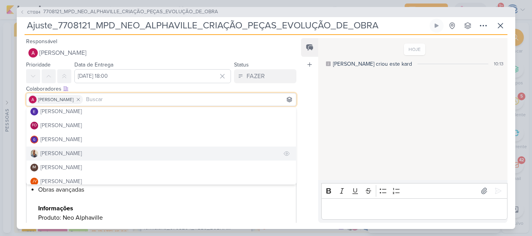
click at [76, 149] on button "[PERSON_NAME]" at bounding box center [160, 154] width 269 height 14
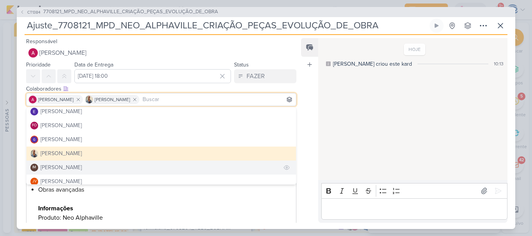
click at [76, 169] on div "[PERSON_NAME]" at bounding box center [60, 167] width 41 height 8
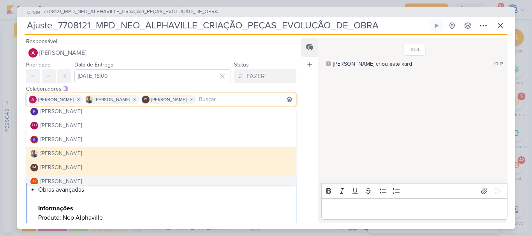
click at [120, 199] on li "Obras avançadas Informações Produto: Neo Alphaville Link do motion: https://dri…" at bounding box center [165, 208] width 254 height 47
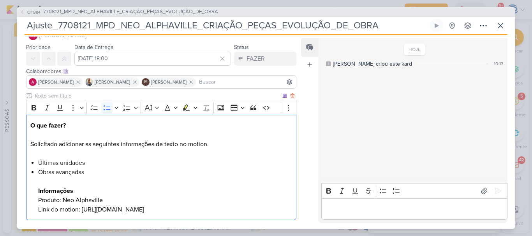
scroll to position [67, 0]
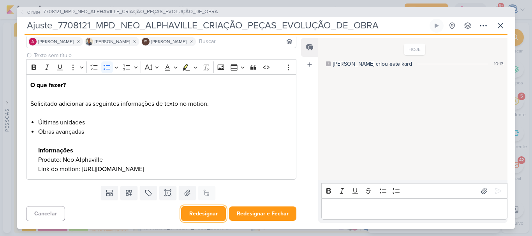
click at [202, 212] on button "Redesignar" at bounding box center [203, 213] width 45 height 15
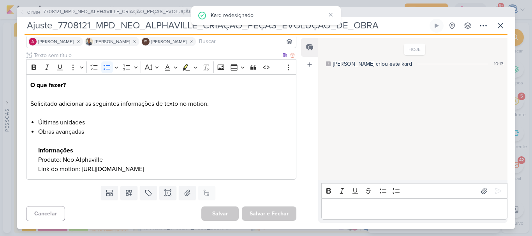
scroll to position [62, 0]
click at [129, 196] on icon at bounding box center [128, 192] width 5 height 5
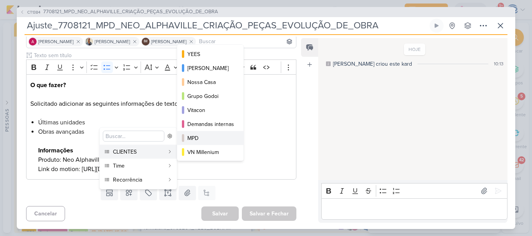
click at [196, 137] on div "MPD" at bounding box center [210, 138] width 47 height 8
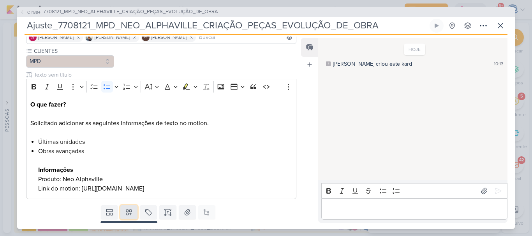
click at [126, 215] on icon at bounding box center [128, 212] width 5 height 5
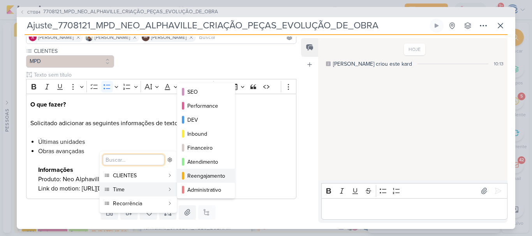
scroll to position [69, 0]
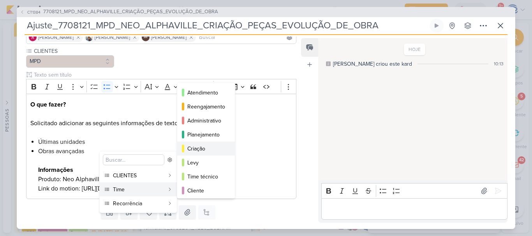
click at [208, 145] on div "Criação" at bounding box center [206, 149] width 38 height 8
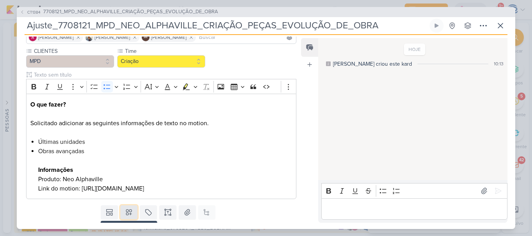
click at [129, 217] on button at bounding box center [128, 213] width 17 height 14
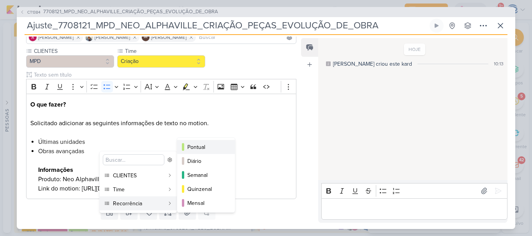
click at [205, 146] on div "Pontual" at bounding box center [206, 147] width 38 height 8
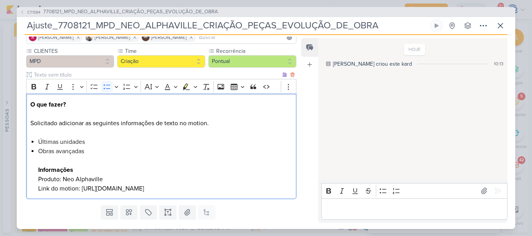
drag, startPoint x: 205, startPoint y: 146, endPoint x: 192, endPoint y: 171, distance: 28.5
click at [192, 171] on ul "Últimas unidades Obras avançadas ⁠⁠⁠⁠⁠⁠⁠ Informações Produto: Neo Alphaville Li…" at bounding box center [165, 165] width 254 height 56
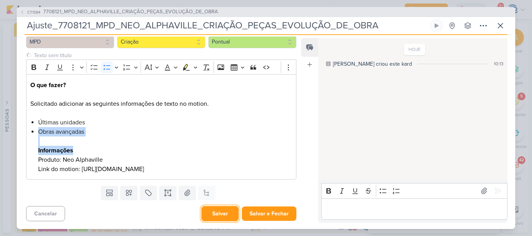
click at [215, 216] on button "Salvar" at bounding box center [219, 213] width 37 height 15
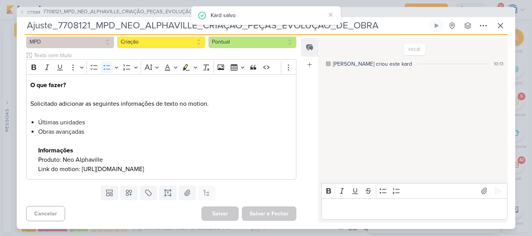
scroll to position [0, 0]
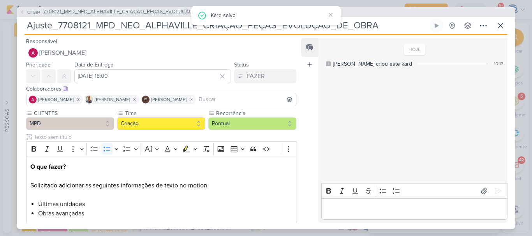
click at [125, 12] on span "7708121_MPD_NEO_ALPHAVILLE_CRIAÇÃO_PEÇAS_EVOLUÇÃO_DE_OBRA" at bounding box center [130, 12] width 175 height 8
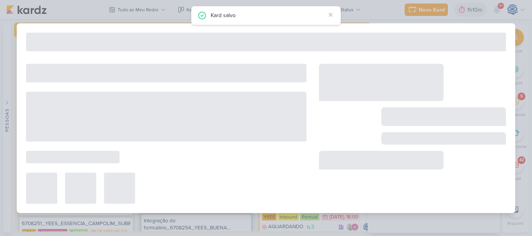
type input "7708121_MPD_NEO_ALPHAVILLE_CRIAÇÃO_PEÇAS_EVOLUÇÃO_DE_OBRA"
type input "18 de agosto de 2025 às 18:00"
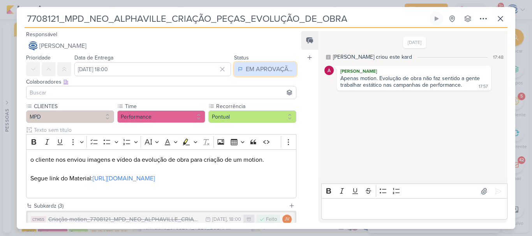
click at [264, 74] on div "EM APROVAÇÃO" at bounding box center [269, 69] width 47 height 9
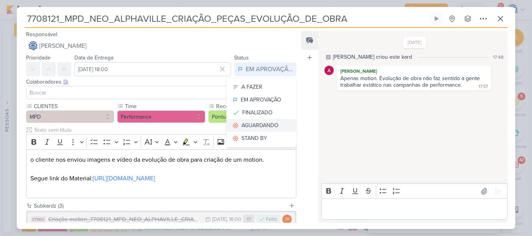
click at [251, 123] on div "AGUARDANDO" at bounding box center [259, 125] width 37 height 8
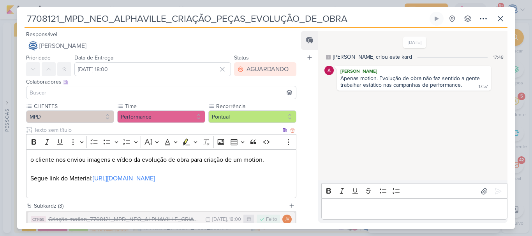
scroll to position [87, 0]
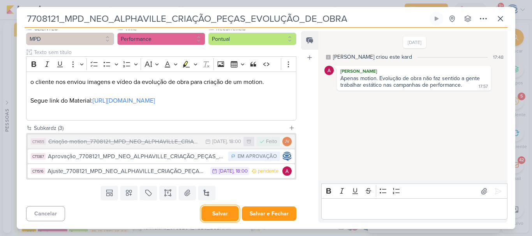
click at [214, 213] on button "Salvar" at bounding box center [219, 213] width 37 height 15
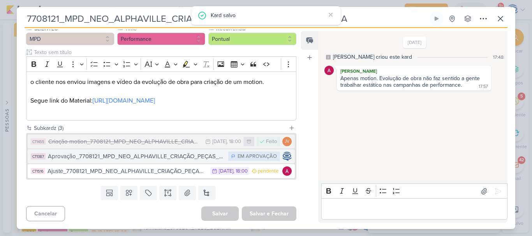
click at [204, 161] on button "CT1387 Aprovação_7708121_MPD_NEO_ALPHAVILLE_CRIAÇÃO_PEÇAS_EVOLUÇÃO_DE_OBRA EM A…" at bounding box center [161, 156] width 267 height 14
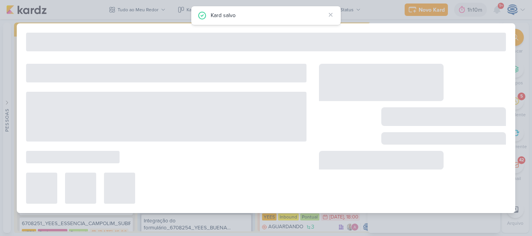
type input "Aprovação_7708121_MPD_NEO_ALPHAVILLE_CRIAÇÃO_PEÇAS_EVOLUÇÃO_DE_OBRA"
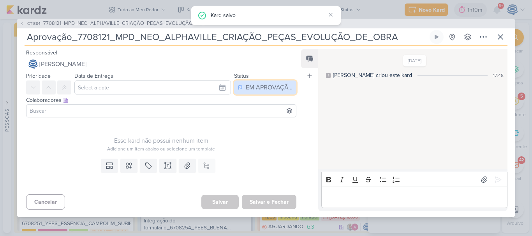
click at [272, 88] on div "EM APROVAÇÃO" at bounding box center [269, 87] width 47 height 9
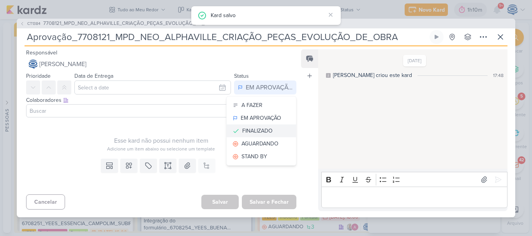
click at [253, 133] on div "FINALIZADO" at bounding box center [257, 131] width 30 height 8
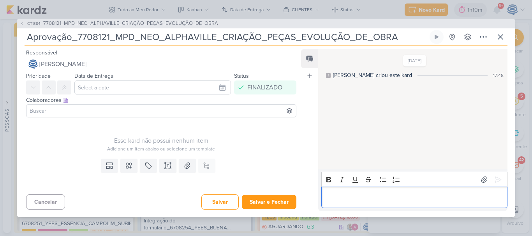
click at [354, 199] on p "Editor editing area: main" at bounding box center [414, 197] width 178 height 9
click at [494, 178] on icon at bounding box center [498, 180] width 8 height 8
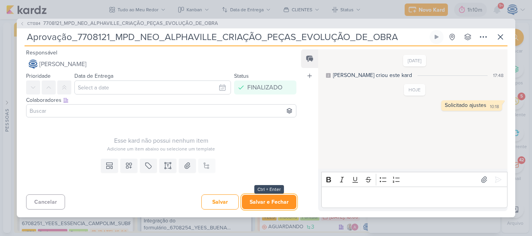
click at [251, 200] on button "Salvar e Fechar" at bounding box center [269, 202] width 54 height 14
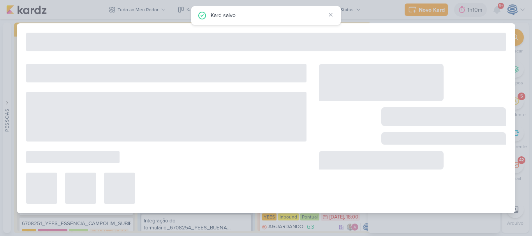
type input "7708121_MPD_NEO_ALPHAVILLE_CRIAÇÃO_PEÇAS_EVOLUÇÃO_DE_OBRA"
type input "18 de agosto de 2025 às 18:00"
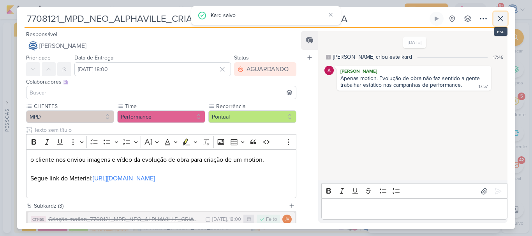
click at [498, 19] on icon at bounding box center [499, 18] width 9 height 9
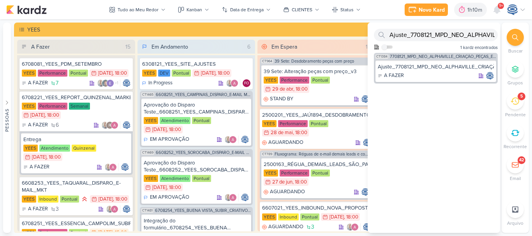
click at [515, 34] on icon at bounding box center [515, 37] width 6 height 6
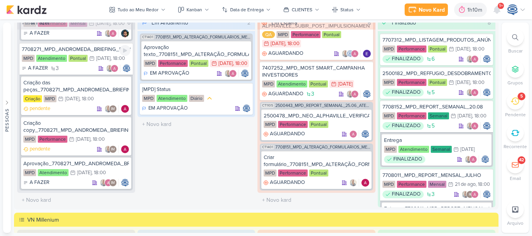
scroll to position [0, 0]
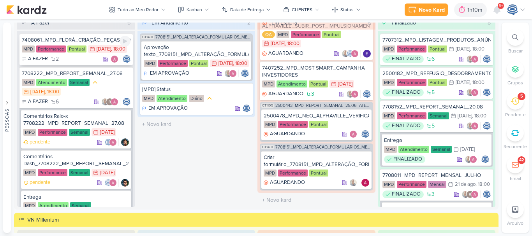
click at [87, 54] on div "MPD Performance Pontual 26/8 26 de ago , 18:00" at bounding box center [76, 49] width 109 height 9
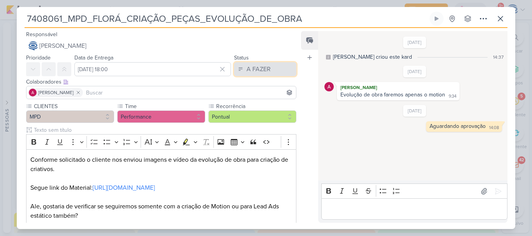
click at [262, 63] on button "A FAZER" at bounding box center [265, 69] width 62 height 14
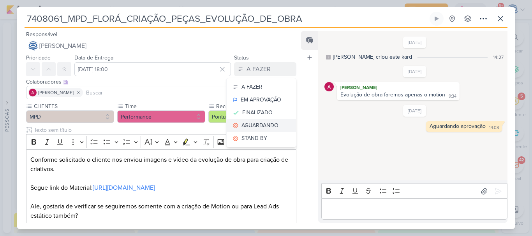
click at [259, 126] on div "AGUARDANDO" at bounding box center [259, 125] width 37 height 8
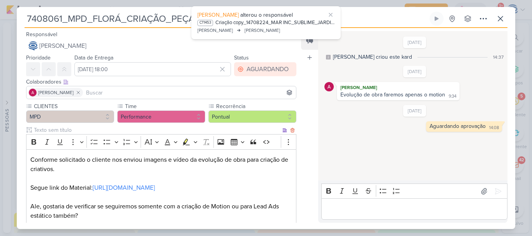
scroll to position [100, 0]
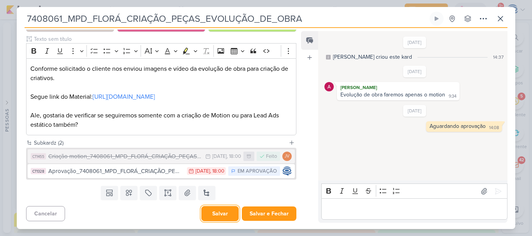
click at [219, 214] on button "Salvar" at bounding box center [219, 213] width 37 height 15
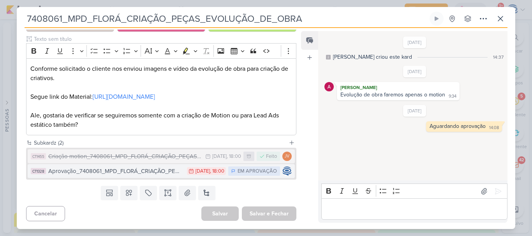
click at [146, 173] on div "Aprovação_7408061_MPD_FLORÁ_CRIAÇÃO_PEÇAS_EVOLUÇÃO_DE_OBRA" at bounding box center [115, 171] width 135 height 9
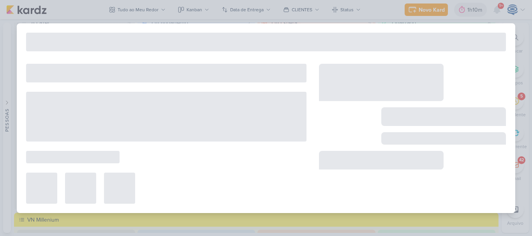
type input "Aprovação_7408061_MPD_FLORÁ_CRIAÇÃO_PEÇAS_EVOLUÇÃO_DE_OBRA"
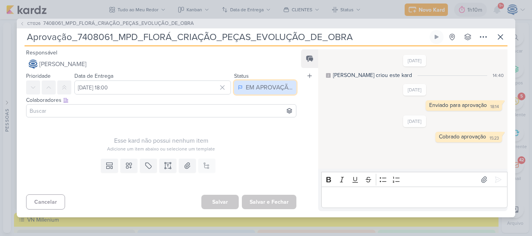
click at [276, 86] on div "EM APROVAÇÃO" at bounding box center [269, 87] width 47 height 9
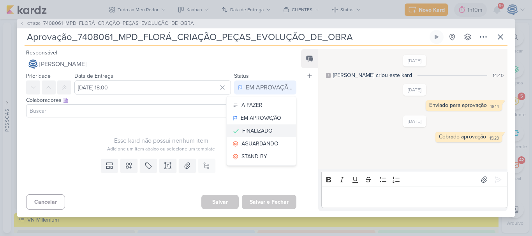
click at [248, 127] on div "FINALIZADO" at bounding box center [257, 131] width 30 height 8
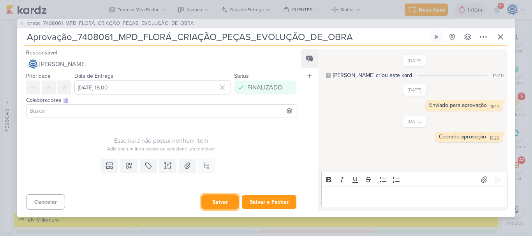
click at [220, 202] on button "Salvar" at bounding box center [219, 202] width 37 height 15
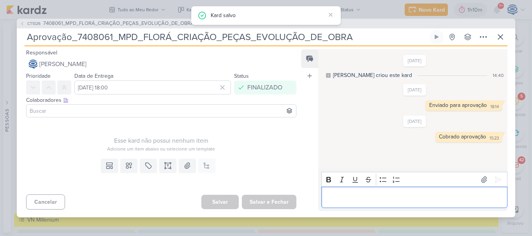
click at [339, 194] on p "Editor editing area: main" at bounding box center [414, 197] width 178 height 9
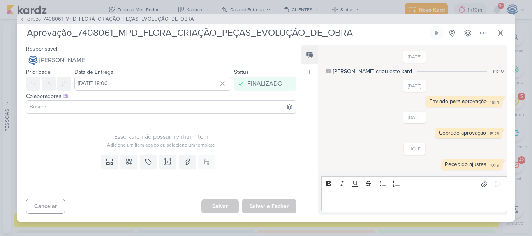
click at [176, 22] on span "7408061_MPD_FLORÁ_CRIAÇÃO_PEÇAS_EVOLUÇÃO_DE_OBRA" at bounding box center [118, 20] width 151 height 8
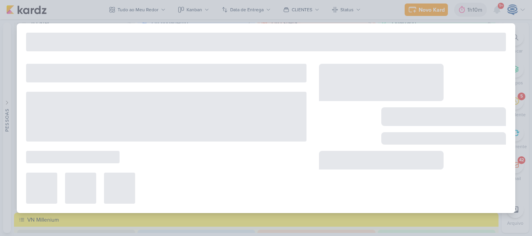
type input "7408061_MPD_FLORÁ_CRIAÇÃO_PEÇAS_EVOLUÇÃO_DE_OBRA"
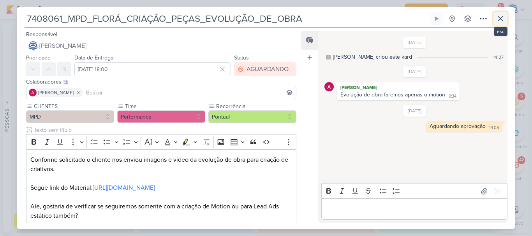
click at [503, 21] on icon at bounding box center [499, 18] width 9 height 9
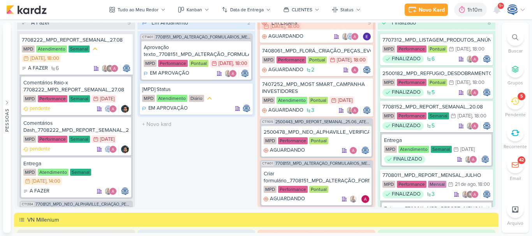
click at [510, 40] on div at bounding box center [514, 37] width 17 height 17
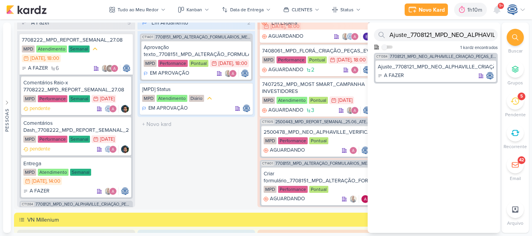
click at [211, 150] on div "Em Andamento 2 CT1401 7708151_MPD_ALTERAÇÃO_FORMULÁRIOS_META_ADS Aprovação text…" at bounding box center [196, 112] width 118 height 192
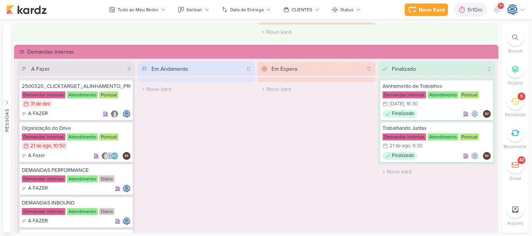
scroll to position [686, 0]
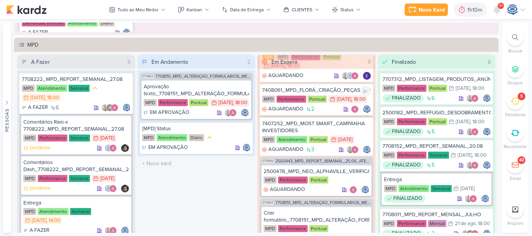
click at [332, 104] on div "MPD Performance Pontual 26/8 26 de ago , 18:00" at bounding box center [316, 99] width 109 height 9
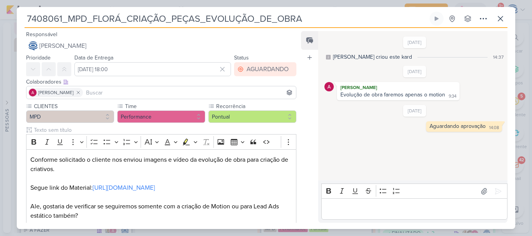
drag, startPoint x: 311, startPoint y: 21, endPoint x: 7, endPoint y: 17, distance: 303.6
click at [7, 17] on div "7408061_MPD_FLORÁ_CRIAÇÃO_PEÇAS_EVOLUÇÃO_DE_OBRA" at bounding box center [266, 118] width 532 height 236
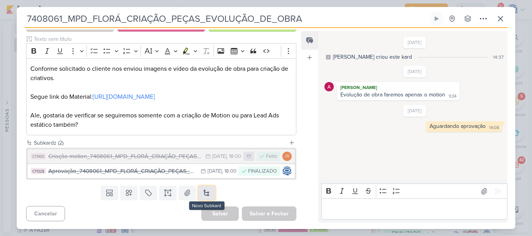
click at [208, 191] on button at bounding box center [206, 193] width 17 height 14
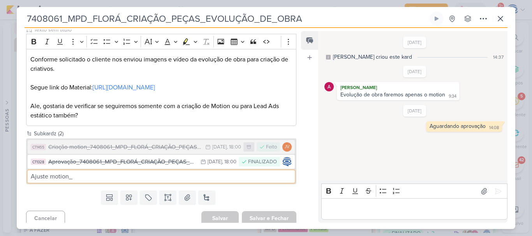
paste input "7408061_MPD_FLORÁ_CRIAÇÃO_PEÇAS_EVOLUÇÃO_DE_OBRA"
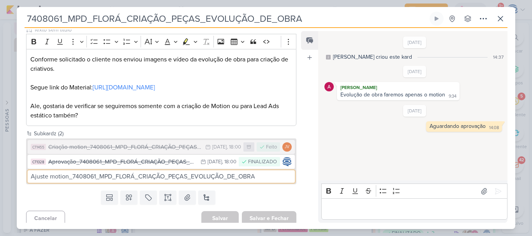
type input "Ajuste motion_7408061_MPD_FLORÁ_CRIAÇÃO_PEÇAS_EVOLUÇÃO_DE_OBRA"
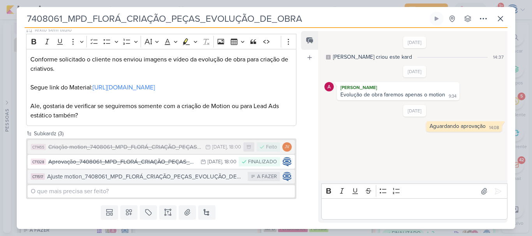
click at [211, 181] on div "Ajuste motion_7408061_MPD_FLORÁ_CRIAÇÃO_PEÇAS_EVOLUÇÃO_DE_OBRA" at bounding box center [145, 176] width 197 height 9
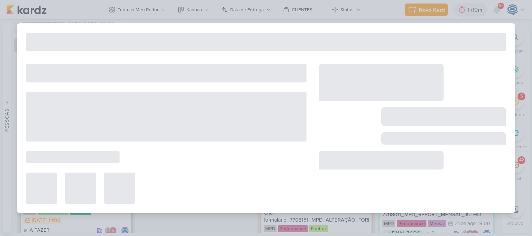
type input "Ajuste motion_7408061_MPD_FLORÁ_CRIAÇÃO_PEÇAS_EVOLUÇÃO_DE_OBRA"
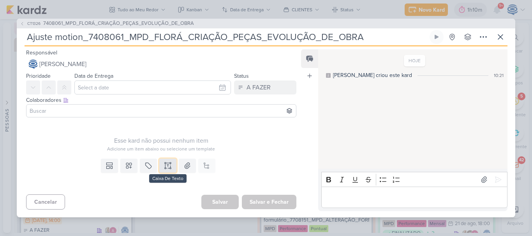
click at [166, 164] on icon at bounding box center [168, 166] width 8 height 8
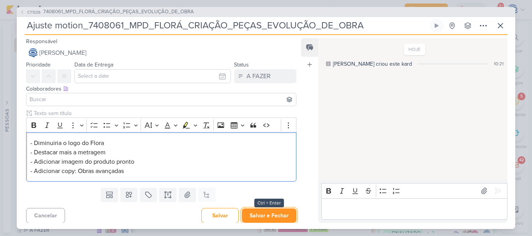
click at [253, 209] on button "Salvar e Fechar" at bounding box center [269, 216] width 54 height 14
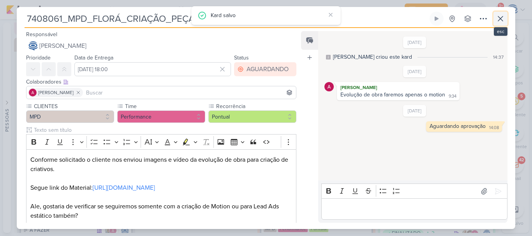
click at [500, 16] on icon at bounding box center [499, 18] width 9 height 9
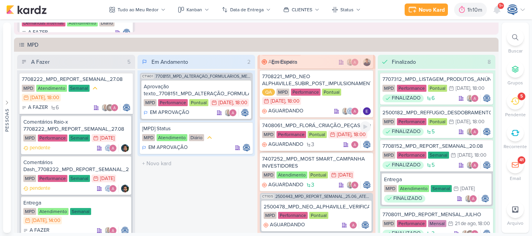
scroll to position [169, 0]
click at [333, 130] on div "7408061_MPD_FLORÁ_CRIAÇÃO_PEÇAS_EVOLUÇÃO_DE_OBRA" at bounding box center [316, 126] width 109 height 7
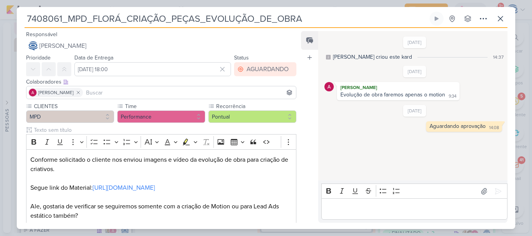
drag, startPoint x: 65, startPoint y: 20, endPoint x: 309, endPoint y: 30, distance: 245.0
click at [309, 30] on div "7408061_MPD_FLORÁ_CRIAÇÃO_PEÇAS_EVOLUÇÃO_DE_OBRA Criado por mim nenhum grupo di…" at bounding box center [266, 121] width 498 height 218
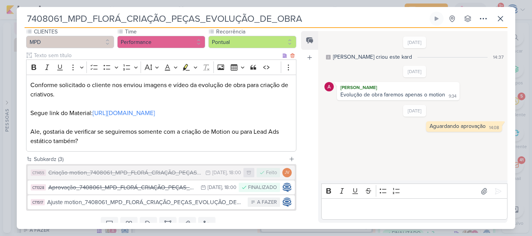
scroll to position [115, 0]
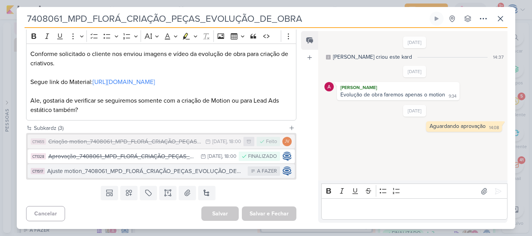
click at [125, 170] on div "Ajuste motion_7408061_MPD_FLORÁ_CRIAÇÃO_PEÇAS_EVOLUÇÃO_DE_OBRA" at bounding box center [145, 171] width 197 height 9
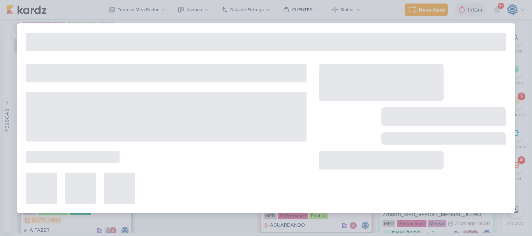
type input "Ajuste motion_7408061_MPD_FLORÁ_CRIAÇÃO_PEÇAS_EVOLUÇÃO_DE_OBRA"
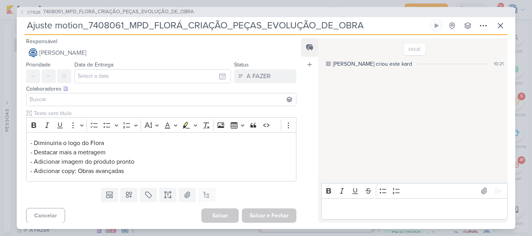
click at [365, 21] on input "Ajuste motion_7408061_MPD_FLORÁ_CRIAÇÃO_PEÇAS_EVOLUÇÃO_DE_OBRA" at bounding box center [226, 26] width 403 height 14
type input "Ajuste motion_7408061_MPD_FLORÁ_CRIAÇÃO_PEÇAS_EVOLUÇÃO_DE_OBRA_"
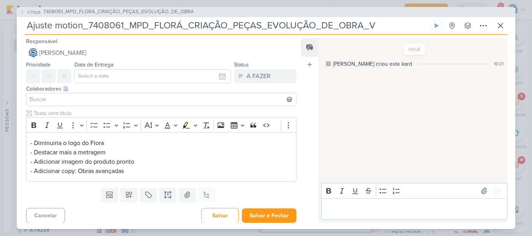
type input "Ajuste motion_7408061_MPD_FLORÁ_CRIAÇÃO_PEÇAS_EVOLUÇÃO_DE_OBRA_V2"
click at [213, 216] on button "Salvar" at bounding box center [219, 215] width 37 height 15
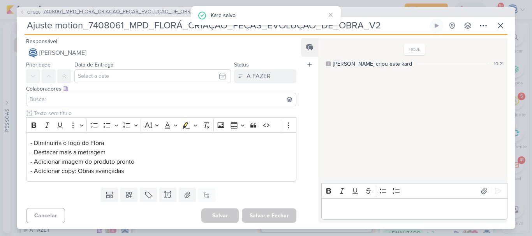
click at [174, 13] on span "7408061_MPD_FLORÁ_CRIAÇÃO_PEÇAS_EVOLUÇÃO_DE_OBRA" at bounding box center [118, 12] width 151 height 8
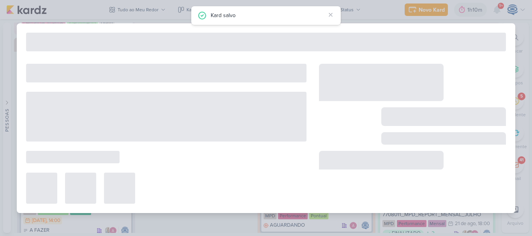
type input "7408061_MPD_FLORÁ_CRIAÇÃO_PEÇAS_EVOLUÇÃO_DE_OBRA"
type input "26 de agosto de 2025 às 18:00"
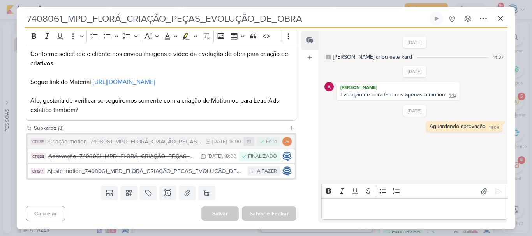
scroll to position [0, 0]
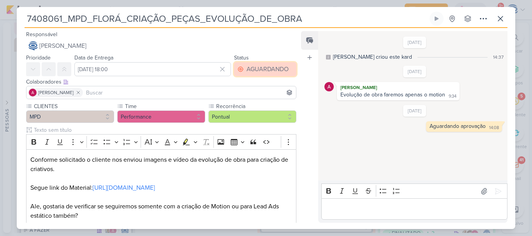
click at [272, 63] on button "AGUARDANDO" at bounding box center [265, 69] width 62 height 14
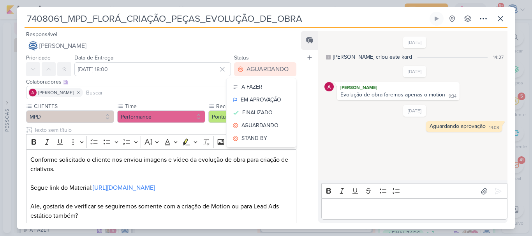
click at [258, 166] on p "Conforme solicitado o cliente nos enviou imagens e vídeo da evolução de obra pa…" at bounding box center [161, 187] width 262 height 65
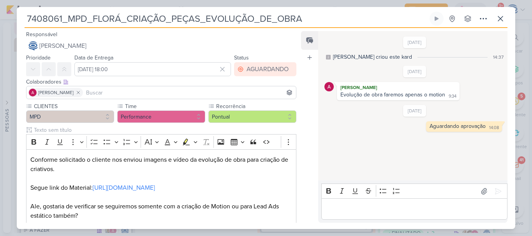
click at [337, 112] on div "21/8/25 Aguardando aprovação 14:08 14:08 Deletar" at bounding box center [414, 118] width 181 height 27
click at [499, 17] on icon at bounding box center [500, 18] width 5 height 5
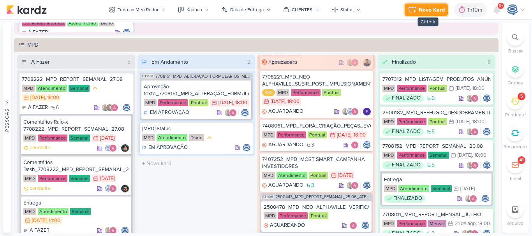
click at [420, 13] on div "Novo Kard" at bounding box center [431, 10] width 26 height 8
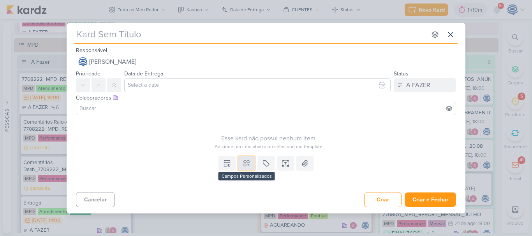
click at [246, 165] on icon at bounding box center [246, 163] width 5 height 5
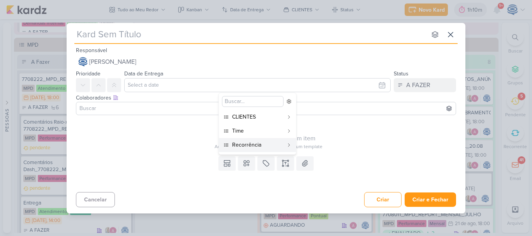
click at [145, 171] on div "Templates Campos Personalizados CLIENTES YEES" at bounding box center [266, 171] width 399 height 36
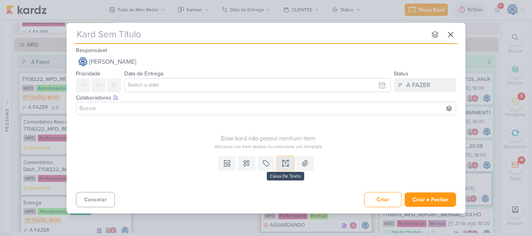
click at [288, 163] on icon at bounding box center [288, 164] width 0 height 4
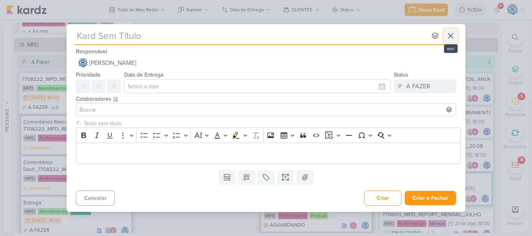
click at [447, 30] on button at bounding box center [450, 36] width 14 height 14
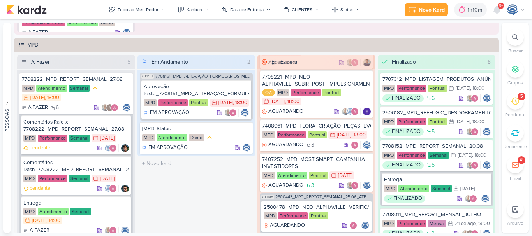
click at [515, 33] on div at bounding box center [514, 37] width 17 height 17
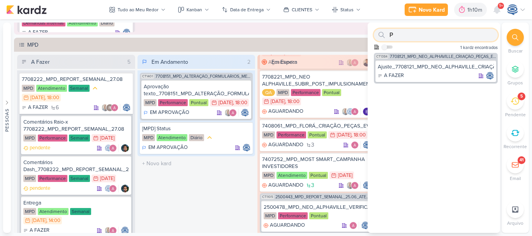
click at [435, 31] on input "P" at bounding box center [436, 35] width 124 height 12
type input "POST"
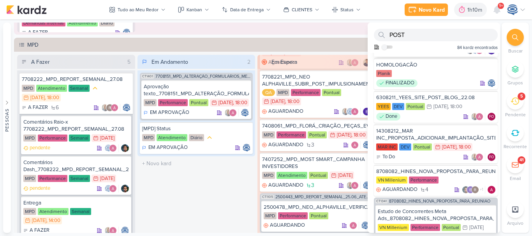
scroll to position [232, 0]
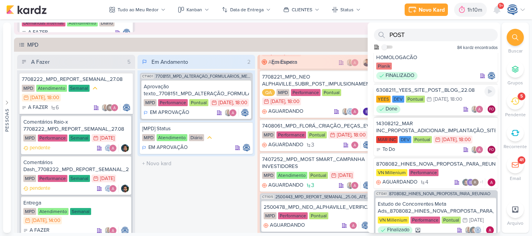
click at [439, 103] on div "25/8 25 de ago , 18:00" at bounding box center [444, 99] width 36 height 8
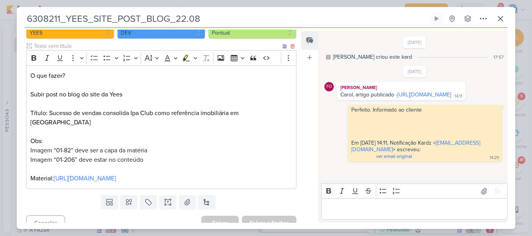
scroll to position [0, 0]
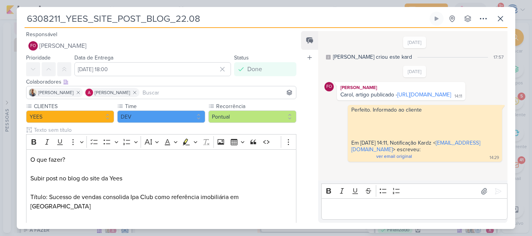
click at [156, 89] on input at bounding box center [217, 92] width 153 height 9
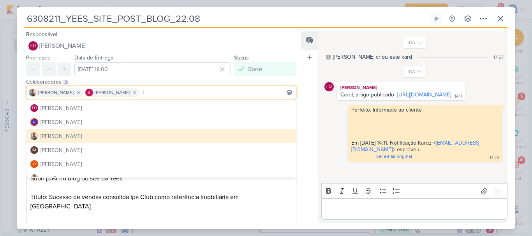
scroll to position [100, 0]
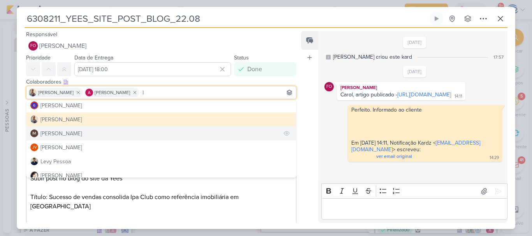
type input "I"
click at [127, 129] on button "IM Isabella Machado Guimarães" at bounding box center [160, 134] width 269 height 14
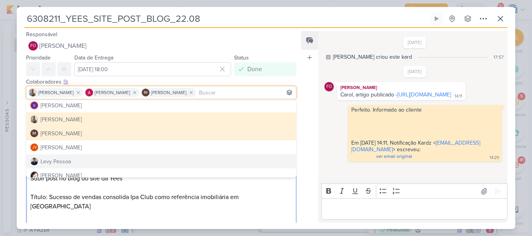
click at [284, 199] on p "O que fazer? Subir post no blog do site da Yees Título: Sucesso de vendas conso…" at bounding box center [161, 211] width 262 height 112
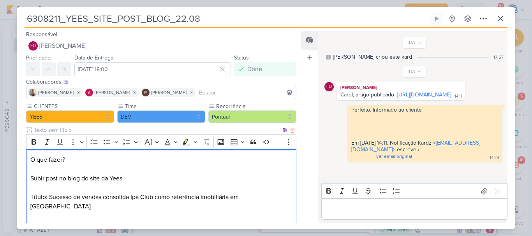
scroll to position [84, 0]
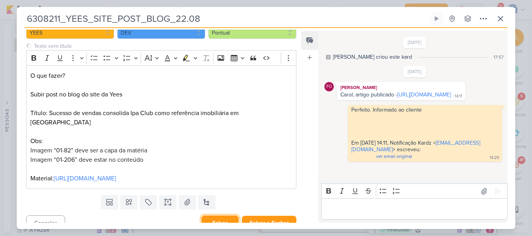
click at [225, 216] on button "Salvar" at bounding box center [219, 223] width 37 height 15
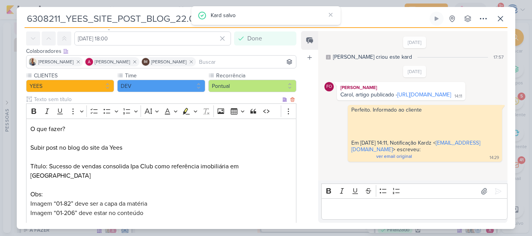
scroll to position [0, 0]
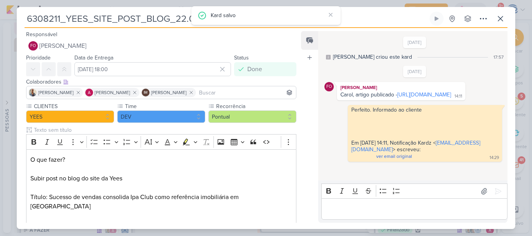
click at [376, 21] on input "6308211_YEES_SITE_POST_BLOG_22.08" at bounding box center [226, 19] width 403 height 14
drag, startPoint x: 237, startPoint y: 19, endPoint x: 9, endPoint y: 24, distance: 227.8
click at [9, 24] on div "6308211_YEES_SITE_POST_BLOG_22.08 Criado por mim" at bounding box center [266, 118] width 532 height 236
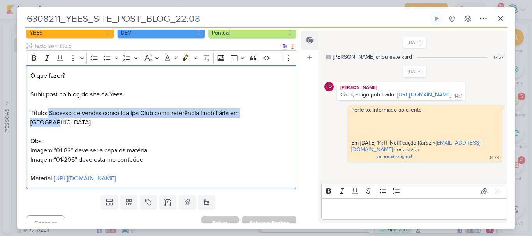
drag, startPoint x: 47, startPoint y: 112, endPoint x: 272, endPoint y: 112, distance: 224.2
click at [272, 112] on p "O que fazer? Subir post no blog do site da Yees Título: Sucesso de vendas conso…" at bounding box center [161, 127] width 262 height 112
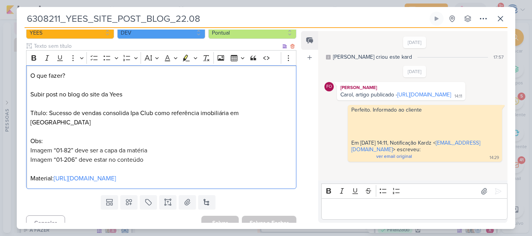
click at [181, 139] on p "O que fazer? Subir post no blog do site da Yees Título: Sucesso de vendas conso…" at bounding box center [161, 127] width 262 height 112
click at [197, 153] on p "O que fazer? Subir post no blog do site da Yees Título: Sucesso de vendas conso…" at bounding box center [161, 127] width 262 height 112
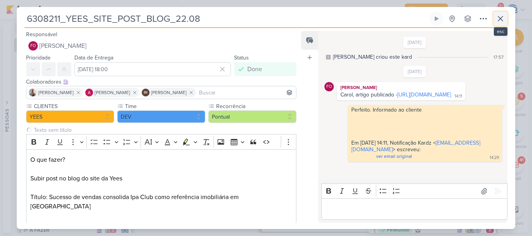
click at [499, 18] on icon at bounding box center [499, 18] width 9 height 9
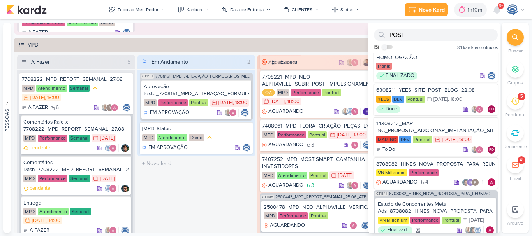
drag, startPoint x: 506, startPoint y: 35, endPoint x: 514, endPoint y: 37, distance: 8.1
click at [514, 37] on li "Buscar" at bounding box center [514, 42] width 27 height 26
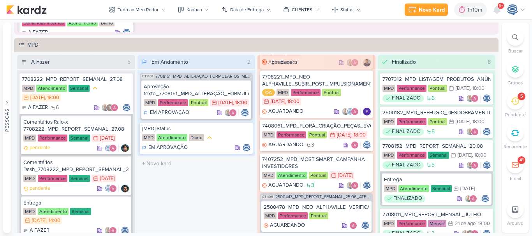
click at [514, 37] on icon at bounding box center [515, 37] width 6 height 6
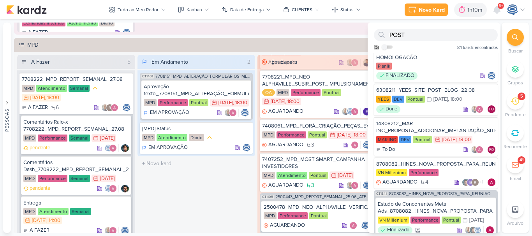
click at [514, 37] on icon at bounding box center [515, 37] width 6 height 6
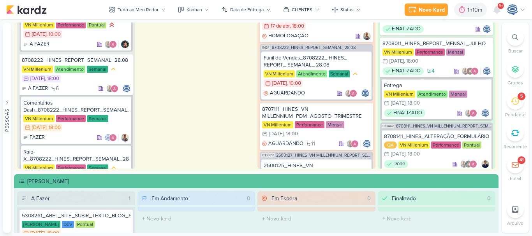
scroll to position [932, 0]
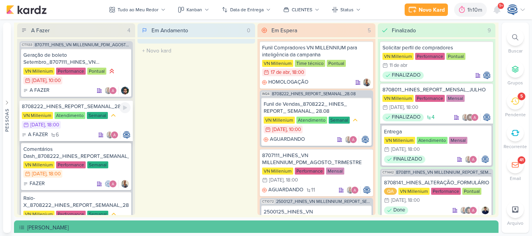
click at [90, 107] on div "8708222_HINES_REPORT_SEMANAL_28.08" at bounding box center [76, 106] width 109 height 7
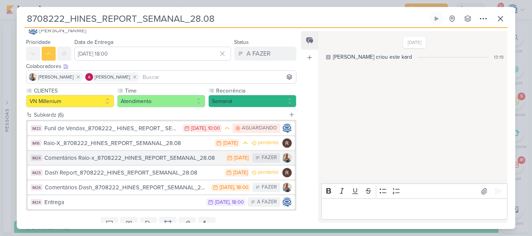
scroll to position [16, 0]
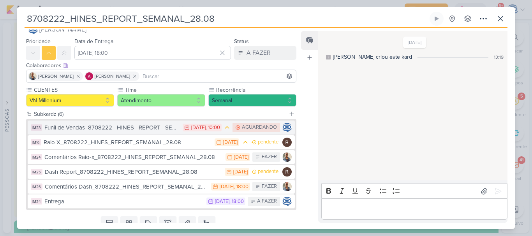
click at [162, 131] on div "Funil de Vendas_8708222_ HINES_ REPORT_ SEMANAL_ 28.08" at bounding box center [111, 127] width 134 height 9
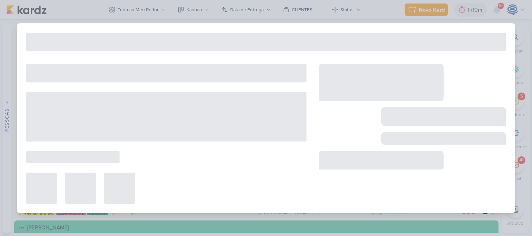
type input "Funil de Vendas_8708222_ HINES_ REPORT_ SEMANAL_ 28.08"
type input "27 de agosto de 2025 às 10:00"
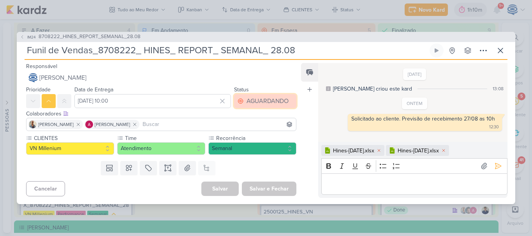
click at [262, 100] on div "AGUARDANDO" at bounding box center [267, 101] width 42 height 9
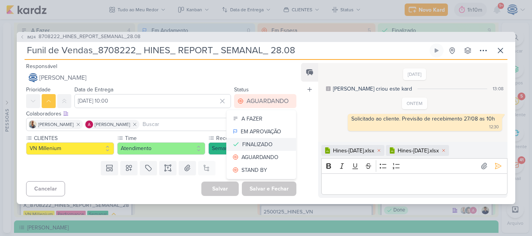
click at [246, 146] on div "FINALIZADO" at bounding box center [257, 145] width 30 height 8
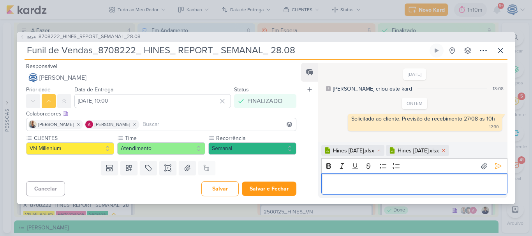
click at [360, 188] on p "⁠⁠⁠⁠⁠⁠⁠" at bounding box center [414, 183] width 178 height 9
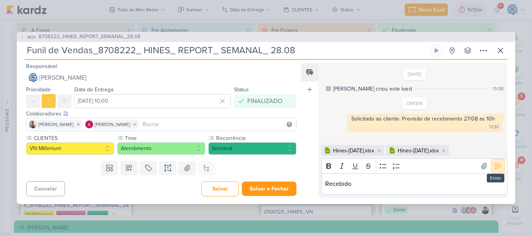
click at [494, 165] on icon at bounding box center [498, 166] width 8 height 8
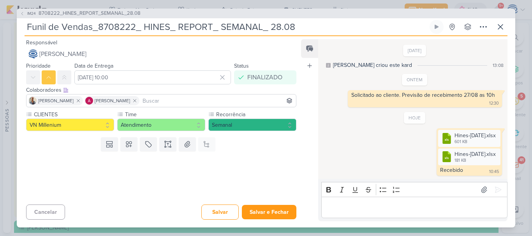
click at [217, 189] on div at bounding box center [158, 178] width 283 height 47
click at [214, 213] on button "Salvar" at bounding box center [219, 212] width 37 height 15
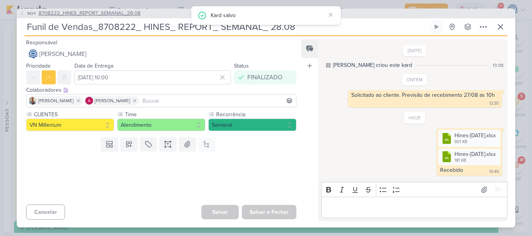
click at [95, 14] on span "8708222_HINES_REPORT_SEMANAL_28.08" at bounding box center [90, 14] width 102 height 8
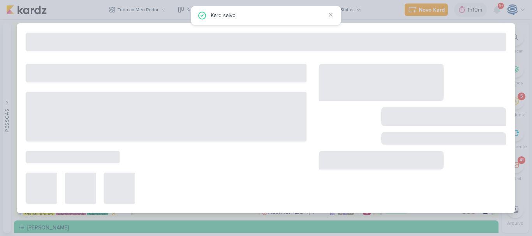
type input "8708222_HINES_REPORT_SEMANAL_28.08"
type input "28 de agosto de 2025 às 18:00"
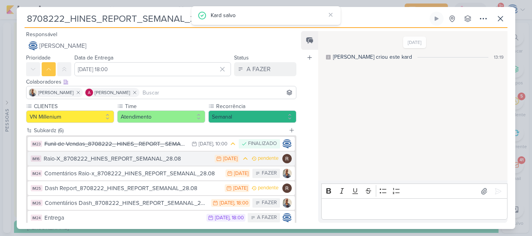
click at [142, 163] on div "Raio-X_8708222_HINES_REPORT_SEMANAL_28.08" at bounding box center [127, 159] width 167 height 9
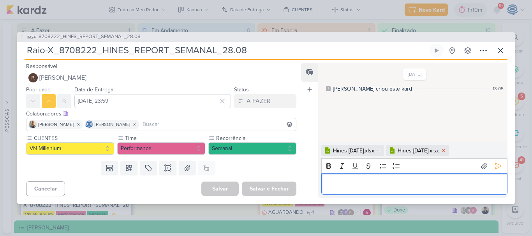
click at [434, 188] on p "Editor editing area: main" at bounding box center [414, 183] width 178 height 9
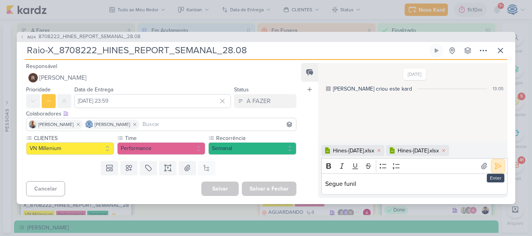
click at [495, 163] on icon at bounding box center [498, 166] width 8 height 8
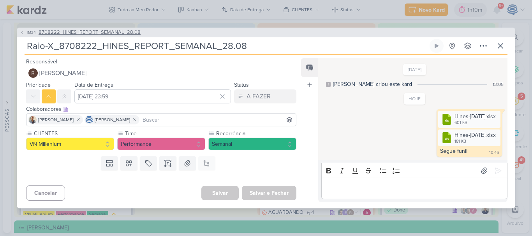
click at [114, 31] on span "8708222_HINES_REPORT_SEMANAL_28.08" at bounding box center [90, 33] width 102 height 8
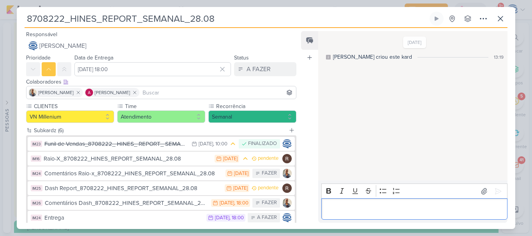
click at [377, 201] on div "Editor editing area: main" at bounding box center [414, 209] width 186 height 21
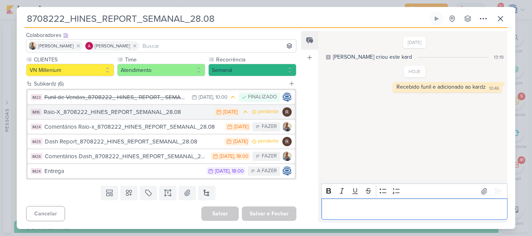
scroll to position [0, 0]
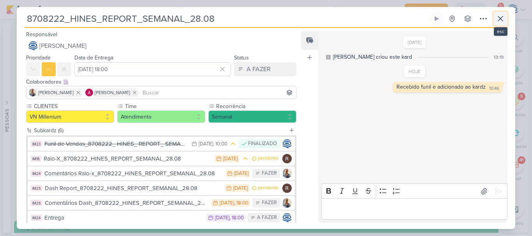
click at [498, 12] on button at bounding box center [500, 19] width 14 height 14
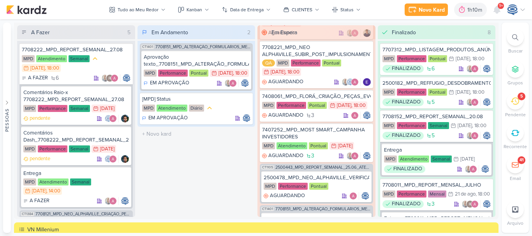
scroll to position [716, 0]
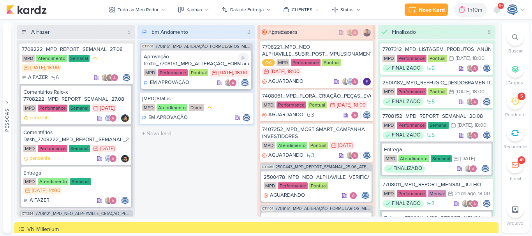
click at [221, 63] on div "Aprovação texto_7708151_MPD_ALTERAÇÃO_FORMULÁRIOS_META_ADS" at bounding box center [196, 60] width 105 height 14
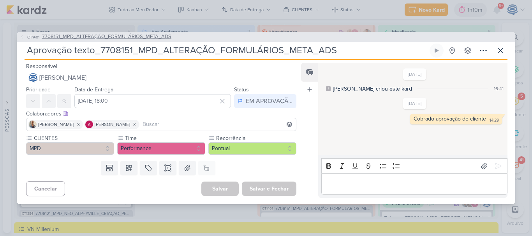
click at [151, 37] on span "7708151_MPD_ALTERAÇÃO_FORMULÁRIOS_META_ADS" at bounding box center [106, 37] width 129 height 8
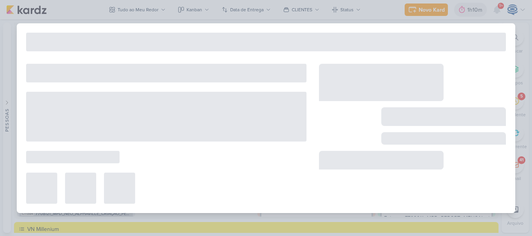
type input "7708151_MPD_ALTERAÇÃO_FORMULÁRIOS_META_ADS"
type input "20 de agosto de 2025 às 18:00"
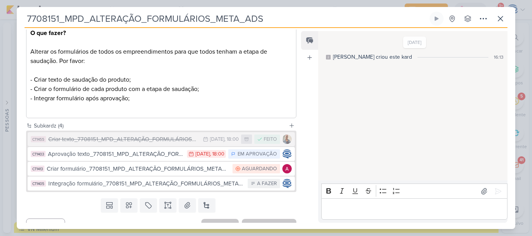
scroll to position [116, 0]
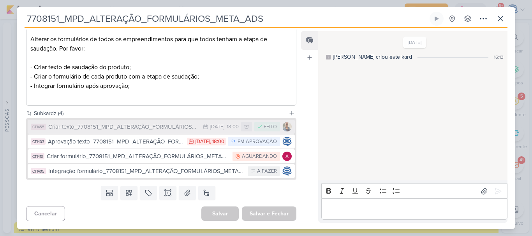
click at [143, 131] on div "Criar texto_7708151_MPD_ALTERAÇÃO_FORMULÁRIOS_META_ADS" at bounding box center [123, 127] width 151 height 9
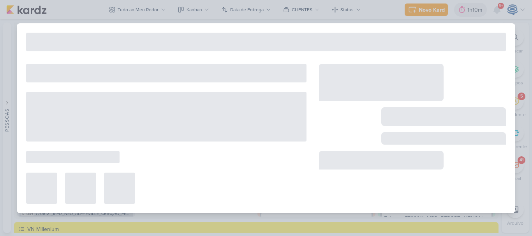
type input "Criar texto_7708151_MPD_ALTERAÇÃO_FORMULÁRIOS_META_ADS"
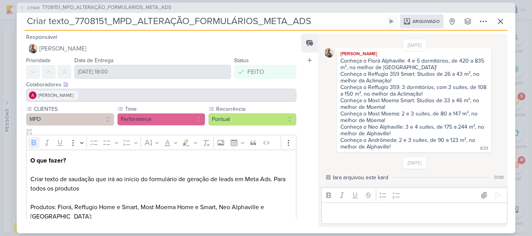
scroll to position [35, 0]
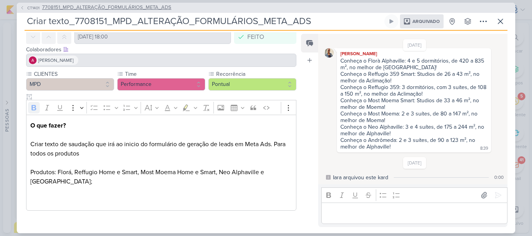
click at [141, 4] on span "7708151_MPD_ALTERAÇÃO_FORMULÁRIOS_META_ADS" at bounding box center [106, 8] width 129 height 8
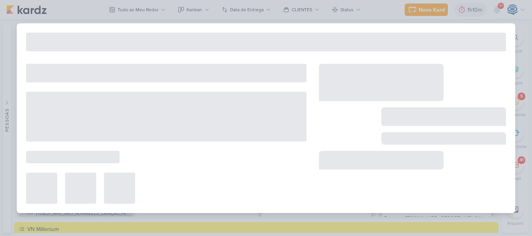
type input "7708151_MPD_ALTERAÇÃO_FORMULÁRIOS_META_ADS"
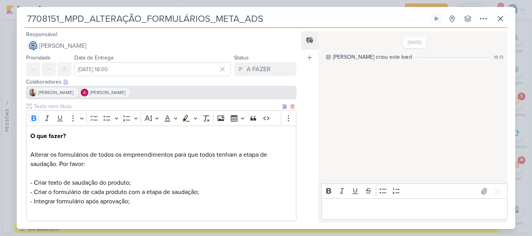
scroll to position [116, 0]
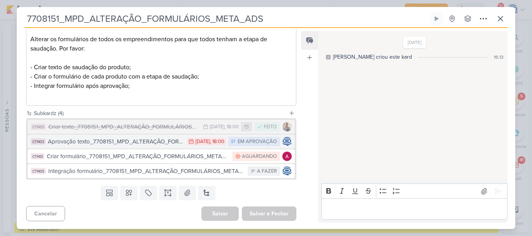
click at [166, 144] on div "Aprovação texto_7708151_MPD_ALTERAÇÃO_FORMULÁRIOS_META_ADS" at bounding box center [115, 141] width 135 height 9
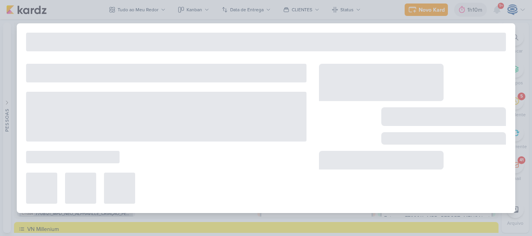
type input "Aprovação texto_7708151_MPD_ALTERAÇÃO_FORMULÁRIOS_META_ADS"
type input "25 de agosto de 2025 às 18:00"
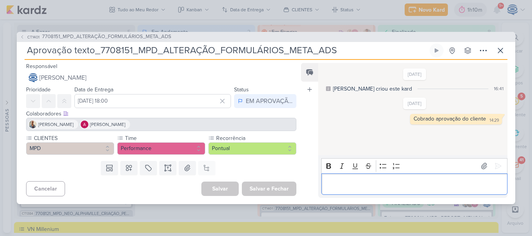
click at [368, 188] on p "Editor editing area: main" at bounding box center [414, 183] width 178 height 9
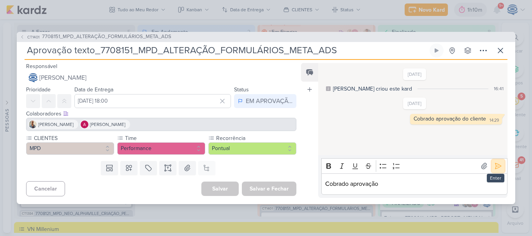
click at [494, 167] on icon at bounding box center [498, 166] width 8 height 8
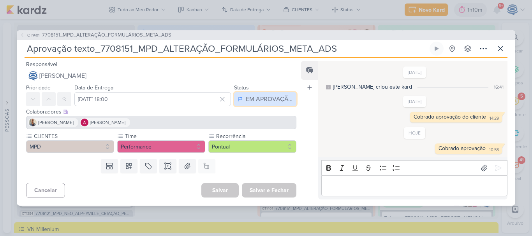
click at [251, 99] on div "EM APROVAÇÃO" at bounding box center [269, 99] width 47 height 9
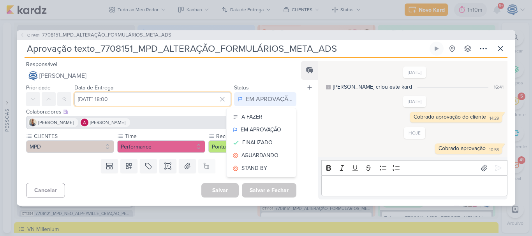
click at [107, 98] on input "25 de agosto de 2025 às 18:00" at bounding box center [152, 99] width 156 height 14
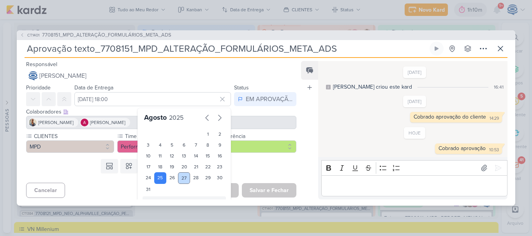
click at [179, 179] on div "27" at bounding box center [184, 178] width 12 height 12
type input "27 de agosto de 2025 às 18:00"
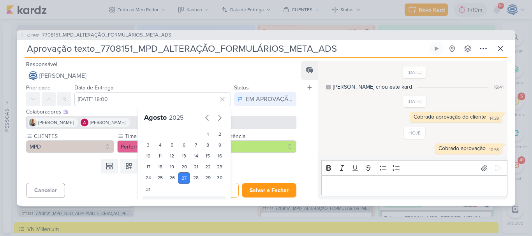
click at [246, 176] on div "Templates Campos Personalizados Marcadores Caixa De Texto Anexo Este kard já é …" at bounding box center [158, 166] width 283 height 20
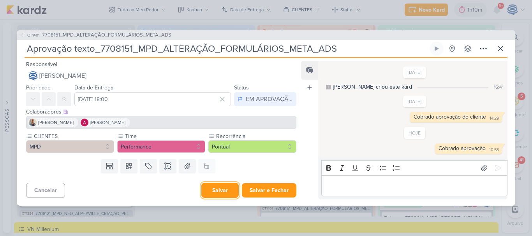
click at [225, 193] on button "Salvar" at bounding box center [219, 190] width 37 height 15
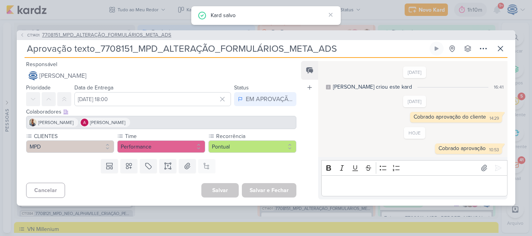
click at [110, 34] on span "7708151_MPD_ALTERAÇÃO_FORMULÁRIOS_META_ADS" at bounding box center [106, 36] width 129 height 8
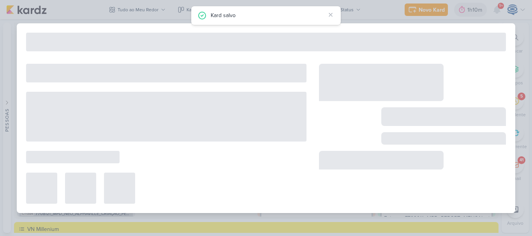
type input "7708151_MPD_ALTERAÇÃO_FORMULÁRIOS_META_ADS"
type input "20 de agosto de 2025 às 18:00"
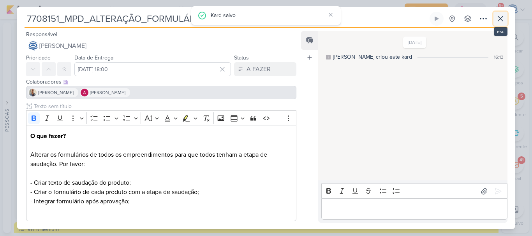
click at [501, 18] on icon at bounding box center [500, 18] width 5 height 5
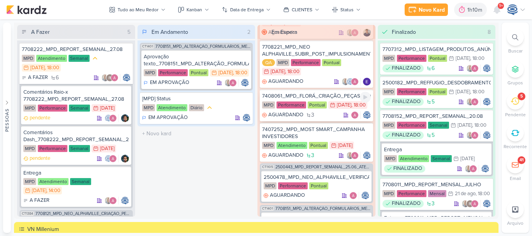
click at [342, 100] on div "7408061_MPD_FLORÁ_CRIAÇÃO_PEÇAS_EVOLUÇÃO_DE_OBRA" at bounding box center [316, 96] width 109 height 7
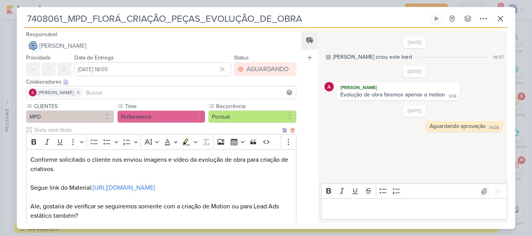
scroll to position [115, 0]
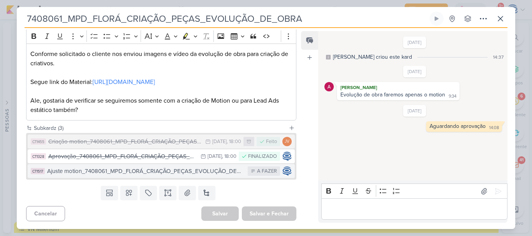
click at [179, 171] on div "Ajuste motion_7408061_MPD_FLORÁ_CRIAÇÃO_PEÇAS_EVOLUÇÃO_DE_OBRA_V2" at bounding box center [145, 171] width 197 height 9
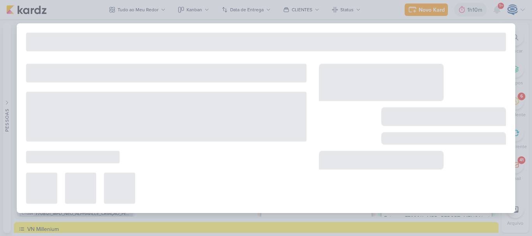
type input "Ajuste motion_7408061_MPD_FLORÁ_CRIAÇÃO_PEÇAS_EVOLUÇÃO_DE_OBRA_V2"
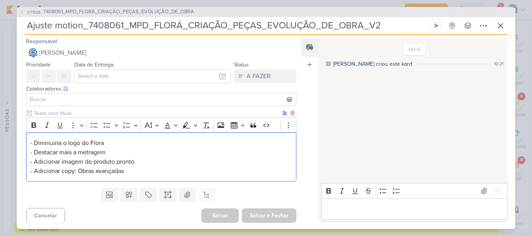
click at [155, 144] on p "- Diminuiria o logo do Flora - Destacar mais a metragem - Adicionar imagem do p…" at bounding box center [161, 157] width 262 height 37
click at [259, 191] on div "Templates Campos Personalizados Marcadores Caixa De Texto Anexo Este kard já é …" at bounding box center [158, 195] width 283 height 20
click at [34, 139] on p "- Diminuiria o logo do Flora - Destacar mais a metragem - Adicionar imagem do p…" at bounding box center [161, 157] width 262 height 37
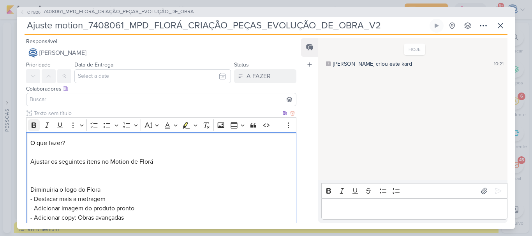
drag, startPoint x: 73, startPoint y: 142, endPoint x: 31, endPoint y: 123, distance: 45.8
click at [31, 123] on div "Rich Text Editor Bold Italic Underline More To-do List Bulleted List Bulleted L…" at bounding box center [161, 173] width 270 height 111
click at [31, 123] on icon "Editor toolbar" at bounding box center [34, 125] width 8 height 8
click at [53, 180] on p "O que fazer? Ajustar os seguintes itens no Motion de Florá Diminuiria o logo do…" at bounding box center [161, 181] width 262 height 84
drag, startPoint x: 56, startPoint y: 189, endPoint x: 45, endPoint y: 190, distance: 11.3
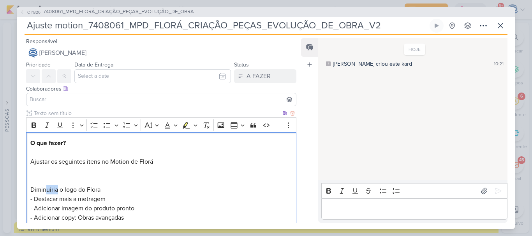
click at [45, 190] on span "Diminuiria o logo do Flora" at bounding box center [65, 190] width 70 height 8
click at [30, 187] on span "Diminuir um pouco o tamanho do logo do produto no primeiro take" at bounding box center [121, 190] width 182 height 8
click at [119, 196] on p "O que fazer? Ajustar os seguintes itens no Motion de Florá - Diminuir um pouco …" at bounding box center [161, 181] width 262 height 84
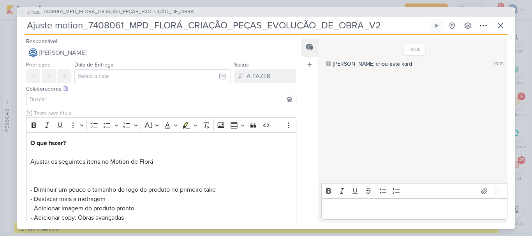
click at [339, 122] on div "HOJE Caroline criou este kard 10:21" at bounding box center [412, 110] width 188 height 142
click at [436, 30] on button at bounding box center [436, 26] width 14 height 14
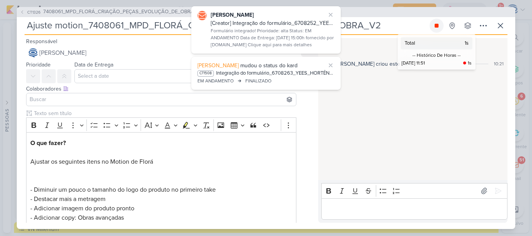
scroll to position [30, 0]
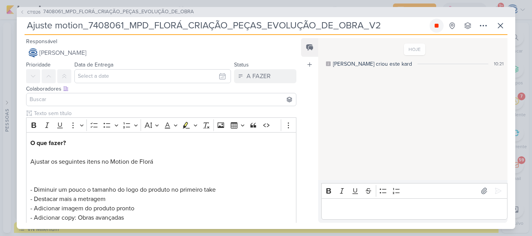
click at [435, 27] on icon at bounding box center [436, 26] width 4 height 4
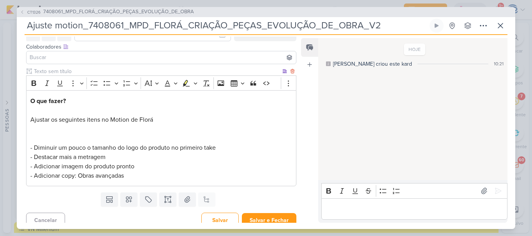
scroll to position [49, 0]
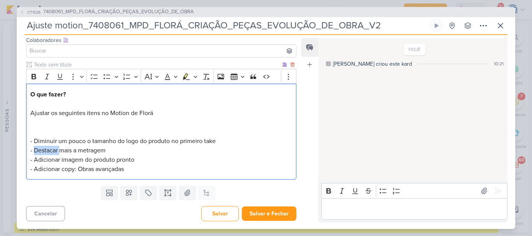
drag, startPoint x: 59, startPoint y: 151, endPoint x: 36, endPoint y: 151, distance: 23.4
click at [36, 151] on span "- Destacar mais a metragem" at bounding box center [67, 151] width 75 height 8
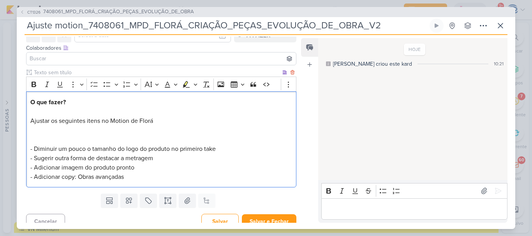
click at [144, 170] on p "O que fazer? Ajustar os seguintes itens no Motion de Florá - Diminuir um pouco …" at bounding box center [161, 140] width 262 height 84
click at [128, 177] on p "O que fazer? Ajustar os seguintes itens no Motion de Florá - Diminuir um pouco …" at bounding box center [161, 140] width 262 height 84
click at [73, 176] on span "- Adicionar copy: Obras avançadas" at bounding box center [76, 177] width 93 height 8
click at [146, 170] on p "O que fazer? Ajustar os seguintes itens no Motion de Florá - Diminuir um pouco …" at bounding box center [161, 140] width 262 height 84
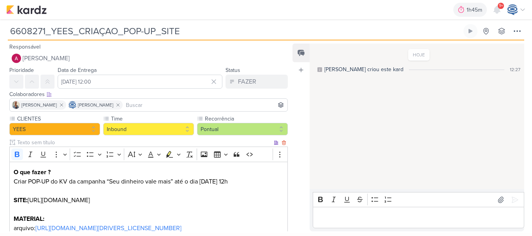
click at [53, 181] on p "Criar POP-UP do KV da campanha “Seu dinheiro vale mais” até o dia 29/08 às 12h" at bounding box center [149, 181] width 270 height 9
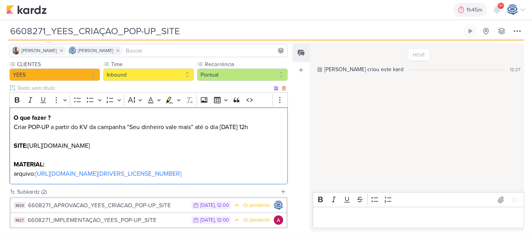
scroll to position [55, 0]
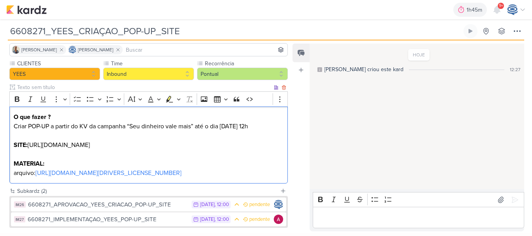
drag, startPoint x: 261, startPoint y: 127, endPoint x: 197, endPoint y: 124, distance: 63.9
click at [197, 124] on p "Criar POP-UP a partir do KV da campanha “Seu dinheiro vale mais” até o dia 29/0…" at bounding box center [149, 126] width 270 height 9
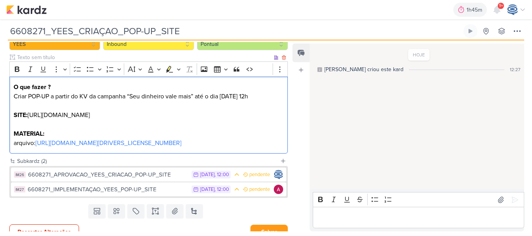
scroll to position [86, 0]
drag, startPoint x: 109, startPoint y: 115, endPoint x: 31, endPoint y: 117, distance: 78.3
click at [31, 117] on p "SITE: https://yeesinc.com.br/blog/" at bounding box center [149, 114] width 270 height 9
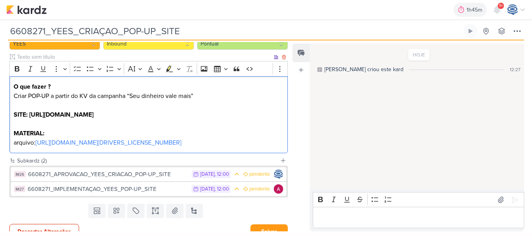
click at [198, 100] on p "Criar POP-UP a partir do KV da campanha “Seu dinheiro vale mais”" at bounding box center [149, 95] width 270 height 9
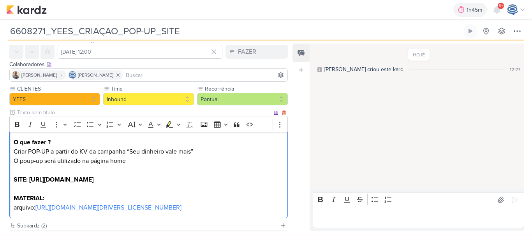
scroll to position [104, 0]
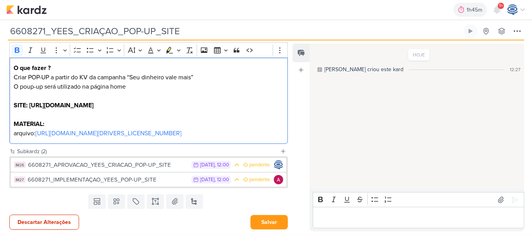
drag, startPoint x: 213, startPoint y: 135, endPoint x: 8, endPoint y: 66, distance: 216.3
click at [8, 66] on div "CLIENTES YEES Time" at bounding box center [145, 79] width 291 height 137
copy div "O que fazer ? Criar POP-UP a partir do KV da campanha “Seu dinheiro vale mais” …"
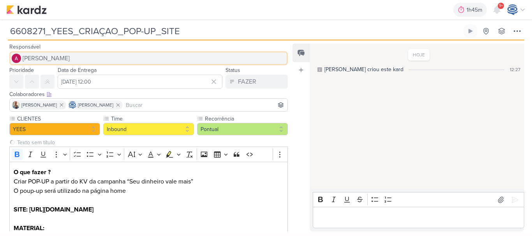
click at [142, 58] on button "[PERSON_NAME]" at bounding box center [148, 58] width 278 height 14
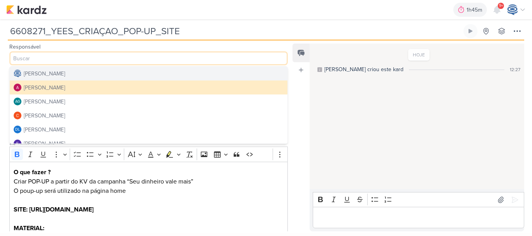
click at [93, 77] on button "[PERSON_NAME]" at bounding box center [149, 74] width 278 height 14
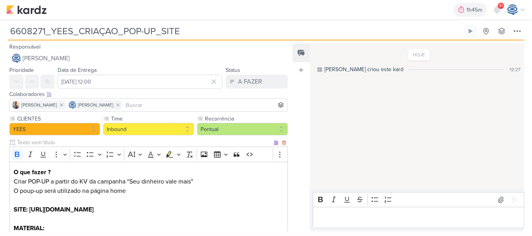
scroll to position [104, 0]
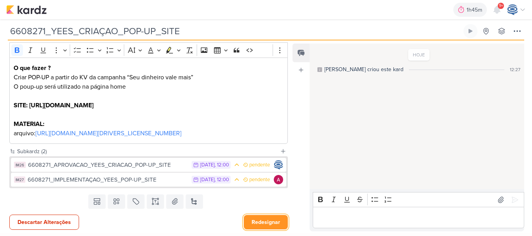
click at [249, 223] on button "Redesignar" at bounding box center [266, 222] width 44 height 14
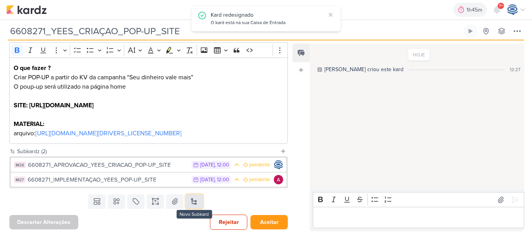
click at [190, 202] on button at bounding box center [194, 202] width 17 height 14
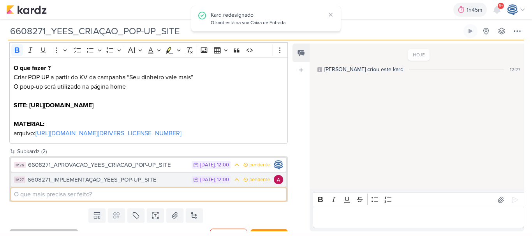
paste input "O que fazer ? Criar POP-UP a partir do KV da campanha “Seu dinheiro vale mais” …"
type input "O que fazer ? Criar POP-UP a partir do KV da campanha “Seu dinheiro vale mais” …"
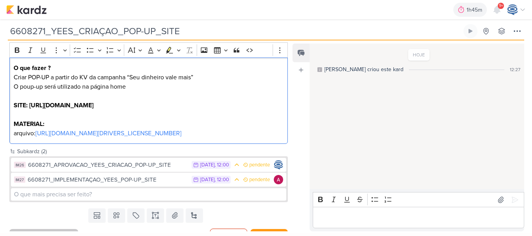
click at [201, 81] on p "Criar POP-UP a partir do KV da campanha “Seu dinheiro vale mais” O poup-up será…" at bounding box center [149, 82] width 270 height 19
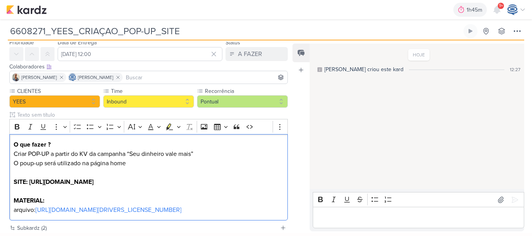
scroll to position [26, 0]
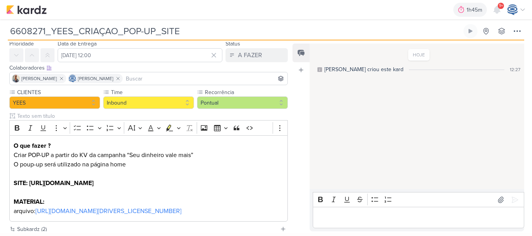
drag, startPoint x: 193, startPoint y: 29, endPoint x: 3, endPoint y: 28, distance: 190.0
click at [3, 28] on div "6608271_YEES_CRIAÇAO_POP-UP_SITE Criado por Isabella nenhum grupo disponível" at bounding box center [266, 29] width 532 height 21
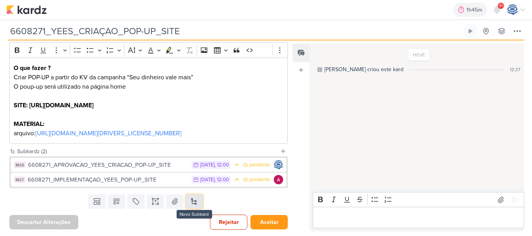
click at [190, 199] on button at bounding box center [194, 202] width 17 height 14
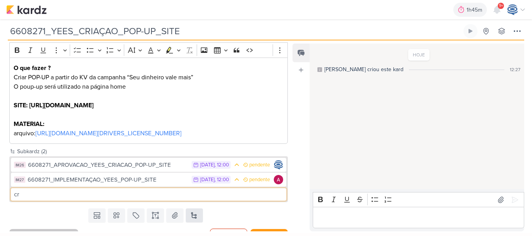
type input "c"
paste input "6608271_YEES_CRIAÇAO_POP-UP_SITE"
type input "Criação_6608271_YEES_CRIAÇAO_POP-UP_SITE"
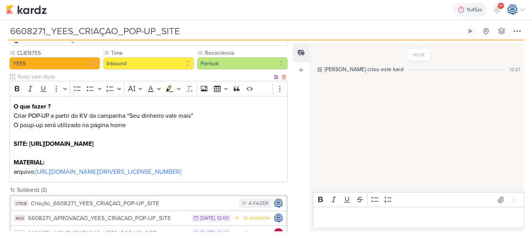
scroll to position [66, 0]
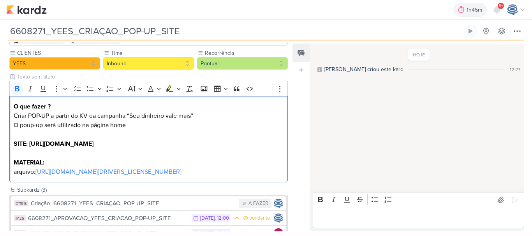
drag, startPoint x: 199, startPoint y: 169, endPoint x: 5, endPoint y: 104, distance: 204.3
click at [5, 104] on div "CLIENTES YEES Time" at bounding box center [145, 117] width 291 height 137
copy div "O que fazer ? Criar POP-UP a partir do KV da campanha “Seu dinheiro vale mais” …"
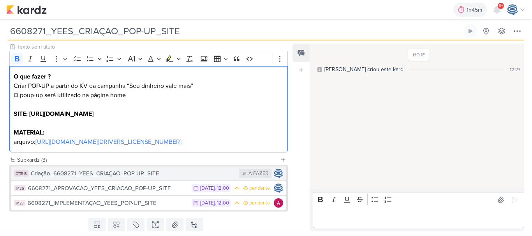
click at [180, 170] on div "Criação_6608271_YEES_CRIAÇAO_POP-UP_SITE" at bounding box center [133, 173] width 204 height 9
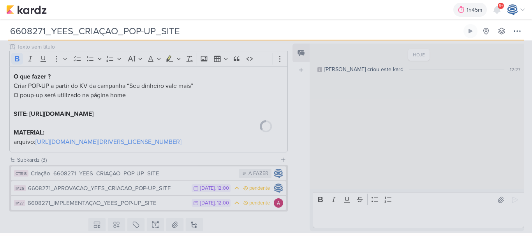
type input "Criação_6608271_YEES_CRIAÇAO_POP-UP_SITE"
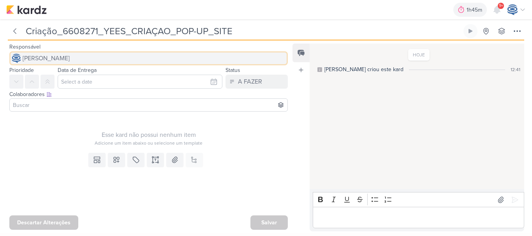
click at [64, 58] on span "[PERSON_NAME]" at bounding box center [46, 58] width 47 height 9
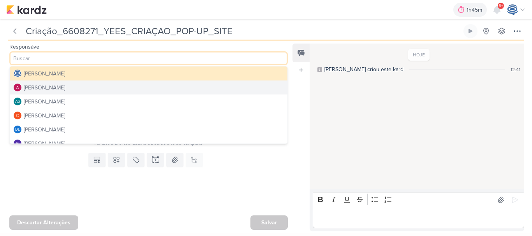
click at [65, 88] on div "[PERSON_NAME]" at bounding box center [44, 88] width 41 height 8
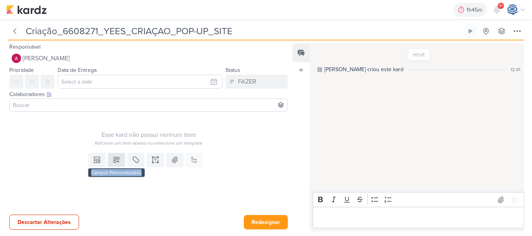
drag, startPoint x: 116, startPoint y: 167, endPoint x: 117, endPoint y: 162, distance: 4.8
click at [117, 162] on div "Templates Campos Personalizados Marcadores Caixa De Texto Anexo Este kard já é …" at bounding box center [145, 168] width 291 height 36
click at [117, 162] on icon at bounding box center [116, 160] width 8 height 8
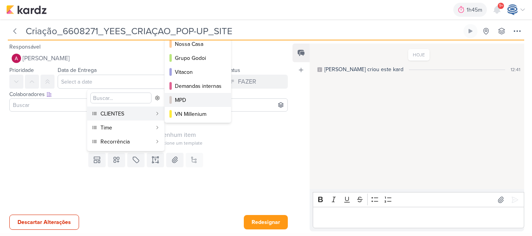
click at [194, 98] on div "MPD" at bounding box center [198, 100] width 47 height 8
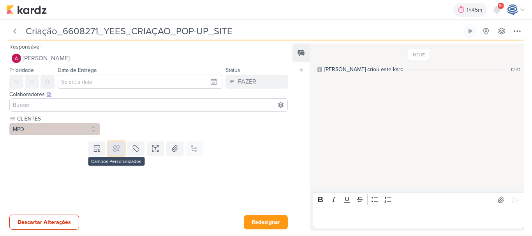
click at [115, 153] on button at bounding box center [116, 149] width 17 height 14
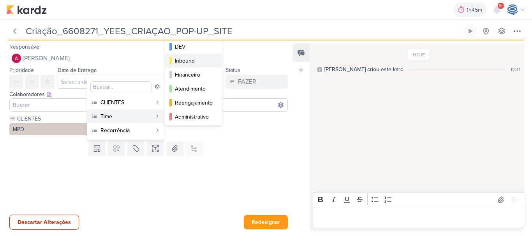
click at [194, 60] on div "Inbound" at bounding box center [194, 61] width 38 height 8
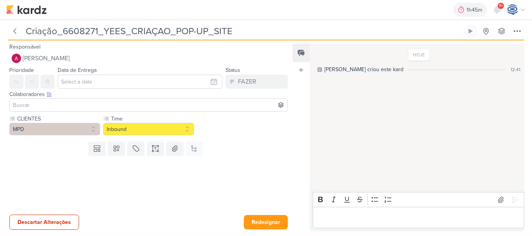
click at [134, 103] on input at bounding box center [148, 104] width 274 height 9
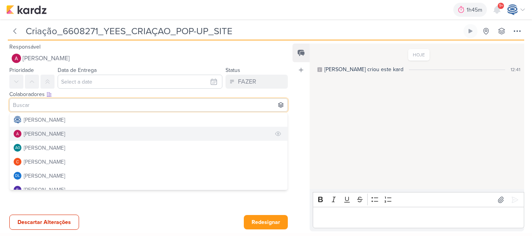
click at [61, 132] on div "[PERSON_NAME]" at bounding box center [44, 134] width 41 height 8
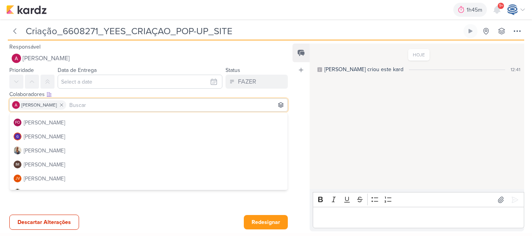
scroll to position [83, 0]
click at [65, 149] on button "[PERSON_NAME]" at bounding box center [149, 149] width 278 height 14
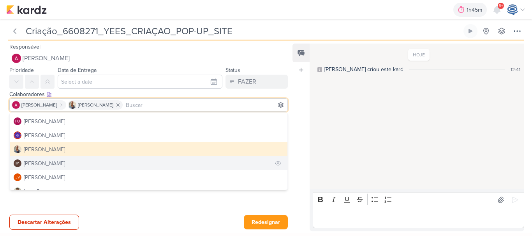
click at [65, 164] on div "[PERSON_NAME]" at bounding box center [44, 164] width 41 height 8
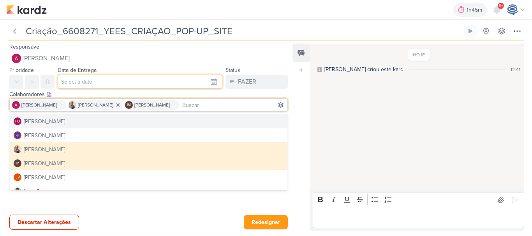
click at [90, 76] on input "text" at bounding box center [140, 82] width 165 height 14
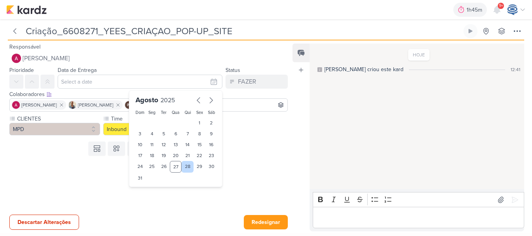
click at [181, 165] on div "28" at bounding box center [187, 167] width 12 height 12
type input "28 de agosto de 2025 às 23:59"
click at [146, 193] on select "00 01 02 03 04 05 06 07 08 09 10 11 12 13 14 15 16 17 18 19 20 21 22 23" at bounding box center [151, 191] width 11 height 9
select select "18"
click at [146, 187] on select "00 01 02 03 04 05 06 07 08 09 10 11 12 13 14 15 16 17 18 19 20 21 22 23" at bounding box center [151, 191] width 11 height 9
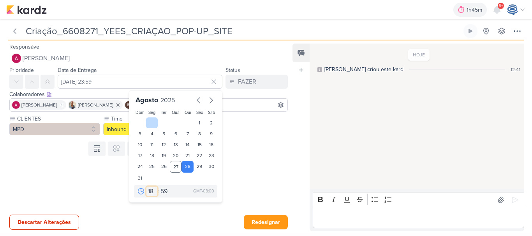
type input "28 de agosto de 2025 às 18:59"
click at [165, 190] on select "00 05 10 15 20 25 30 35 40 45 50 55 59" at bounding box center [164, 191] width 11 height 9
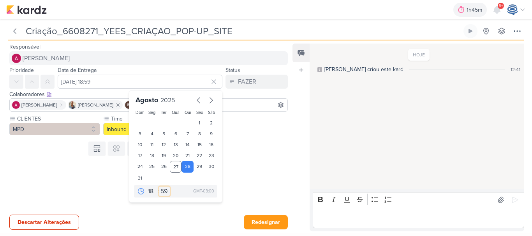
select select "0"
click at [159, 187] on select "00 05 10 15 20 25 30 35 40 45 50 55 59" at bounding box center [164, 191] width 11 height 9
type input "28 de agosto de 2025 às 18:00"
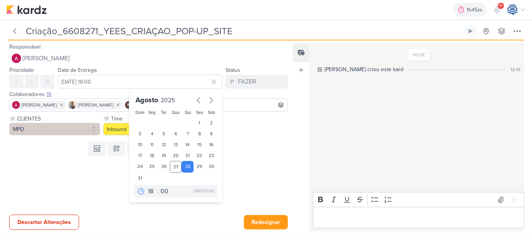
click at [235, 133] on div "CLIENTES MPD Time" at bounding box center [148, 125] width 278 height 21
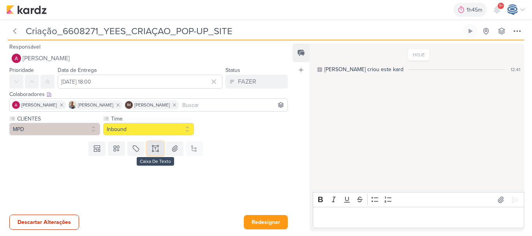
click at [156, 150] on icon at bounding box center [155, 149] width 8 height 8
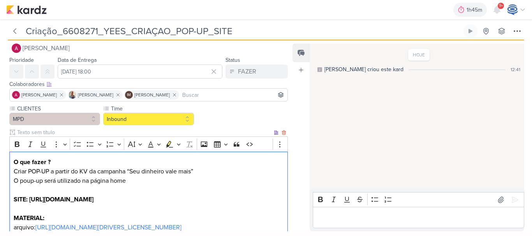
scroll to position [60, 0]
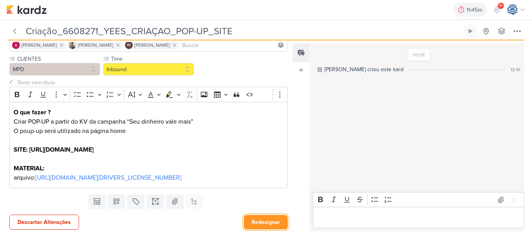
click at [255, 221] on button "Redesignar" at bounding box center [266, 222] width 44 height 14
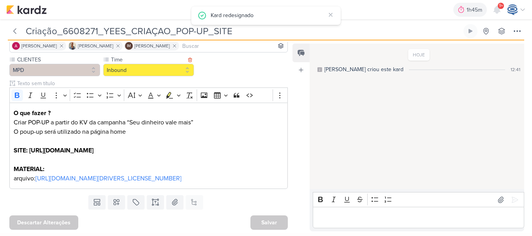
scroll to position [0, 0]
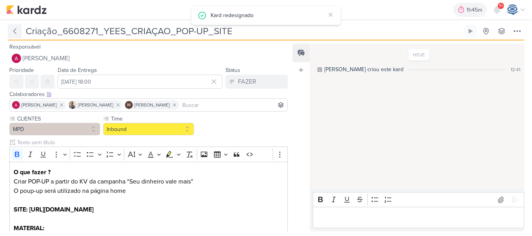
click at [16, 29] on icon at bounding box center [15, 31] width 8 height 8
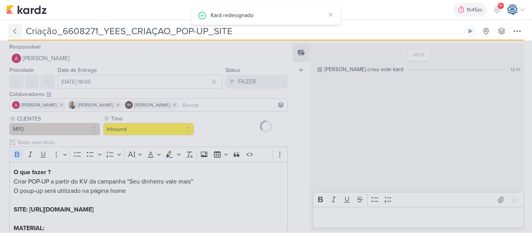
type input "6608271_YEES_CRIAÇAO_POP-UP_SITE"
type input "29 de agosto de 2025 às 12:00"
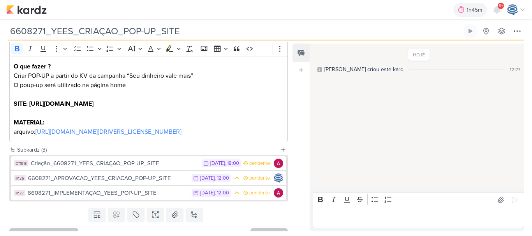
scroll to position [118, 0]
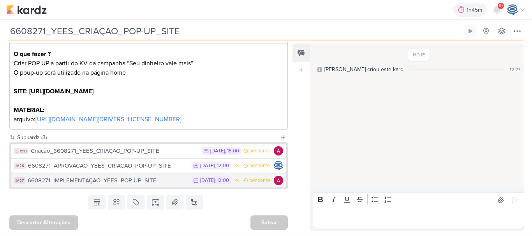
click at [127, 181] on div "6608271_IMPLEMENTAÇAO_YEES_POP-UP_SITE" at bounding box center [108, 180] width 160 height 9
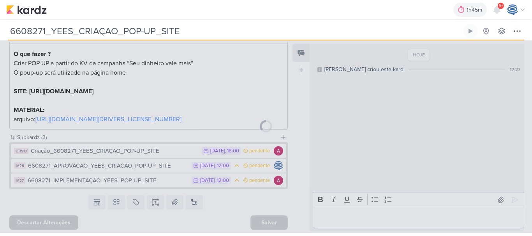
type input "6608271_IMPLEMENTAÇAO_YEES_POP-UP_SITE"
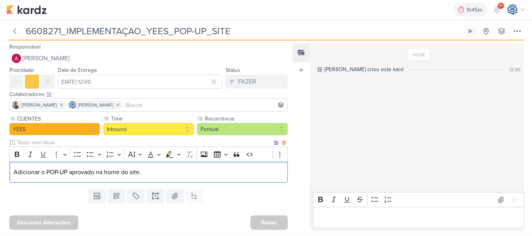
click at [163, 171] on p "Adicionar o POP-UP aprovado na home do site." at bounding box center [149, 172] width 270 height 9
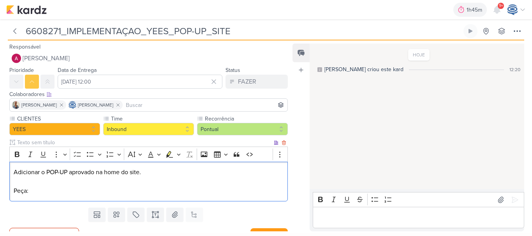
scroll to position [13, 0]
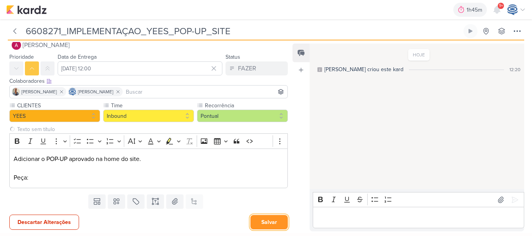
click at [261, 219] on button "Salvar" at bounding box center [268, 222] width 37 height 14
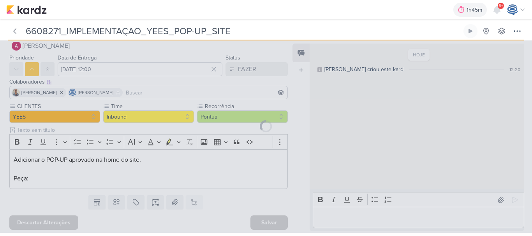
scroll to position [12, 0]
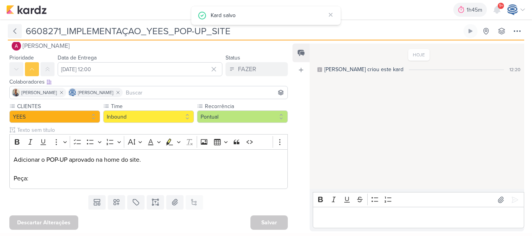
click at [13, 33] on icon at bounding box center [15, 31] width 8 height 8
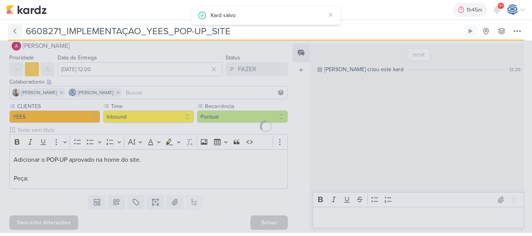
type input "6608271_YEES_CRIAÇAO_POP-UP_SITE"
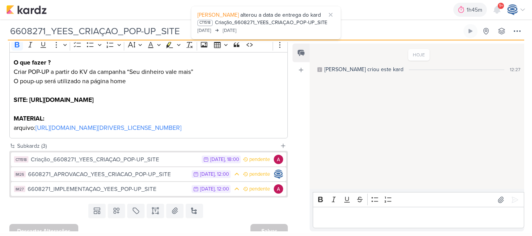
scroll to position [110, 0]
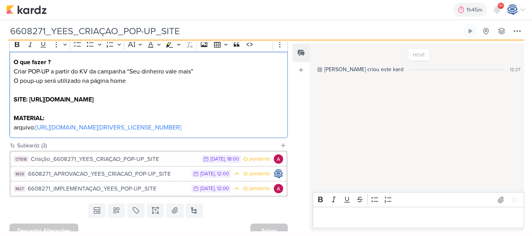
click at [200, 73] on p "Criar POP-UP a partir do KV da campanha “Seu dinheiro vale mais” O poup-up será…" at bounding box center [149, 76] width 270 height 19
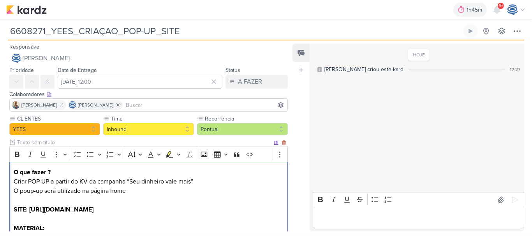
scroll to position [118, 0]
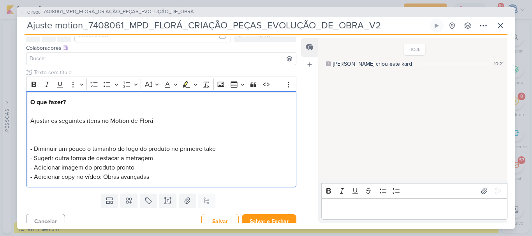
scroll to position [64, 0]
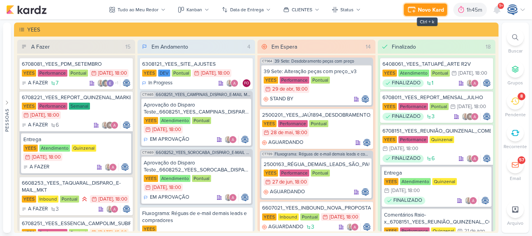
click at [419, 8] on div "Novo Kard" at bounding box center [431, 10] width 26 height 8
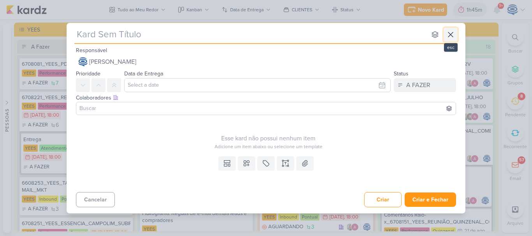
click at [455, 34] on button at bounding box center [450, 35] width 14 height 14
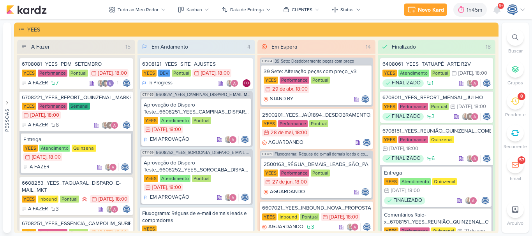
click at [515, 33] on div at bounding box center [514, 37] width 17 height 17
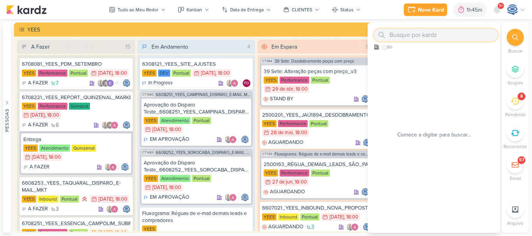
paste input "6608271"
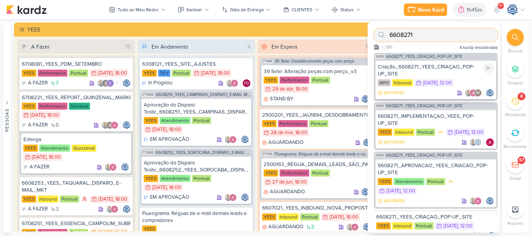
type input "6608271"
click at [434, 66] on div "Criação_6608271_YEES_CRIAÇAO_POP-UP_SITE" at bounding box center [436, 70] width 116 height 14
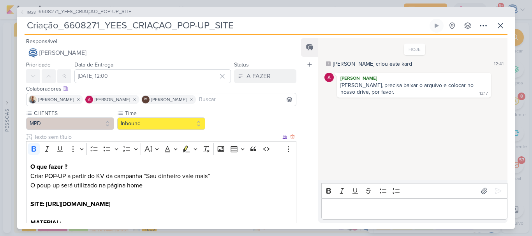
scroll to position [63, 0]
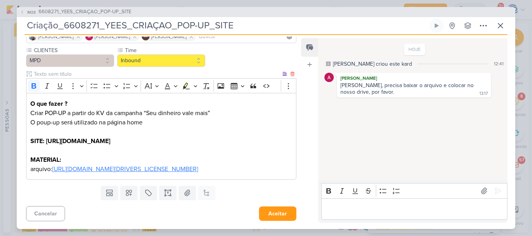
click at [143, 169] on link "[URL][DOMAIN_NAME][DRIVERS_LICENSE_NUMBER]" at bounding box center [125, 169] width 146 height 8
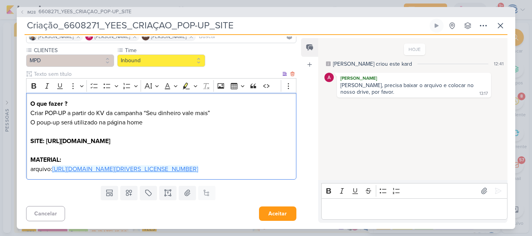
click at [146, 166] on link "[URL][DOMAIN_NAME][DRIVERS_LICENSE_NUMBER]" at bounding box center [125, 169] width 146 height 8
click at [206, 171] on p "arquivo: [URL][DOMAIN_NAME][DRIVERS_LICENSE_NUMBER]" at bounding box center [161, 169] width 262 height 9
drag, startPoint x: 206, startPoint y: 171, endPoint x: 56, endPoint y: 172, distance: 149.5
click at [56, 172] on p "arquivo: [URL][DOMAIN_NAME][DRIVERS_LICENSE_NUMBER] ⁠⁠⁠⁠⁠⁠⁠" at bounding box center [161, 169] width 262 height 9
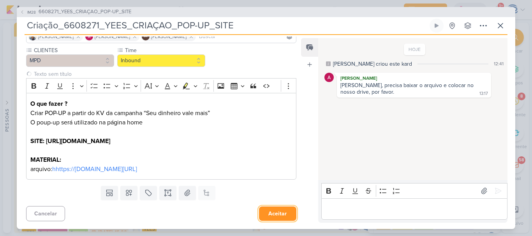
click at [277, 215] on button "Aceitar" at bounding box center [277, 214] width 37 height 14
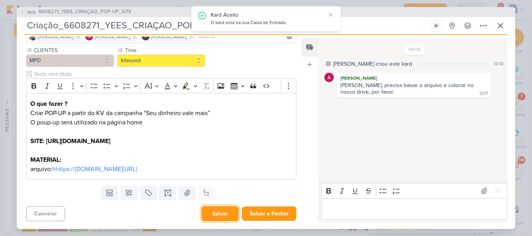
click at [211, 217] on button "Salvar" at bounding box center [219, 213] width 37 height 15
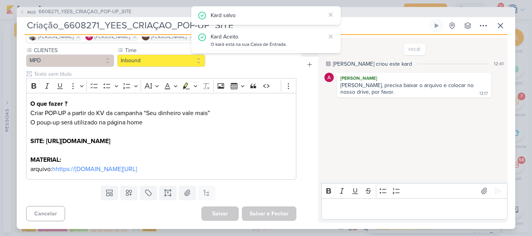
scroll to position [0, 0]
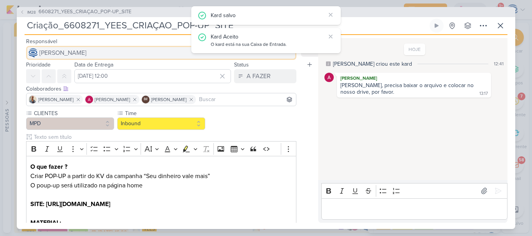
click at [156, 53] on button "[PERSON_NAME]" at bounding box center [161, 53] width 270 height 14
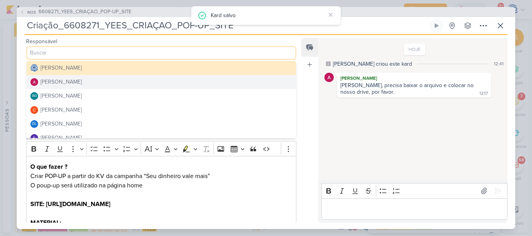
click at [82, 86] on div "[PERSON_NAME]" at bounding box center [60, 82] width 41 height 8
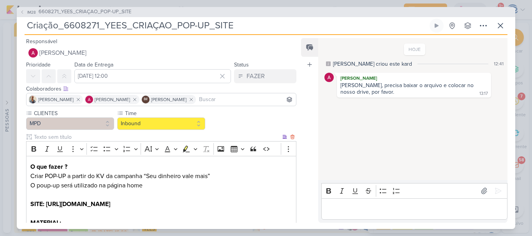
scroll to position [63, 0]
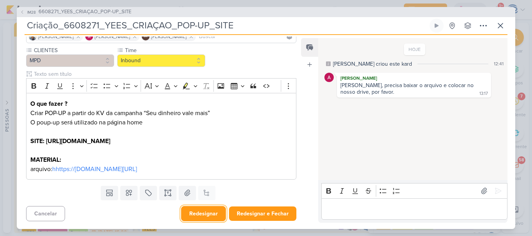
click at [211, 209] on button "Redesignar" at bounding box center [203, 213] width 45 height 15
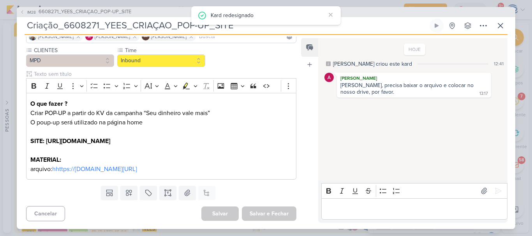
scroll to position [43, 0]
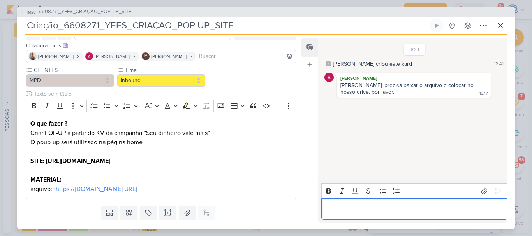
click at [335, 205] on p "Editor editing area: main" at bounding box center [414, 208] width 178 height 9
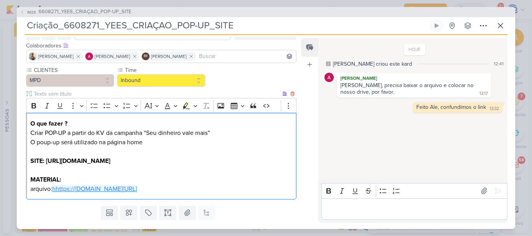
drag, startPoint x: 280, startPoint y: 189, endPoint x: 55, endPoint y: 190, distance: 225.4
click at [55, 190] on p "arquivo: hhttps://[DOMAIN_NAME][URL] ⁠⁠⁠⁠⁠⁠⁠" at bounding box center [161, 188] width 262 height 9
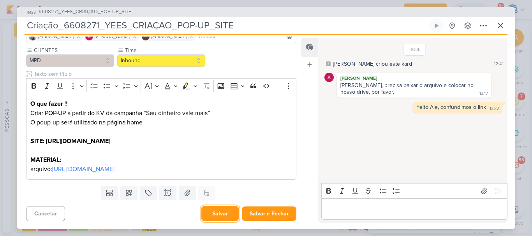
click at [216, 208] on button "Salvar" at bounding box center [219, 213] width 37 height 15
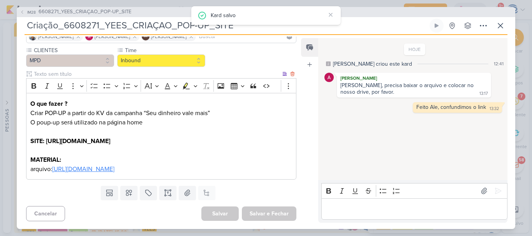
scroll to position [0, 0]
